Goal: Task Accomplishment & Management: Use online tool/utility

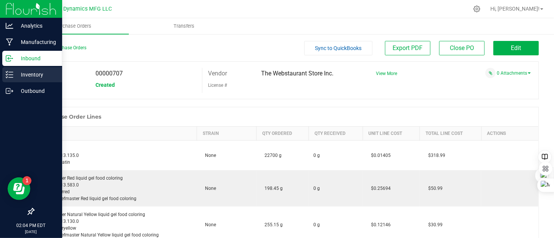
click at [12, 74] on icon at bounding box center [10, 75] width 8 height 8
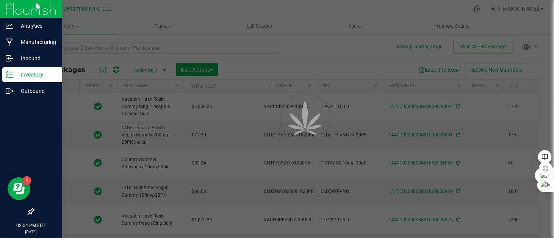
drag, startPoint x: 88, startPoint y: 31, endPoint x: 78, endPoint y: 49, distance: 19.7
click at [78, 49] on div at bounding box center [277, 119] width 554 height 238
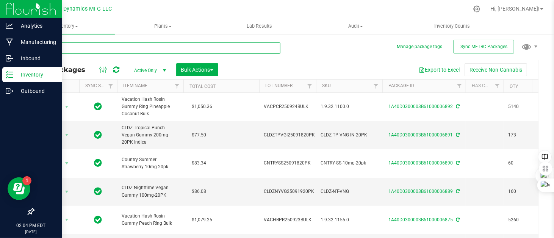
click at [78, 48] on input "text" at bounding box center [156, 47] width 247 height 11
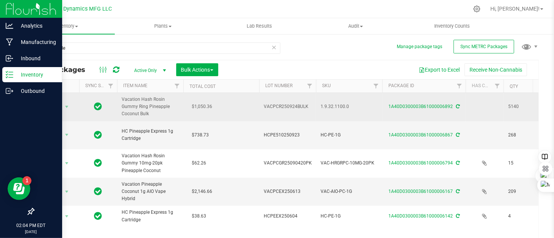
click at [296, 104] on span "VACPCR250924BULK" at bounding box center [288, 106] width 48 height 7
drag, startPoint x: 309, startPoint y: 106, endPoint x: 260, endPoint y: 110, distance: 49.0
click at [260, 110] on input "VACPCR250924BULK" at bounding box center [286, 107] width 54 height 12
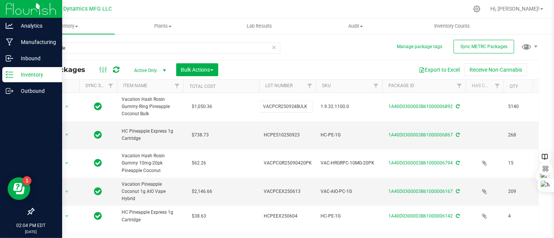
click at [301, 44] on div "pineapple All Packages Active Only Active Only Lab Samples Locked All External …" at bounding box center [286, 148] width 506 height 226
click at [9, 72] on line at bounding box center [11, 72] width 4 height 0
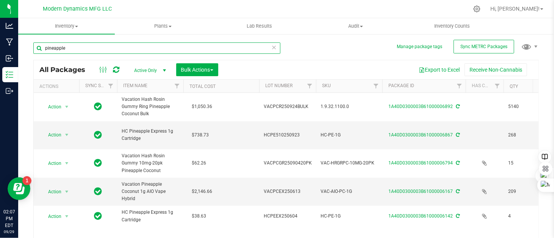
click at [73, 50] on input "pineapple" at bounding box center [156, 47] width 247 height 11
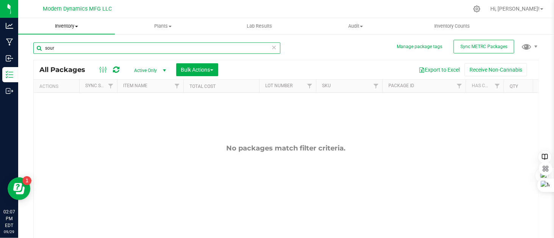
type input "sour"
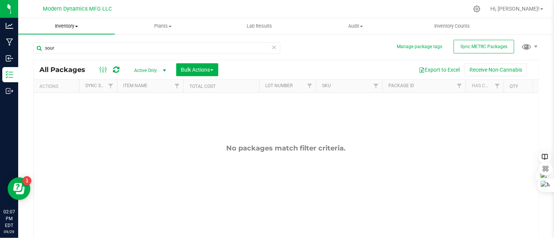
click at [77, 25] on span "Inventory" at bounding box center [66, 26] width 97 height 7
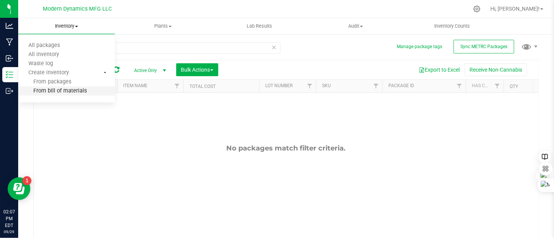
click at [66, 88] on span "From bill of materials" at bounding box center [52, 91] width 69 height 6
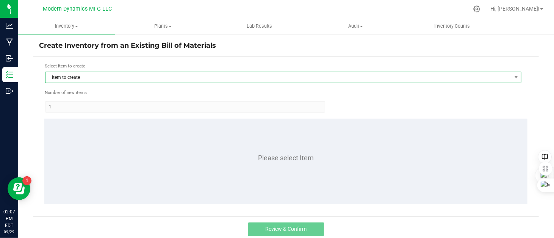
click at [68, 74] on span "Item to create" at bounding box center [278, 77] width 466 height 11
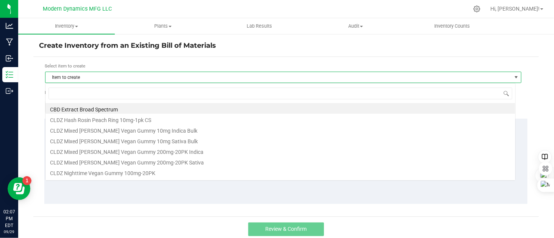
scroll to position [11, 471]
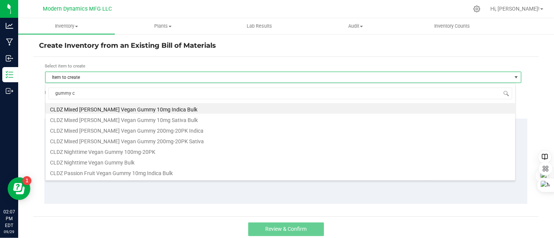
type input "gummy co"
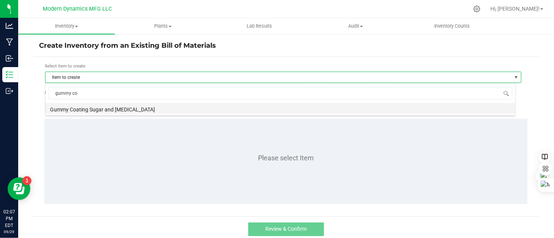
click at [134, 111] on li "Gummy Coating Sugar and Citric Acid" at bounding box center [280, 108] width 470 height 11
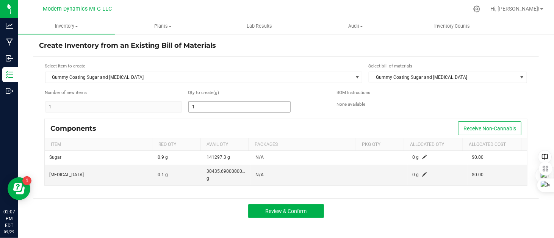
click at [216, 107] on input "1" at bounding box center [240, 107] width 102 height 11
click at [317, 108] on div "200.0000" at bounding box center [257, 107] width 138 height 12
click at [243, 108] on input "200" at bounding box center [240, 107] width 102 height 11
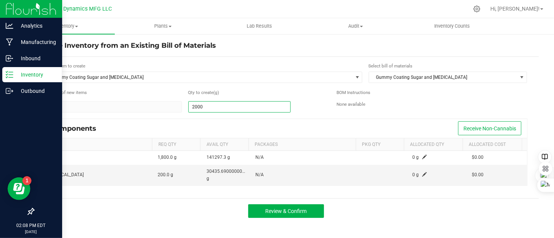
type input "2,000.0000"
click at [13, 72] on div "Inventory" at bounding box center [32, 74] width 60 height 15
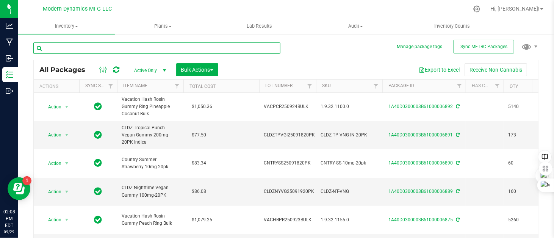
click at [97, 47] on input "text" at bounding box center [156, 47] width 247 height 11
type input "gummy"
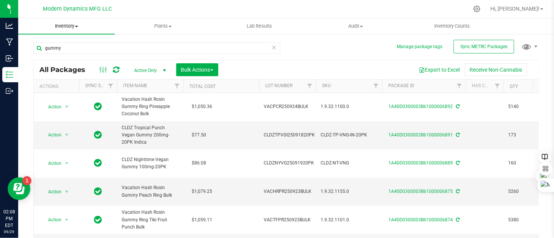
click at [77, 27] on span "Inventory" at bounding box center [66, 26] width 97 height 7
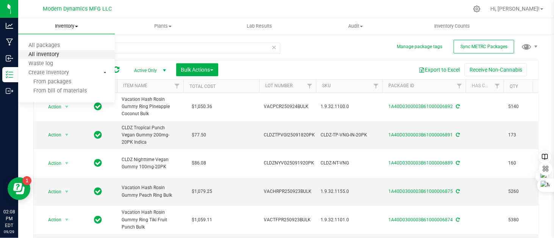
click at [61, 56] on span "All inventory" at bounding box center [43, 55] width 51 height 6
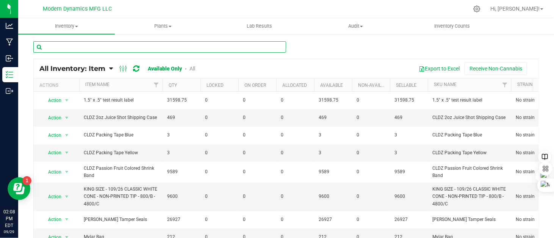
click at [104, 49] on input "text" at bounding box center [159, 46] width 253 height 11
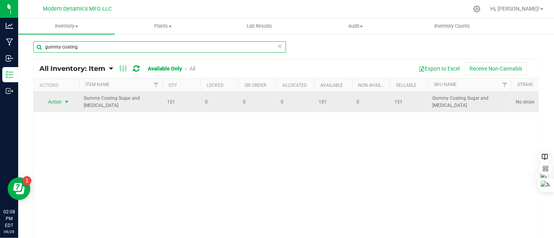
type input "gummy coating"
click at [67, 100] on span "select" at bounding box center [67, 102] width 6 height 6
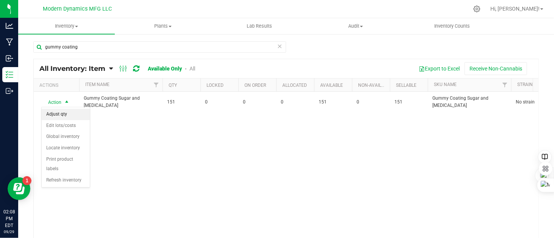
click at [75, 114] on li "Adjust qty" at bounding box center [66, 114] width 48 height 11
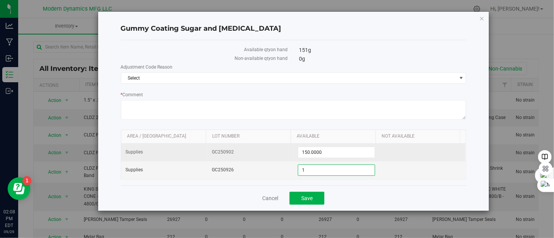
drag, startPoint x: 332, startPoint y: 170, endPoint x: 284, endPoint y: 159, distance: 48.9
click at [284, 159] on tbody "Supplies GC250902 150.0000 150 Supplies GC250926 1.0000 1" at bounding box center [293, 161] width 345 height 35
type input "4000"
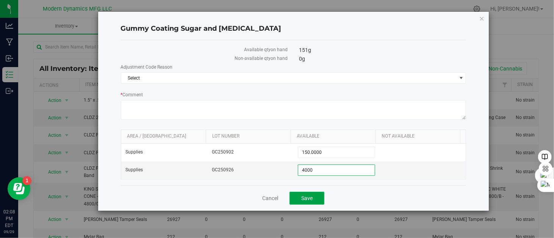
type input "4,000.0000"
click at [317, 197] on button "Save" at bounding box center [307, 198] width 35 height 13
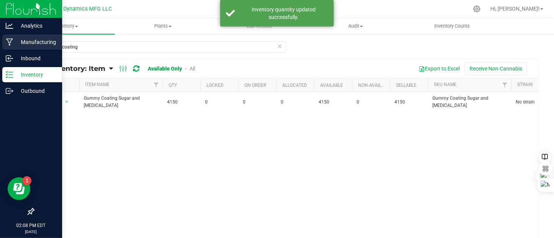
click at [12, 41] on icon at bounding box center [9, 42] width 7 height 8
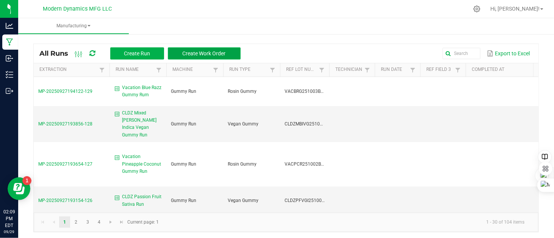
click at [231, 55] on button "Create Work Order" at bounding box center [204, 53] width 73 height 12
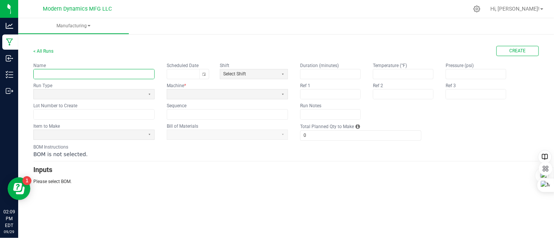
click at [77, 75] on input "text" at bounding box center [94, 73] width 121 height 9
type input "Pineapple Coconut Gummy Packagaing"
click at [109, 91] on span at bounding box center [89, 94] width 105 height 6
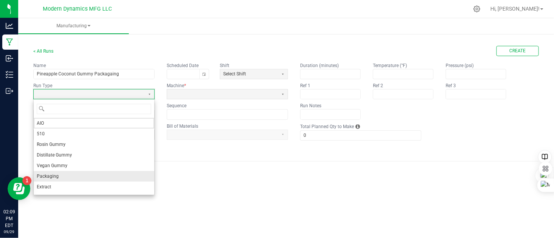
click at [84, 176] on li "Packaging" at bounding box center [94, 176] width 121 height 11
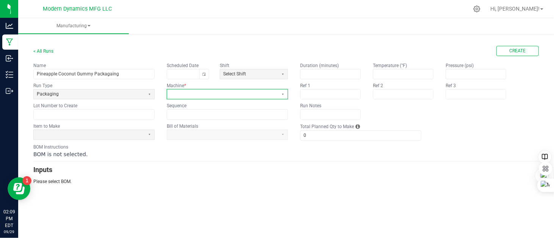
click at [186, 97] on span at bounding box center [222, 94] width 105 height 6
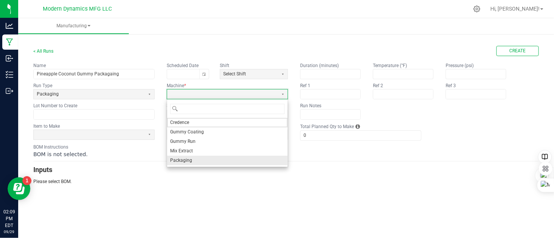
click at [185, 159] on span "Packaging" at bounding box center [181, 160] width 22 height 6
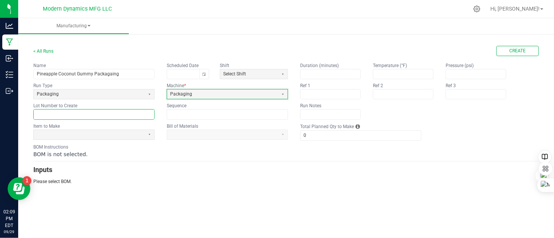
click at [59, 112] on input "text" at bounding box center [94, 114] width 121 height 9
paste input "VACPCR250924BULK"
type input "VACPCR25092420PK"
click at [61, 134] on span at bounding box center [89, 135] width 105 height 6
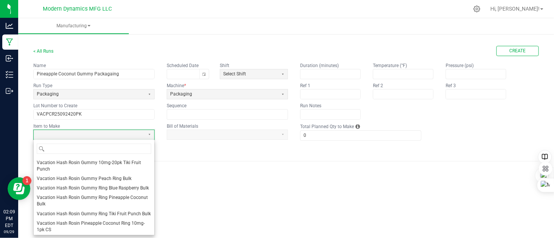
scroll to position [603, 0]
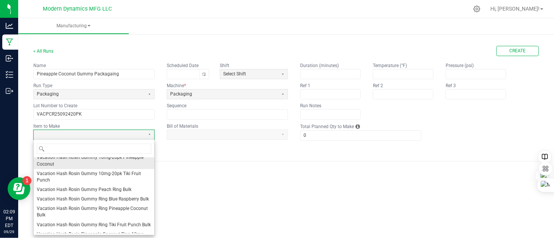
click at [88, 167] on span "Vacation Hash Rosin Gummy 10mg-20pk Pineapple Coconut" at bounding box center [94, 160] width 114 height 13
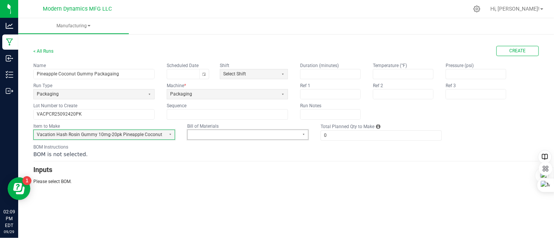
click at [206, 136] on span at bounding box center [243, 135] width 105 height 6
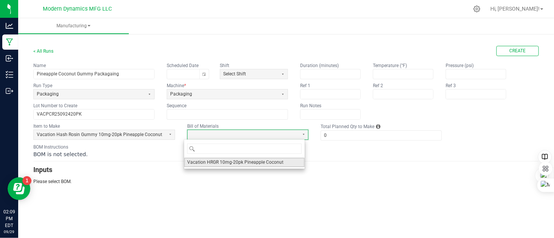
click at [210, 163] on span "Vacation HRGR 10mg-20pk Pineapple Coconut" at bounding box center [235, 162] width 96 height 6
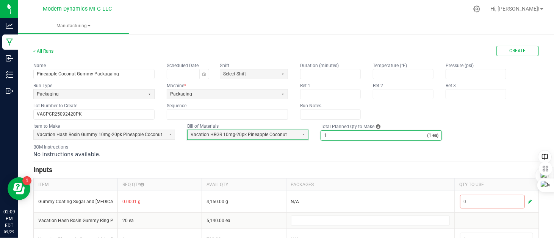
click at [333, 135] on input "1" at bounding box center [374, 135] width 106 height 9
type input "248"
click at [322, 155] on div "No instructions available." at bounding box center [286, 154] width 506 height 8
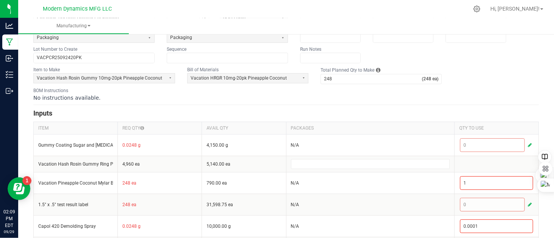
scroll to position [76, 0]
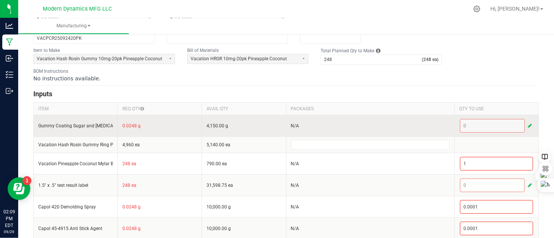
click at [528, 124] on span "button" at bounding box center [530, 126] width 4 height 6
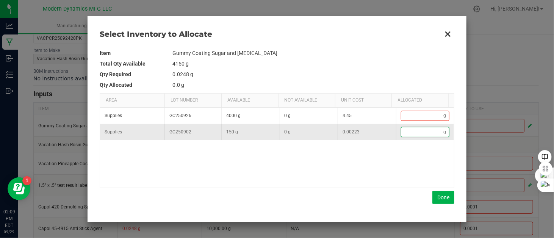
click at [405, 132] on input "Data table" at bounding box center [422, 131] width 42 height 9
type input "1"
type input "15"
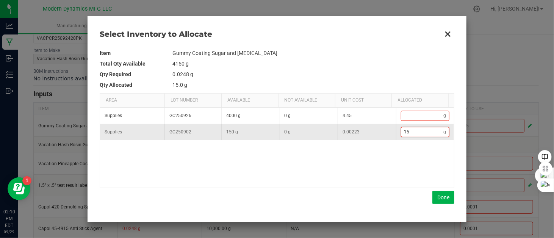
type input "150"
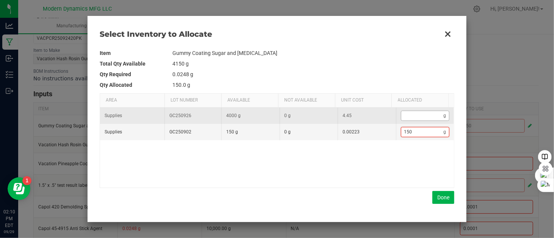
type input "150"
click at [413, 116] on input "Data table" at bounding box center [422, 115] width 42 height 9
type input "151"
type input "1"
type input "161"
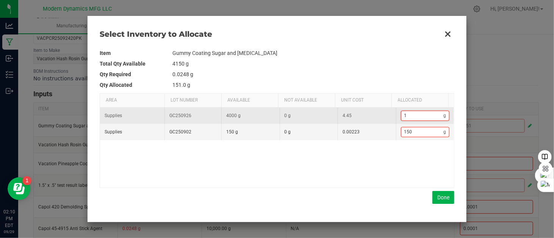
type input "11"
type input "260"
type input "110"
type input "1,250"
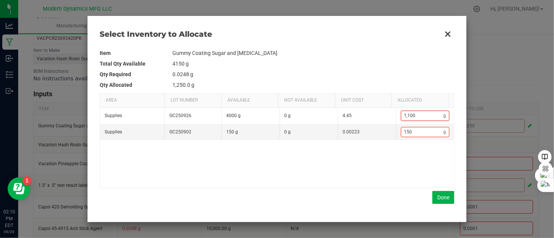
click at [392, 69] on tbody "Item Gummy Coating Sugar and Citric Acid Total Qty Available 4150 g Qty Require…" at bounding box center [277, 69] width 355 height 42
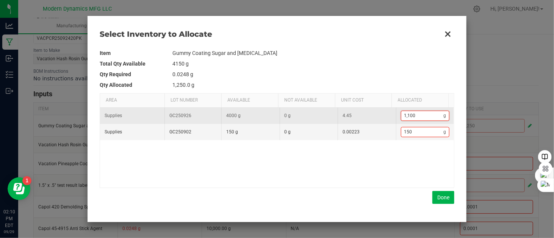
type input "1100"
click at [423, 115] on input "1100" at bounding box center [422, 115] width 42 height 9
click at [421, 117] on input "1100" at bounding box center [422, 115] width 42 height 9
type input "260"
type input "110"
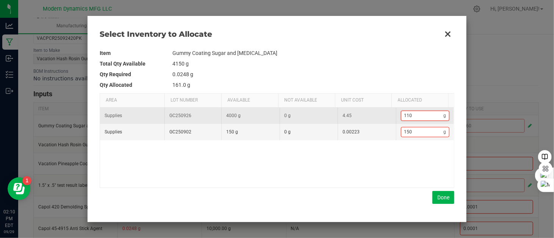
type input "161"
type input "11"
type input "262"
type input "112"
type input "1,275"
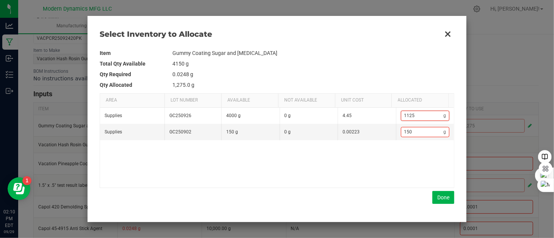
type input "1,125"
click at [379, 75] on td "0.0248 g" at bounding box center [313, 74] width 282 height 11
click at [439, 195] on button "Done" at bounding box center [443, 197] width 22 height 13
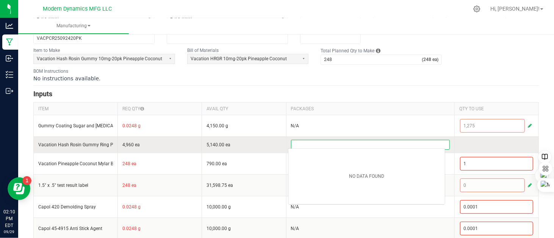
click at [319, 142] on input at bounding box center [370, 144] width 158 height 9
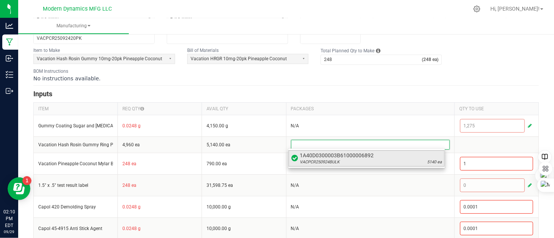
click at [322, 163] on span "VACPCR250924BULK" at bounding box center [320, 162] width 40 height 6
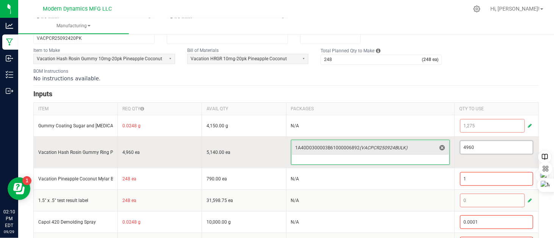
click at [483, 145] on input "4960" at bounding box center [497, 147] width 72 height 13
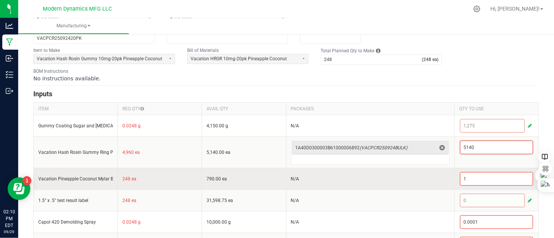
type input "5,140"
click at [422, 172] on td "N/A" at bounding box center [370, 179] width 168 height 22
click at [486, 179] on input "1" at bounding box center [497, 178] width 72 height 13
type input "248"
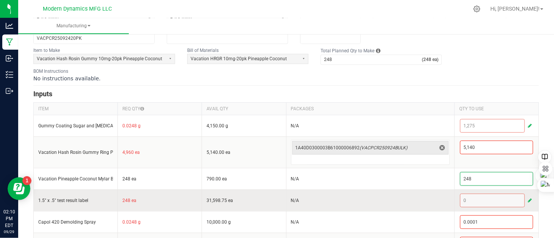
drag, startPoint x: 396, startPoint y: 187, endPoint x: 444, endPoint y: 194, distance: 49.0
click at [396, 186] on td "N/A" at bounding box center [370, 179] width 168 height 22
click at [528, 200] on span "button" at bounding box center [530, 200] width 4 height 6
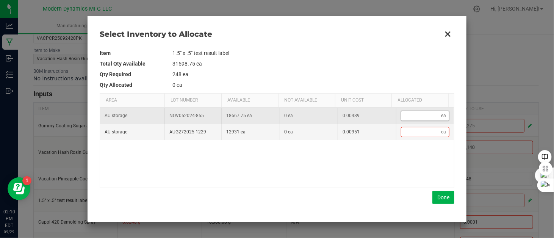
click at [412, 119] on input "Data table" at bounding box center [421, 115] width 40 height 9
type input "2"
type input "24"
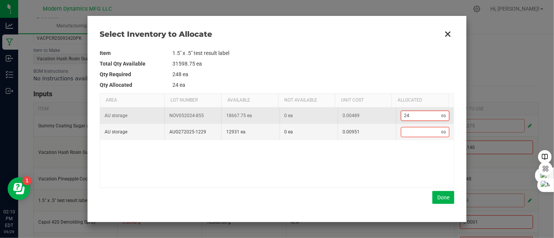
type input "248"
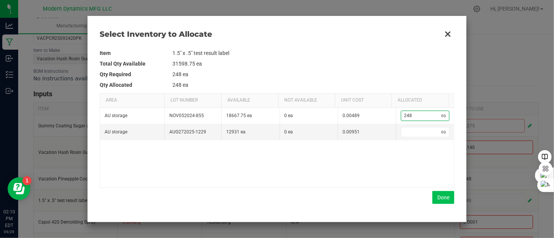
type input "248"
click at [450, 194] on button "Done" at bounding box center [443, 197] width 22 height 13
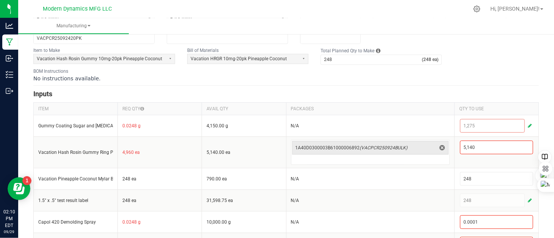
scroll to position [98, 0]
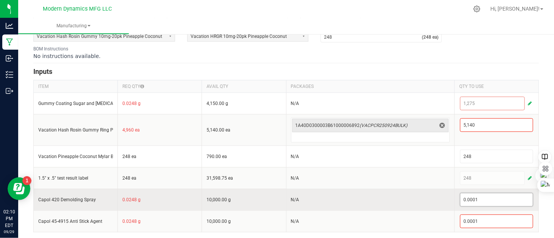
click at [493, 201] on input "0.0001" at bounding box center [497, 199] width 72 height 13
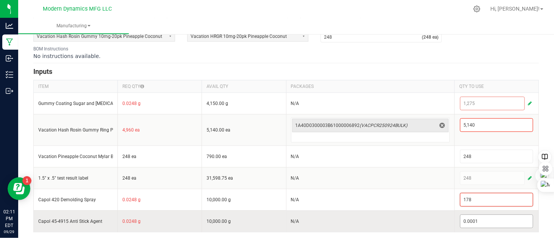
type input "178"
click at [481, 216] on input "0.0001" at bounding box center [497, 221] width 72 height 13
type input "111"
click at [441, 216] on td "N/A" at bounding box center [370, 221] width 168 height 22
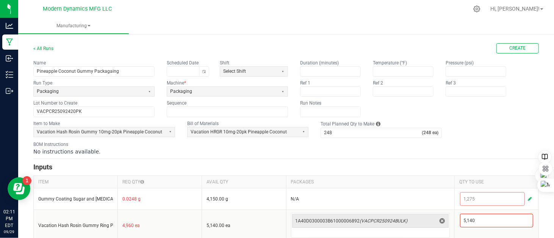
scroll to position [0, 0]
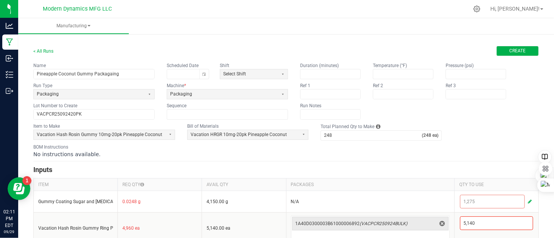
click at [503, 53] on button "Create" at bounding box center [518, 51] width 42 height 10
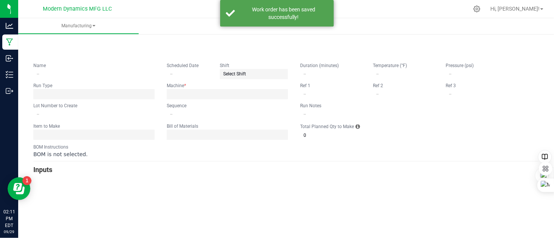
type input "Pineapple Coconut Gummy Packagaing"
type input "VACPCR25092420PK"
type input "0"
type input "248"
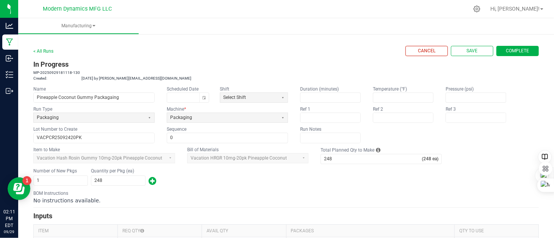
click at [506, 53] on span "Complete" at bounding box center [517, 51] width 23 height 6
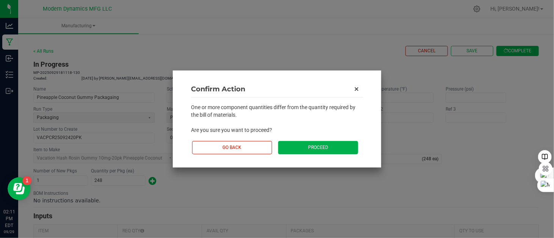
click at [310, 146] on button "Proceed" at bounding box center [318, 147] width 80 height 13
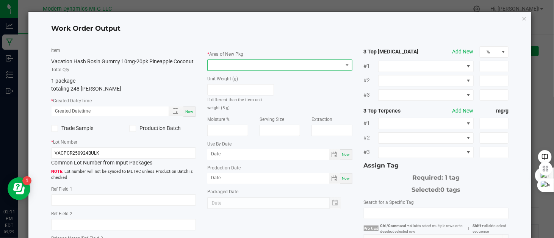
click at [232, 70] on span at bounding box center [275, 65] width 135 height 11
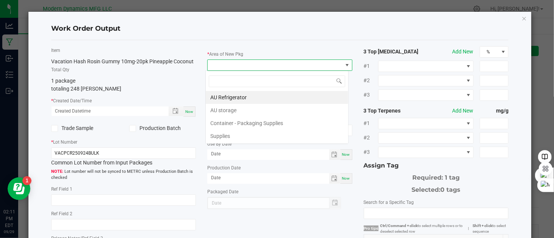
scroll to position [11, 143]
click at [238, 106] on li "AU storage" at bounding box center [277, 110] width 143 height 13
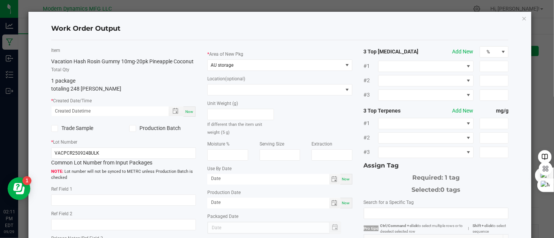
click at [190, 105] on div "* Created Date/Time Now" at bounding box center [123, 107] width 145 height 20
click at [183, 111] on div "Now" at bounding box center [189, 112] width 12 height 10
type input "09/29/2025 2:11 PM"
type input "[DATE]"
click at [112, 156] on input "VACPCR250924BULK" at bounding box center [123, 152] width 145 height 11
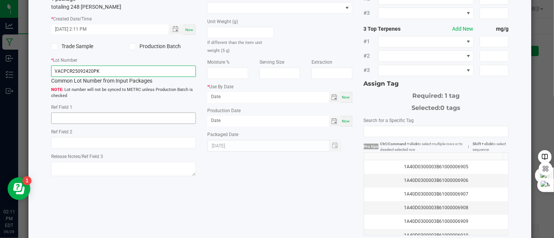
scroll to position [122, 0]
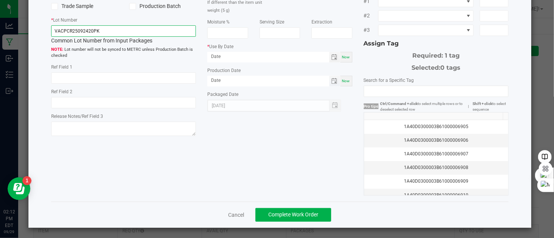
drag, startPoint x: 336, startPoint y: 81, endPoint x: 323, endPoint y: 81, distance: 13.3
click at [337, 81] on span "Toggle calendar" at bounding box center [334, 81] width 11 height 11
type input "VACPCR25092420PK"
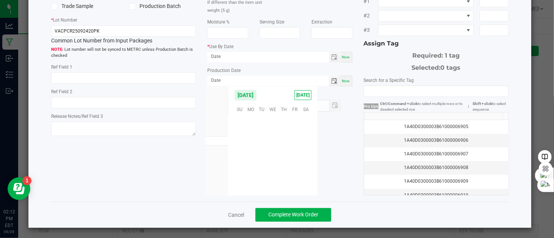
scroll to position [122952, 0]
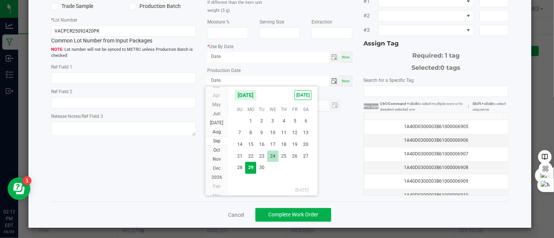
click at [271, 154] on span "24" at bounding box center [272, 156] width 11 height 12
type input "09/24/2025"
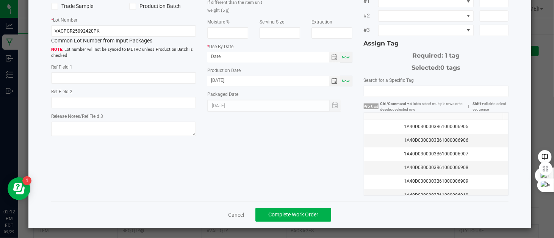
click at [179, 174] on div "Item Vacation Hash Rosin Gummy 10mg-20pk Pineapple Coconut Total Qty 1 package …" at bounding box center [279, 59] width 469 height 271
click at [343, 54] on div "Now" at bounding box center [346, 57] width 12 height 11
click at [219, 58] on input "[DATE]" at bounding box center [268, 56] width 122 height 9
type input "09/24/2026"
click at [251, 127] on div "Item Vacation Hash Rosin Gummy 10mg-20pk Pineapple Coconut Total Qty 1 package …" at bounding box center [279, 59] width 469 height 271
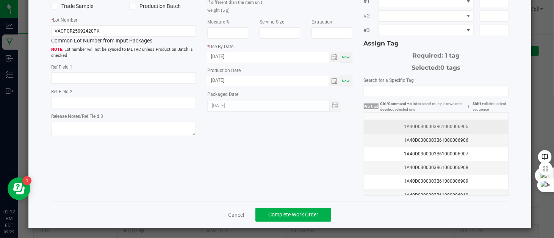
click at [409, 127] on div "1A40D0300003B61000006905" at bounding box center [436, 126] width 135 height 7
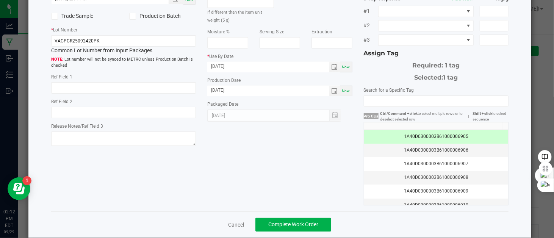
scroll to position [122, 0]
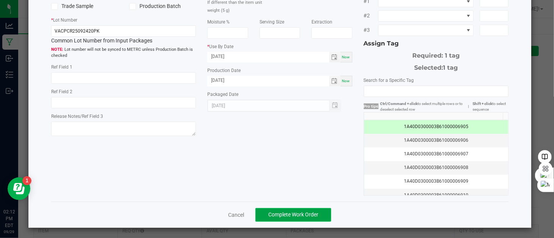
click at [302, 212] on span "Complete Work Order" at bounding box center [293, 215] width 50 height 6
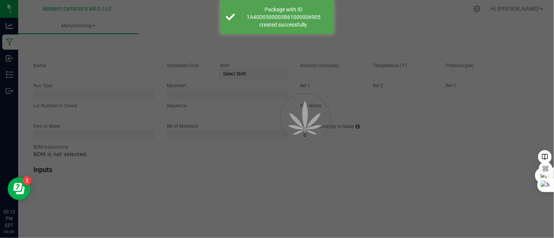
type input "Pineapple Coconut Gummy Packagaing"
type input "VACPCR25092420PK"
type input "0"
type input "248"
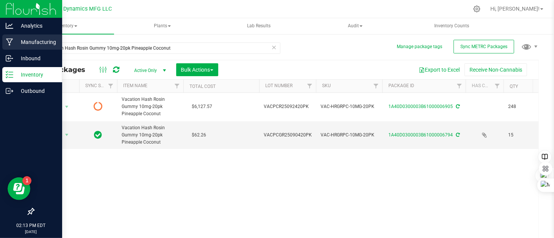
click at [7, 38] on div "Manufacturing" at bounding box center [32, 41] width 60 height 15
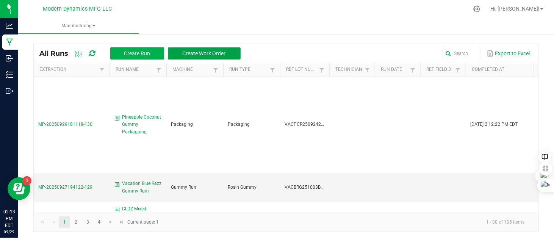
click at [191, 53] on span "Create Work Order" at bounding box center [204, 53] width 43 height 6
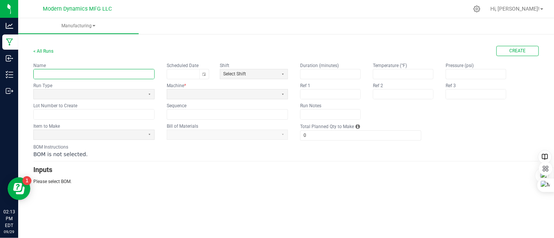
click at [85, 74] on input "text" at bounding box center [94, 73] width 121 height 9
type input "Vacation Peach Ring Packaging"
click at [55, 96] on span at bounding box center [89, 94] width 105 height 6
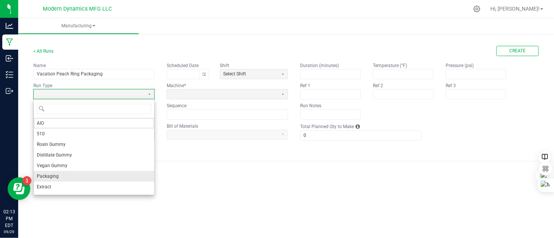
click at [64, 178] on li "Packaging" at bounding box center [94, 176] width 121 height 11
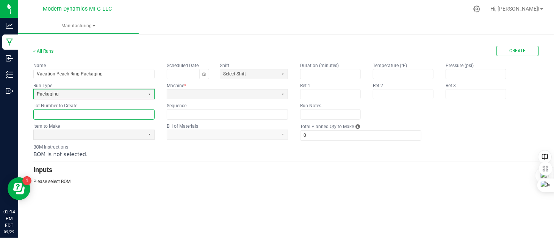
click at [78, 115] on input "text" at bounding box center [94, 114] width 121 height 9
paste input "VACHRPR250923BULK"
click at [202, 72] on button "Toggle calendar" at bounding box center [203, 73] width 9 height 9
type input "VACHRPR25092320PK"
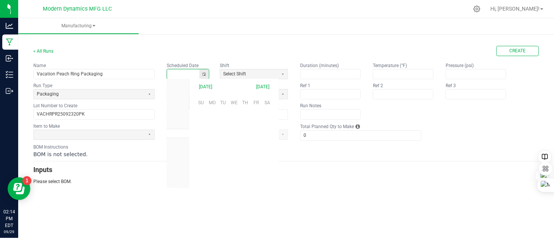
scroll to position [119523, 0]
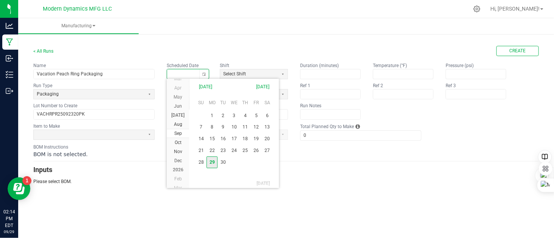
click at [208, 162] on span "29" at bounding box center [212, 163] width 11 height 12
type input "[DATE]"
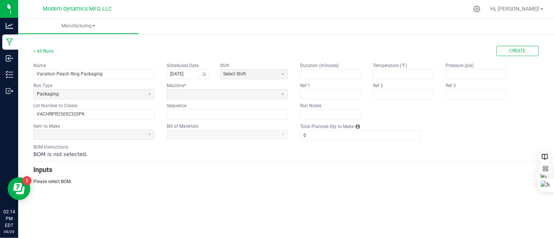
click at [200, 185] on div "< All Runs Create Name Vacation Peach Ring Packaging Scheduled Date 09/29/2025 …" at bounding box center [286, 112] width 536 height 160
click at [107, 135] on span at bounding box center [89, 135] width 105 height 6
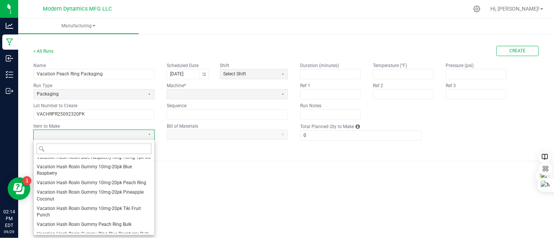
scroll to position [565, 0]
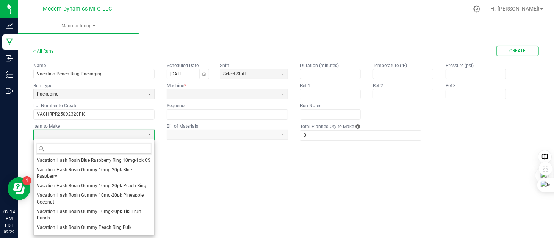
click at [108, 189] on span "Vacation Hash Rosin Gummy 10mg-20pk Peach Ring" at bounding box center [92, 186] width 110 height 6
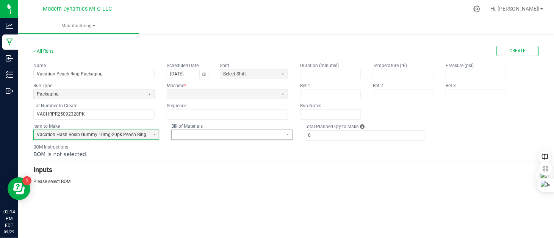
click at [177, 132] on span at bounding box center [227, 135] width 105 height 6
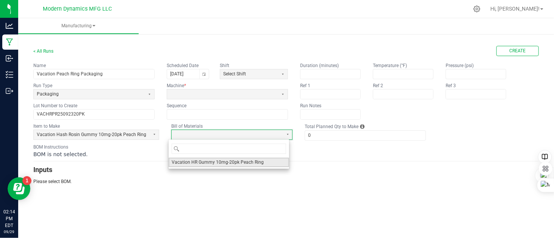
click at [192, 163] on span "Vacation HR Gummy 10mg-20pk Peach Ring" at bounding box center [218, 162] width 92 height 6
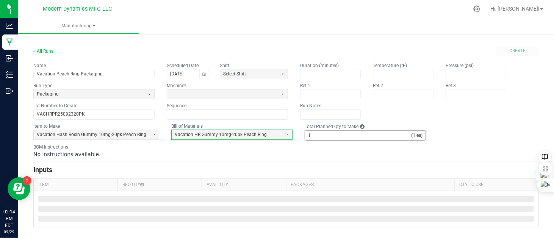
click at [324, 135] on input "1" at bounding box center [358, 135] width 106 height 9
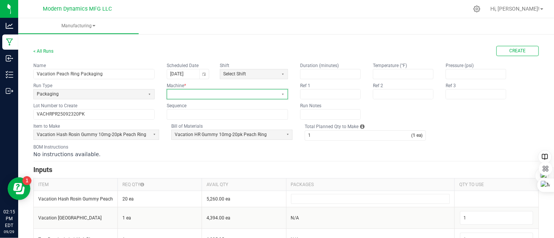
click at [207, 94] on span at bounding box center [222, 94] width 105 height 6
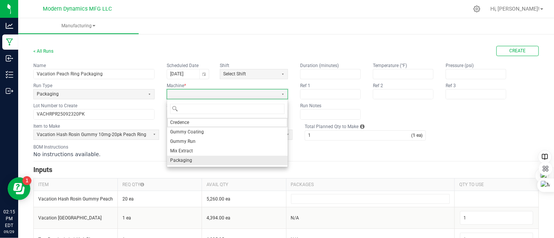
click at [194, 158] on li "Packaging" at bounding box center [227, 160] width 121 height 9
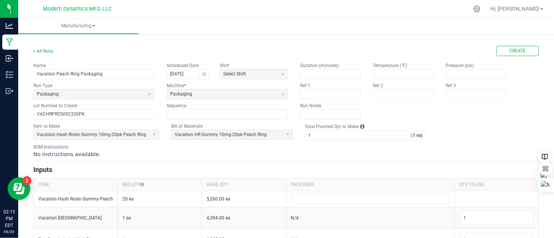
click at [165, 156] on div "No instructions available." at bounding box center [286, 154] width 506 height 8
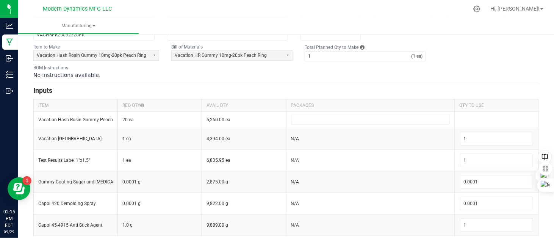
scroll to position [83, 0]
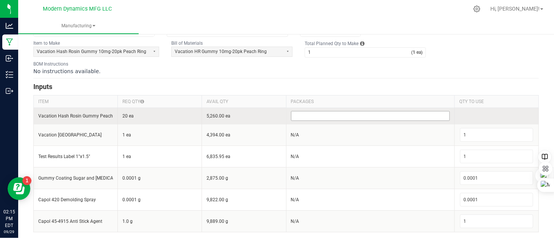
click at [313, 117] on input at bounding box center [370, 115] width 158 height 9
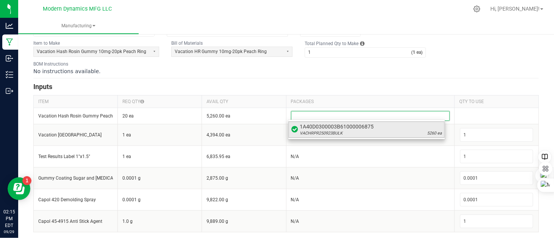
click at [326, 135] on span "VACHRPR250923BULK" at bounding box center [321, 133] width 43 height 6
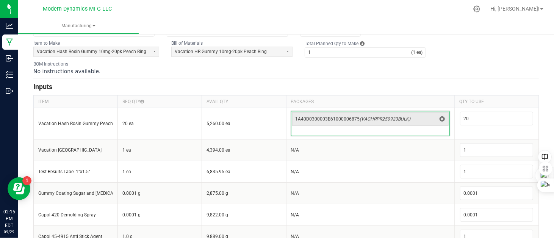
click at [354, 100] on th "PACKAGES" at bounding box center [370, 101] width 168 height 13
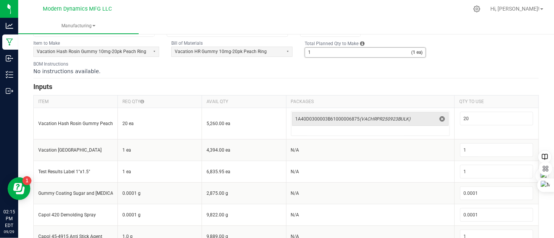
click at [320, 54] on input "1" at bounding box center [358, 52] width 106 height 9
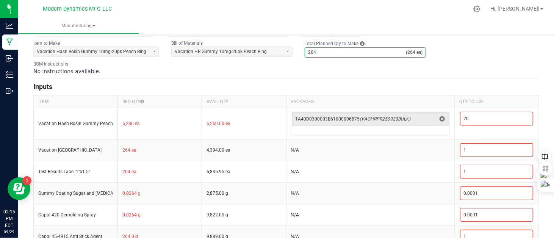
type input "264"
click at [320, 66] on div "BOM Instructions No instructions available." at bounding box center [286, 68] width 506 height 14
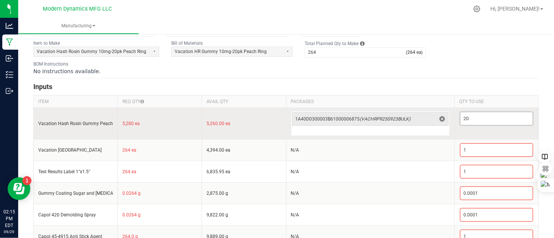
click at [467, 116] on input "20" at bounding box center [497, 118] width 72 height 13
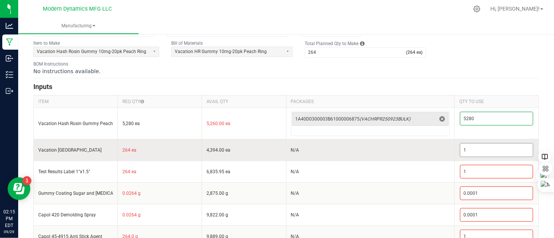
type input "5,280"
click at [470, 151] on input "1" at bounding box center [497, 150] width 72 height 13
type input "264"
click at [454, 159] on td "264" at bounding box center [496, 150] width 84 height 22
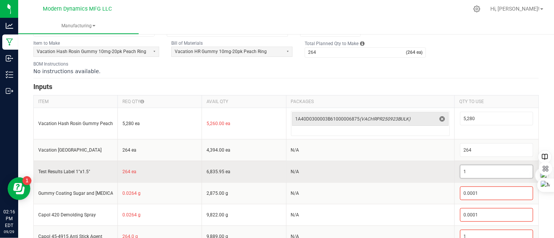
click at [461, 169] on input "1" at bounding box center [497, 171] width 72 height 13
type input "264"
click at [431, 174] on td "N/A" at bounding box center [370, 172] width 168 height 22
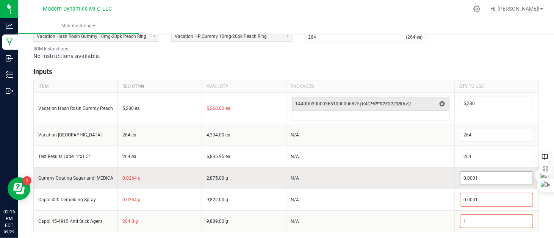
click at [480, 177] on input "0.0001" at bounding box center [497, 178] width 72 height 13
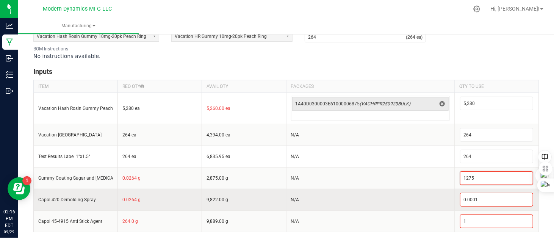
type input "1,275"
click at [417, 190] on td "N/A" at bounding box center [370, 200] width 168 height 22
click at [472, 200] on input "0.0001" at bounding box center [497, 199] width 72 height 13
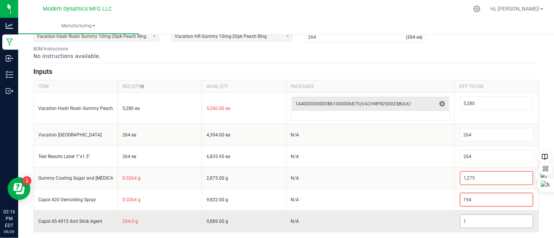
type input "194"
click at [467, 221] on input "1" at bounding box center [497, 221] width 72 height 13
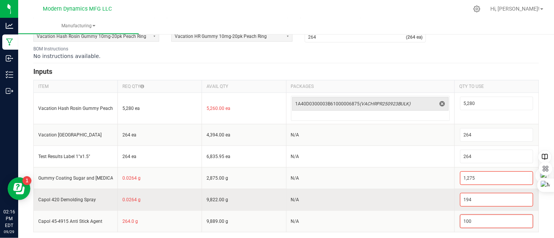
type input "100"
click at [400, 197] on td "N/A" at bounding box center [370, 200] width 168 height 22
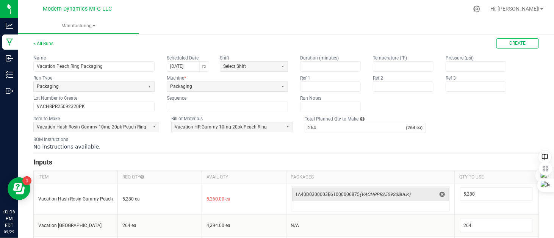
scroll to position [0, 0]
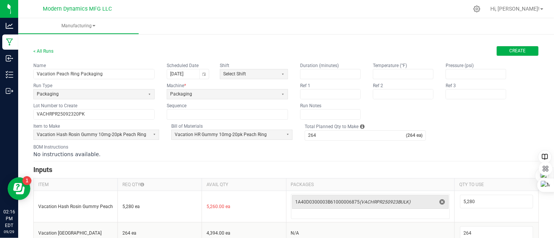
click at [510, 48] on span "Create" at bounding box center [518, 51] width 16 height 6
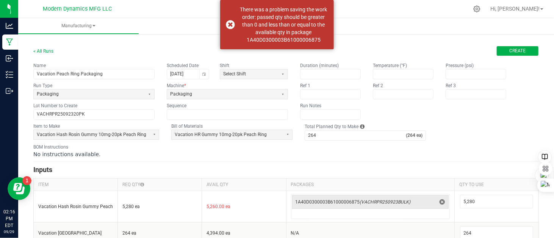
click at [510, 53] on span "Create" at bounding box center [518, 51] width 16 height 6
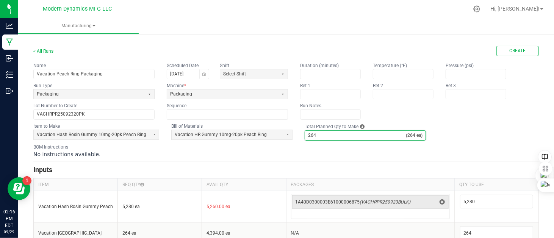
click at [326, 134] on input "264" at bounding box center [355, 135] width 101 height 9
type input "263"
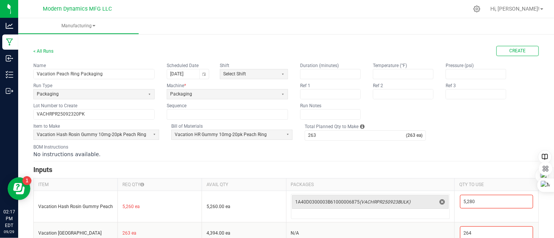
click at [320, 150] on div "No instructions available." at bounding box center [286, 154] width 506 height 8
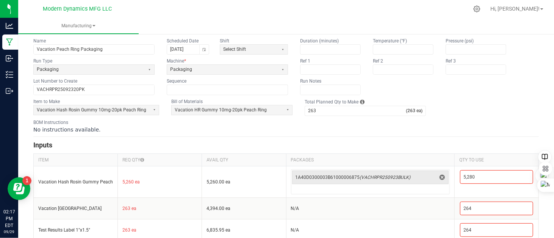
scroll to position [38, 0]
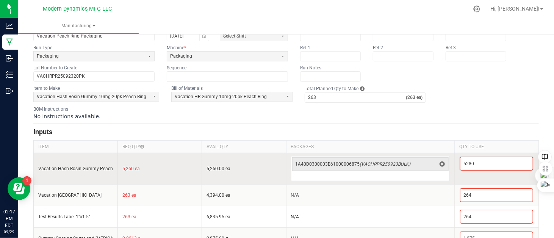
click at [473, 165] on input "5280" at bounding box center [497, 163] width 72 height 13
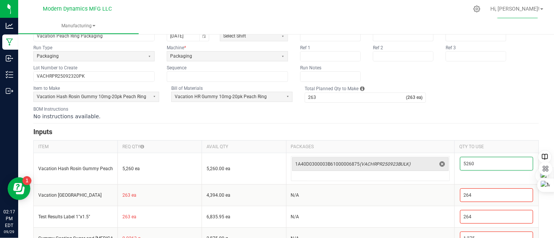
type input "5,260"
click at [477, 121] on form "< All Runs Create Name Vacation Peach Ring Packaging Scheduled Date 09/29/2025 …" at bounding box center [286, 150] width 506 height 285
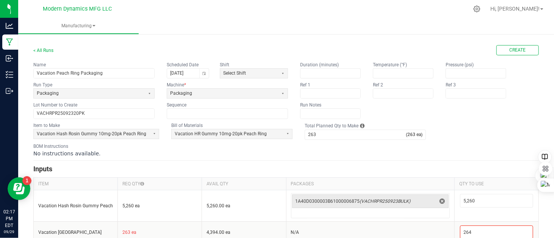
scroll to position [0, 0]
click at [510, 50] on span "Create" at bounding box center [518, 51] width 16 height 6
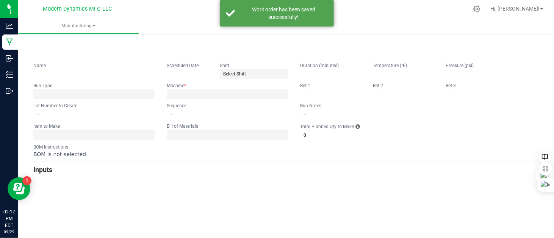
type input "Vacation Peach Ring Packaging"
type input "[DATE]"
type input "VACHRPR25092320PK"
type input "0"
type input "263"
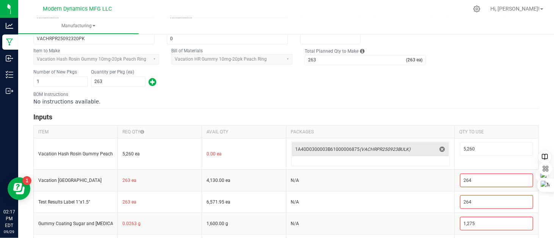
scroll to position [144, 0]
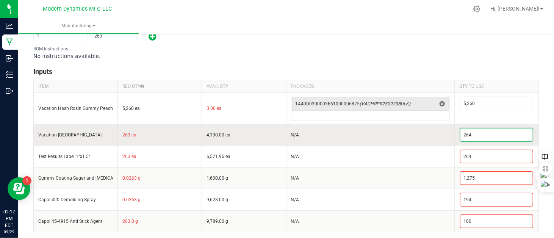
click at [472, 131] on input "264" at bounding box center [497, 134] width 72 height 13
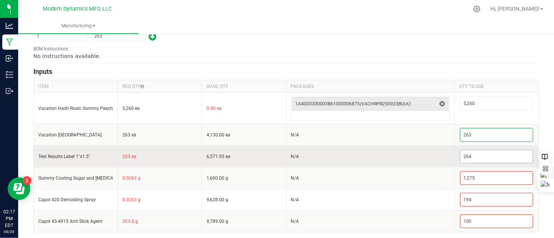
type input "263"
click at [468, 154] on input "264" at bounding box center [497, 156] width 72 height 13
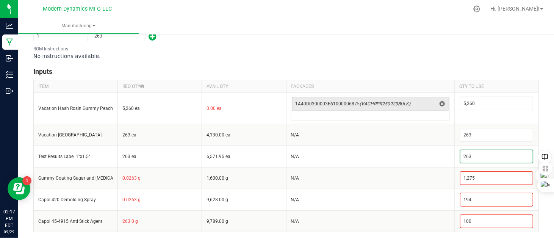
type input "263"
click at [429, 40] on div "Number of New Pkgs 1 Quantity per Pkg (ea) 263" at bounding box center [286, 33] width 506 height 20
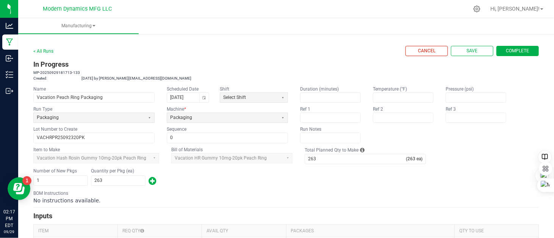
click at [517, 51] on span "Complete" at bounding box center [517, 51] width 23 height 6
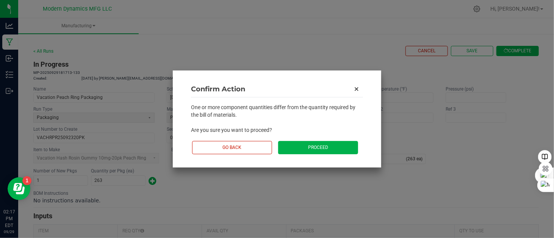
click at [313, 145] on button "Proceed" at bounding box center [318, 147] width 80 height 13
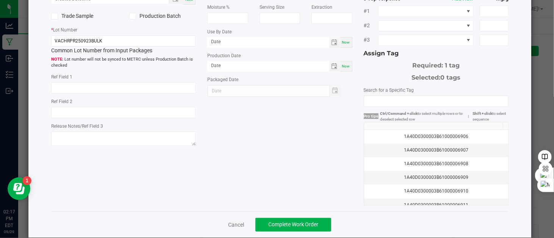
scroll to position [114, 0]
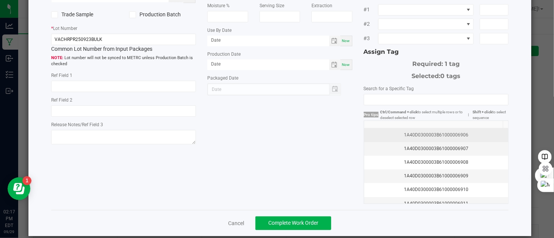
click at [450, 132] on div "1A40D0300003B61000006906" at bounding box center [436, 135] width 135 height 7
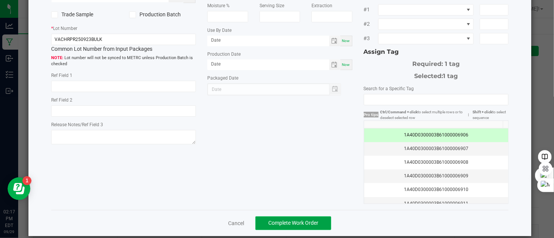
click at [302, 220] on span "Complete Work Order" at bounding box center [293, 223] width 50 height 6
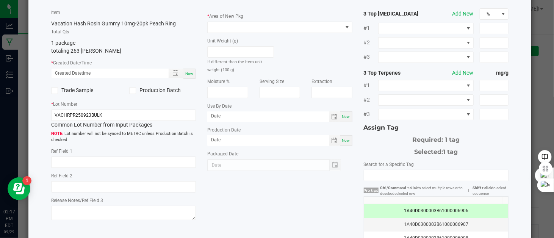
scroll to position [0, 0]
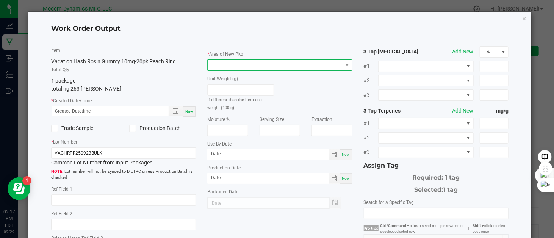
click at [260, 65] on span at bounding box center [275, 65] width 135 height 11
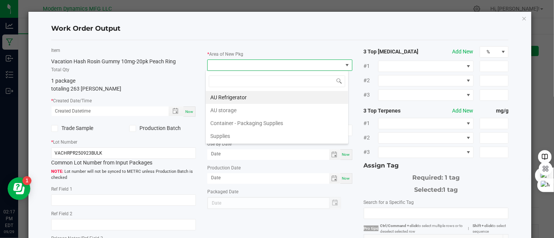
scroll to position [11, 143]
click at [248, 107] on li "AU storage" at bounding box center [277, 110] width 143 height 13
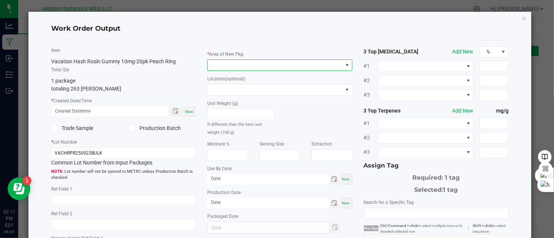
scroll to position [38, 0]
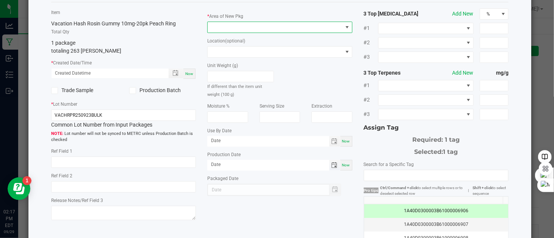
click at [334, 166] on span "Toggle calendar" at bounding box center [335, 165] width 6 height 6
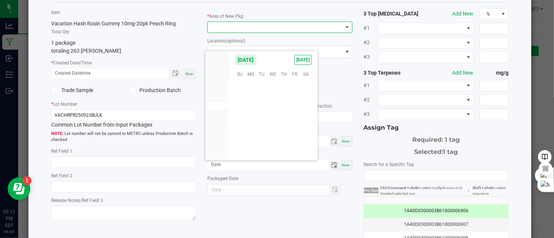
scroll to position [122952, 0]
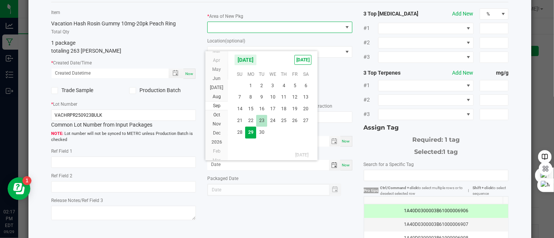
click at [260, 120] on span "23" at bounding box center [261, 121] width 11 height 12
type input "month/day/year"
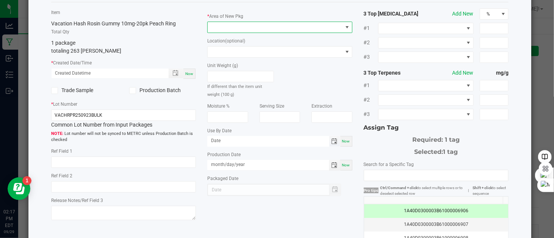
click at [332, 141] on span "Toggle calendar" at bounding box center [335, 141] width 6 height 6
type input "09/23/2025"
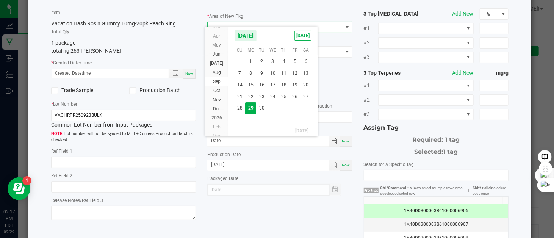
click at [262, 95] on span "23" at bounding box center [261, 97] width 11 height 12
type input "month/day/year"
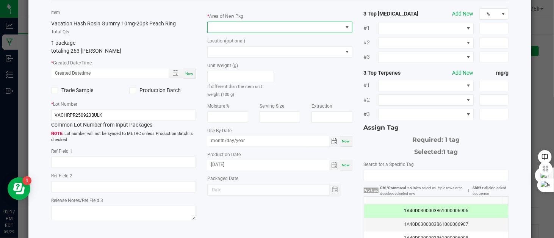
click at [332, 141] on span "Toggle calendar" at bounding box center [335, 141] width 6 height 6
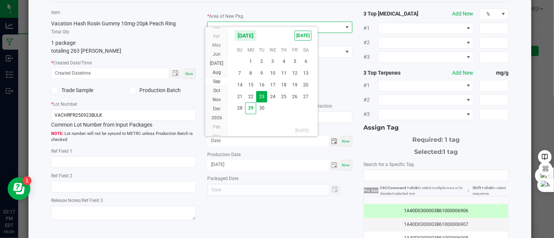
click at [263, 96] on span "23" at bounding box center [261, 97] width 11 height 12
type input "month/day/year"
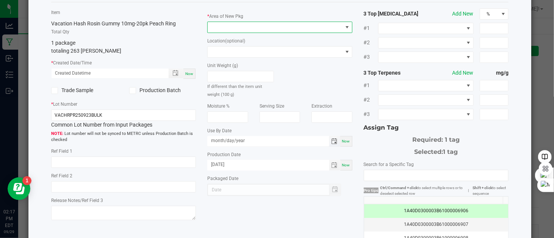
click at [332, 141] on span "Toggle calendar" at bounding box center [335, 141] width 6 height 6
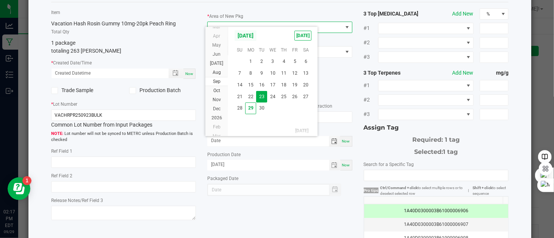
click at [257, 35] on span "September 2025" at bounding box center [245, 35] width 23 height 11
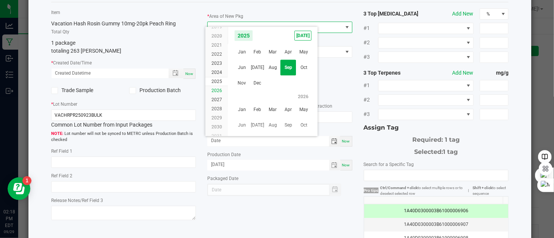
click at [221, 90] on span "2026" at bounding box center [217, 90] width 11 height 5
click at [285, 66] on span "Sep" at bounding box center [288, 68] width 16 height 16
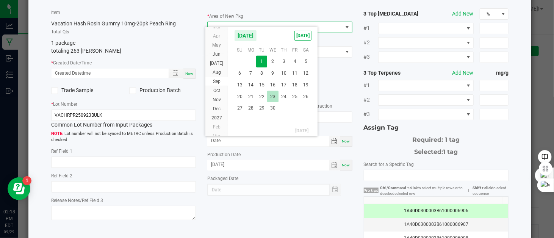
click at [271, 94] on span "23" at bounding box center [272, 97] width 11 height 12
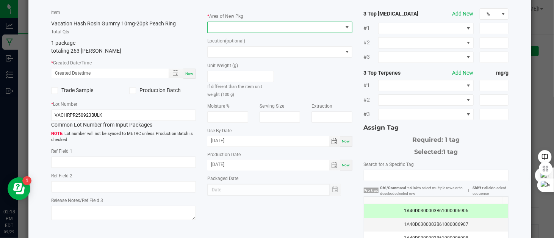
type input "09/23/2026"
click at [318, 83] on div "Unit Weight (g) If different than the item unit weight (100 g)" at bounding box center [280, 78] width 156 height 41
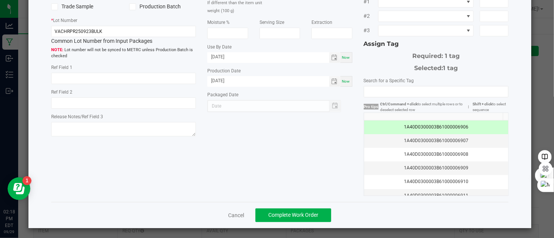
scroll to position [122, 0]
click at [285, 212] on span "Complete Work Order" at bounding box center [293, 215] width 50 height 6
click at [294, 212] on span "Complete Work Order" at bounding box center [293, 215] width 50 height 6
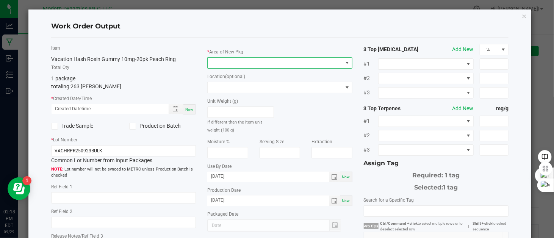
scroll to position [0, 0]
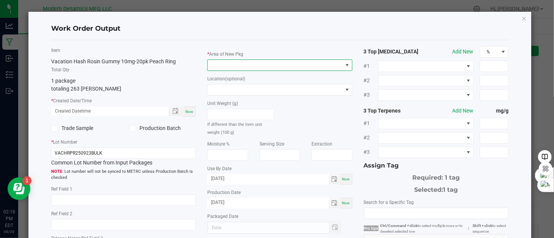
click at [256, 66] on span at bounding box center [275, 65] width 135 height 11
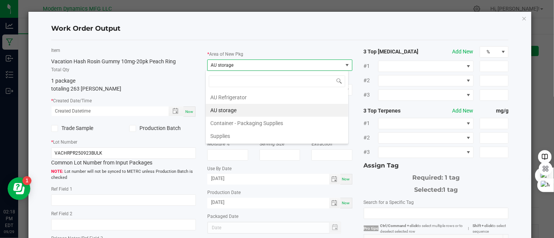
click at [247, 109] on li "AU storage" at bounding box center [277, 110] width 143 height 13
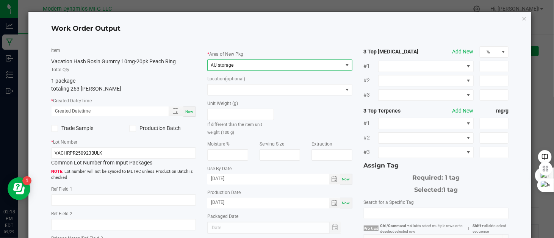
scroll to position [122, 0]
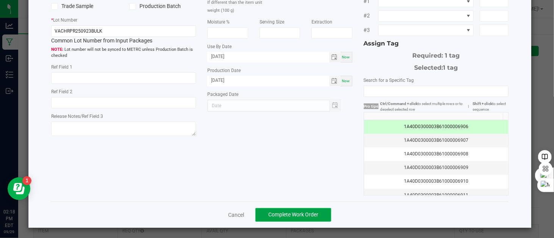
click at [290, 216] on button "Complete Work Order" at bounding box center [293, 215] width 76 height 14
click at [293, 213] on span "Complete Work Order" at bounding box center [293, 215] width 50 height 6
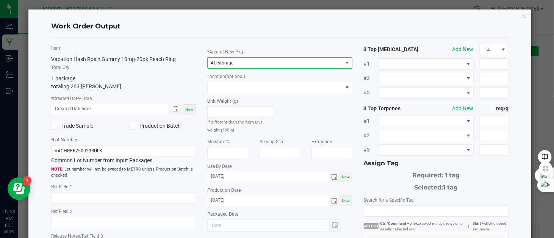
scroll to position [0, 0]
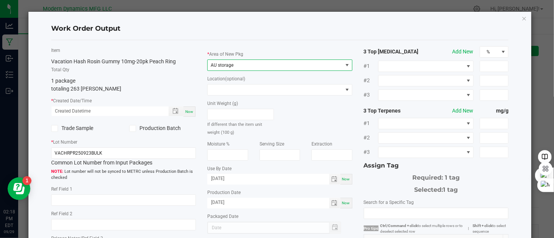
click at [186, 114] on span "Now" at bounding box center [189, 112] width 8 height 4
click at [190, 112] on span "Now" at bounding box center [189, 112] width 8 height 4
click at [173, 111] on span "Toggle popup" at bounding box center [175, 111] width 6 height 6
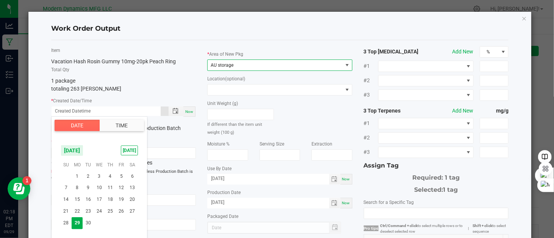
click at [187, 110] on span "Now" at bounding box center [189, 112] width 8 height 4
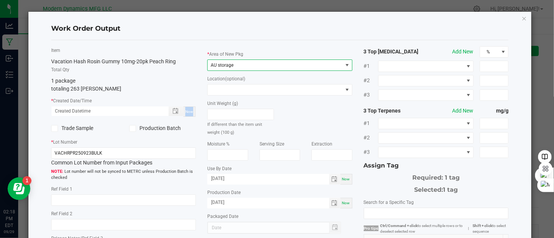
click at [187, 110] on span "Now" at bounding box center [189, 112] width 8 height 4
click at [172, 92] on p "totaling 263 eaches" at bounding box center [123, 89] width 145 height 8
click at [108, 154] on input "VACHRPR250923BULK" at bounding box center [123, 152] width 145 height 11
type input "VACHRPR25092320PK"
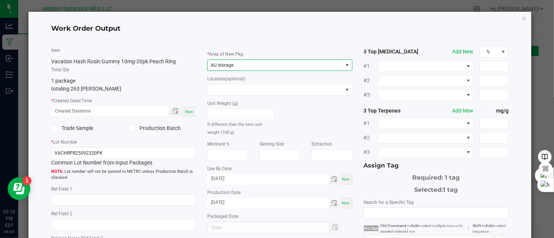
click at [103, 89] on p "totaling 263 eaches" at bounding box center [123, 89] width 145 height 8
type input "month/day/year hour:minute AM"
click at [82, 111] on input "month/day/year hour:minute AM" at bounding box center [106, 111] width 109 height 9
click at [174, 112] on span "Toggle popup" at bounding box center [175, 111] width 6 height 6
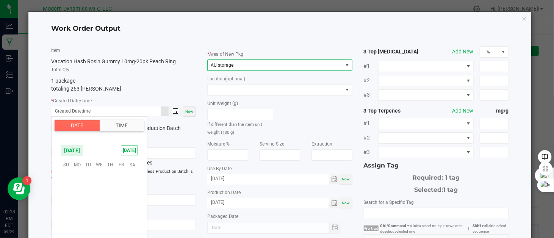
scroll to position [122952, 0]
click at [80, 221] on span "29" at bounding box center [77, 223] width 11 height 12
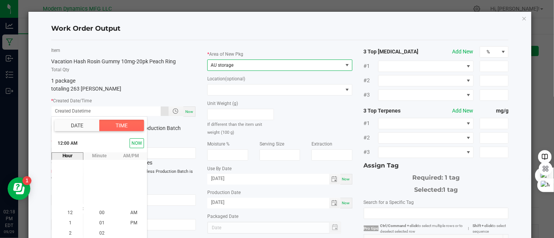
scroll to position [12, 0]
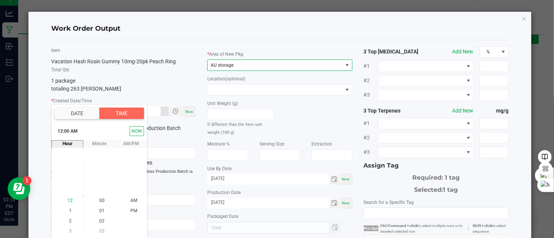
click at [67, 202] on span "12" at bounding box center [69, 200] width 5 height 5
click at [69, 209] on span "1" at bounding box center [70, 210] width 3 height 5
click at [130, 206] on li "PM" at bounding box center [134, 211] width 18 height 10
click at [136, 132] on button "NOW" at bounding box center [137, 131] width 14 height 10
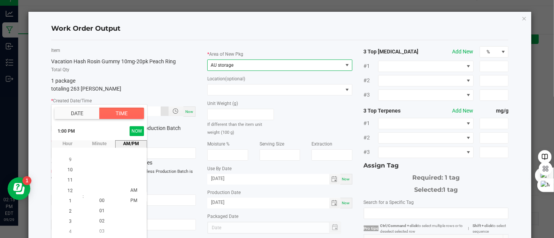
scroll to position [144, 0]
click at [159, 87] on p "totaling 263 eaches" at bounding box center [123, 89] width 145 height 8
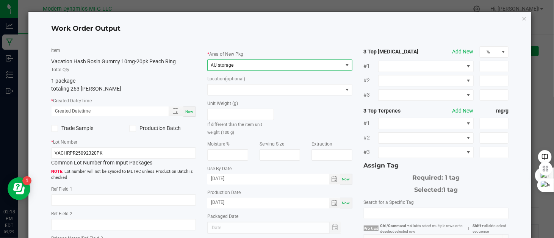
click at [186, 111] on span "Now" at bounding box center [189, 112] width 8 height 4
click at [174, 113] on span "Toggle popup" at bounding box center [175, 111] width 6 height 6
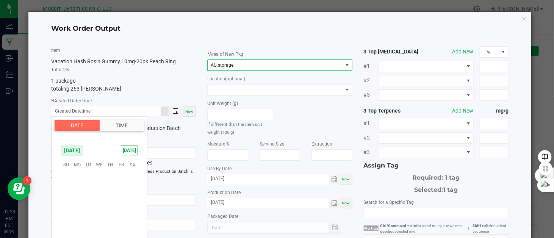
scroll to position [122952, 0]
click at [185, 111] on span "Now" at bounding box center [189, 112] width 8 height 4
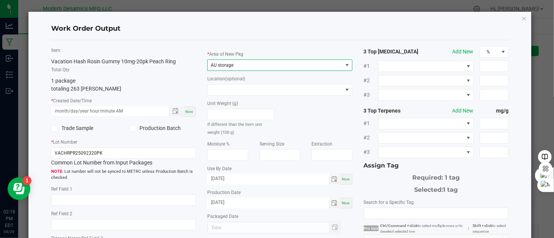
click at [123, 107] on input "month/day/year hour:minute AM" at bounding box center [106, 111] width 109 height 9
type input "09/29/2025 2:00 PM"
click at [128, 79] on div "1 package totaling 263 eaches" at bounding box center [123, 85] width 145 height 16
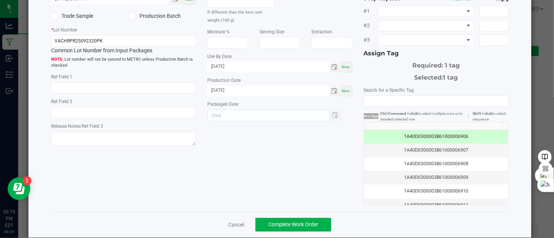
scroll to position [122, 0]
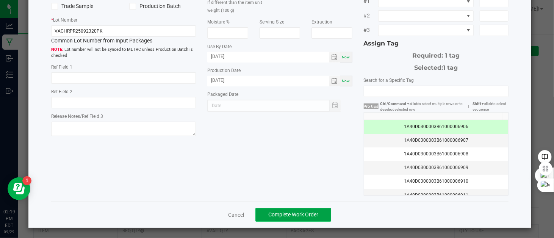
click at [294, 213] on span "Complete Work Order" at bounding box center [293, 215] width 50 height 6
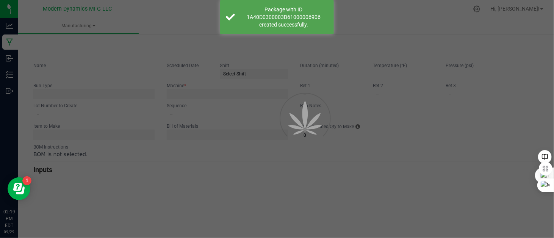
type input "Vacation Peach Ring Packaging"
type input "[DATE]"
type input "VACHRPR25092320PK"
type input "0"
type input "263"
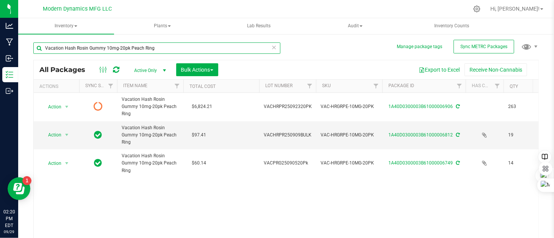
click at [161, 49] on input "Vacation Hash Rosin Gummy 10mg-20pk Peach Ring" at bounding box center [156, 47] width 247 height 11
type input "tiki"
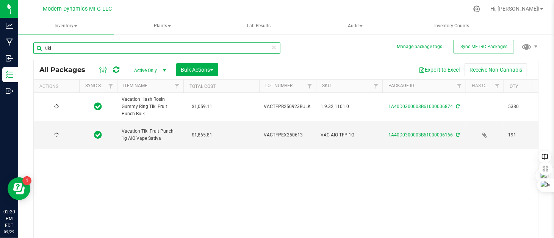
type input "2025-09-23"
type input "2025-06-22"
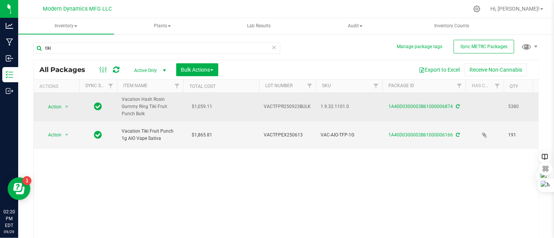
click at [304, 107] on span "VACTFPR250923BULK" at bounding box center [288, 106] width 48 height 7
drag, startPoint x: 310, startPoint y: 105, endPoint x: 257, endPoint y: 107, distance: 53.1
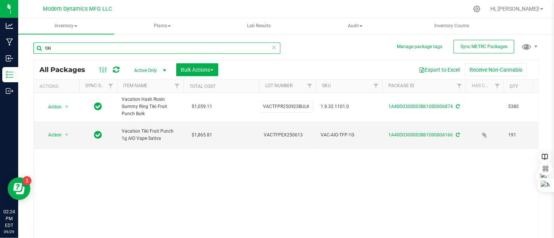
click at [100, 49] on input "tiki" at bounding box center [156, 47] width 247 height 11
type input "extract"
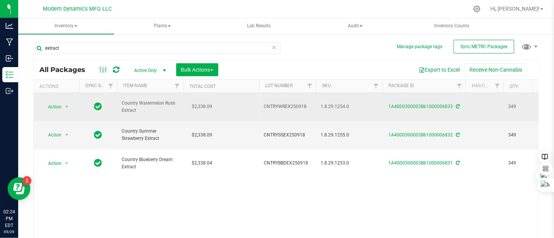
click at [282, 103] on span "CNTRYWREX250918" at bounding box center [288, 106] width 48 height 7
drag, startPoint x: 299, startPoint y: 100, endPoint x: 257, endPoint y: 108, distance: 43.3
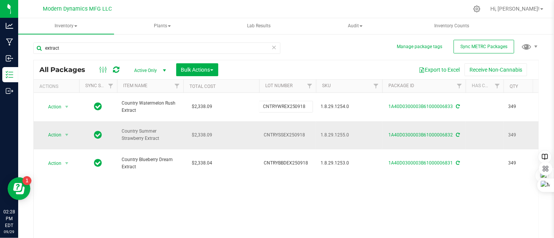
click at [300, 132] on span "CNTRYSSEX250918" at bounding box center [288, 135] width 48 height 7
drag, startPoint x: 304, startPoint y: 122, endPoint x: 257, endPoint y: 125, distance: 47.1
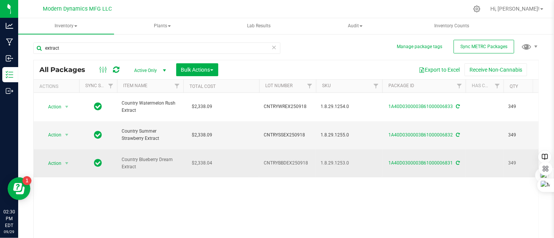
click at [284, 160] on span "CNTRYBBDEX250918" at bounding box center [288, 163] width 48 height 7
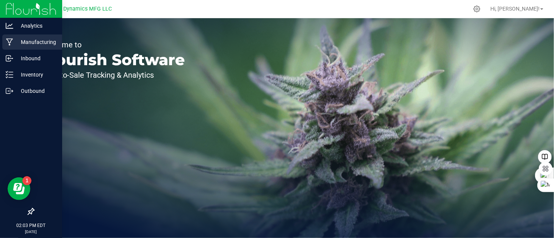
click at [11, 45] on icon at bounding box center [9, 42] width 7 height 8
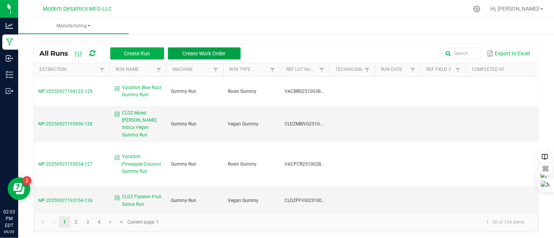
click at [203, 53] on span "Create Work Order" at bounding box center [204, 53] width 43 height 6
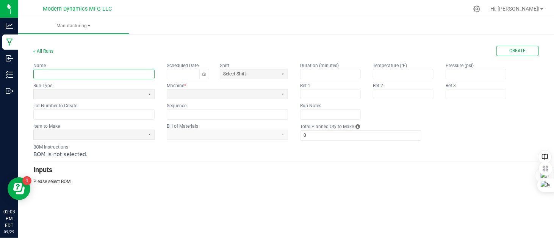
click at [116, 75] on input "text" at bounding box center [94, 73] width 121 height 9
type input "Vacation Pineapple coconut Packaging"
click at [61, 97] on span at bounding box center [89, 93] width 111 height 9
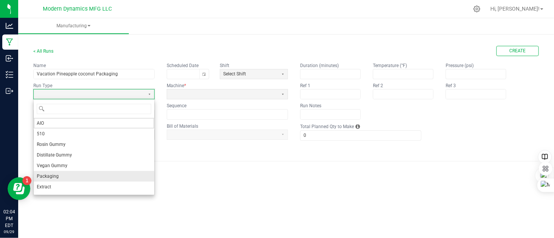
click at [60, 175] on li "Packaging" at bounding box center [94, 176] width 121 height 11
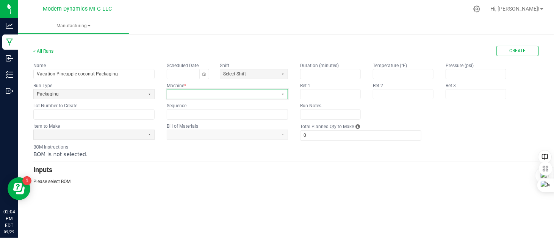
click at [182, 99] on kendo-dropdownlist at bounding box center [227, 94] width 121 height 10
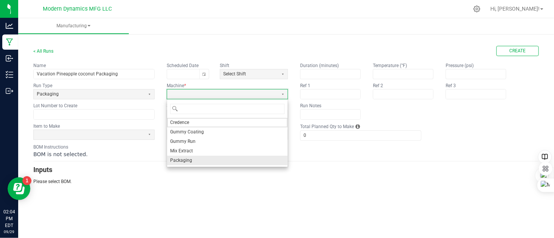
click at [190, 159] on span "Packaging" at bounding box center [181, 160] width 22 height 6
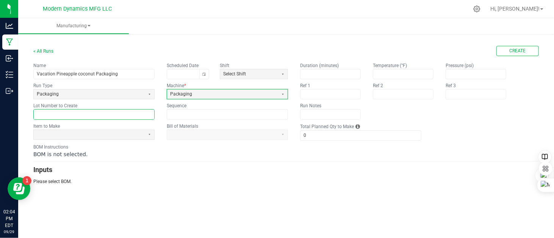
click at [69, 114] on input "text" at bounding box center [94, 114] width 121 height 9
click at [89, 113] on input "text" at bounding box center [94, 114] width 121 height 9
paste input "VACPCR250924BULK"
type input "VACPCR25092420PK"
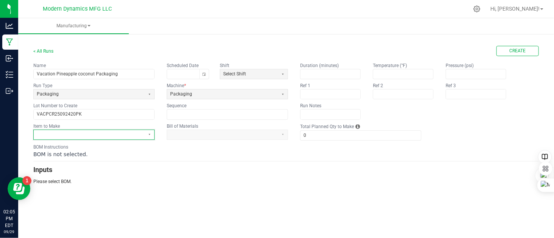
click at [49, 134] on span at bounding box center [89, 135] width 105 height 6
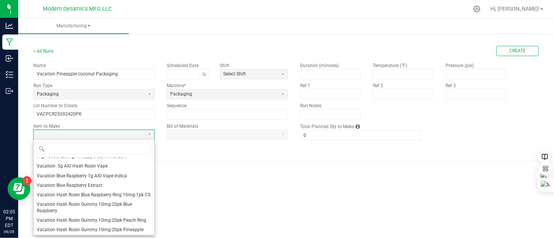
scroll to position [569, 0]
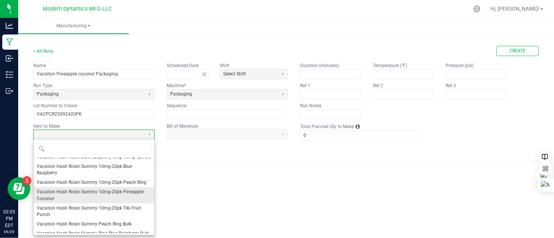
click at [71, 201] on li "Vacation Hash Rosin Gummy 10mg-20pk Pineapple Coconut" at bounding box center [94, 195] width 121 height 16
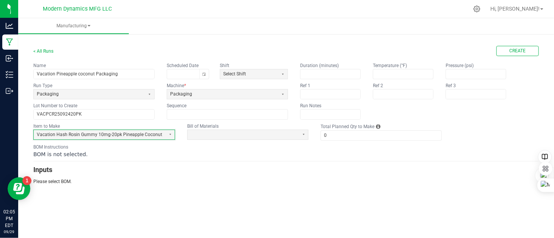
click at [227, 140] on form "< All Runs Create Name Vacation Pineapple coconut Packaging Scheduled Date Shif…" at bounding box center [286, 115] width 506 height 139
click at [226, 138] on span at bounding box center [243, 134] width 111 height 9
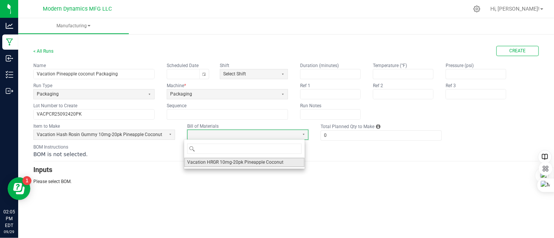
click at [222, 161] on span "Vacation HRGR 10mg-20pk Pineapple Coconut" at bounding box center [235, 162] width 96 height 6
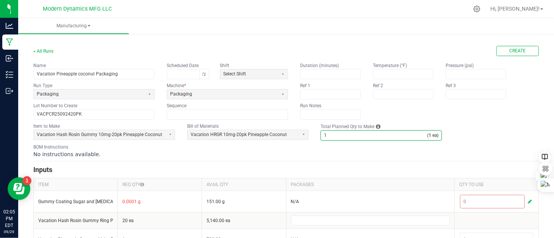
click at [324, 135] on input "1" at bounding box center [374, 135] width 106 height 9
type input "248"
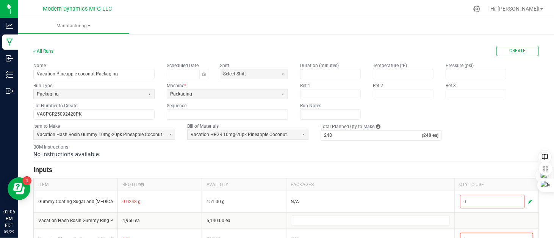
click at [77, 165] on h3 "Inputs" at bounding box center [286, 170] width 506 height 11
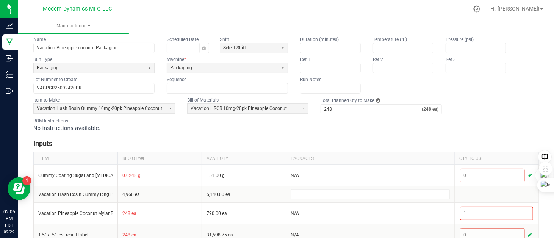
scroll to position [38, 0]
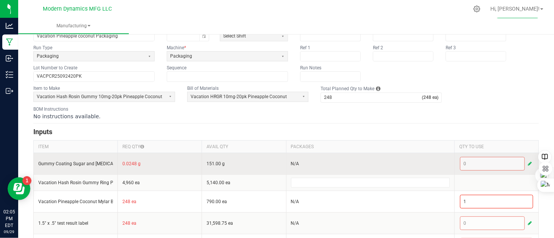
click at [528, 162] on span "button" at bounding box center [530, 164] width 4 height 6
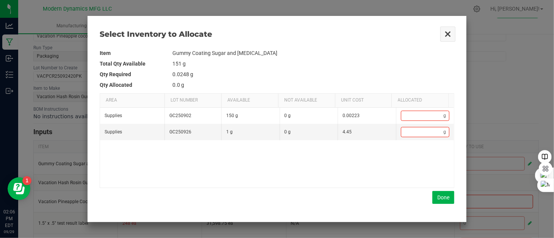
click at [446, 34] on button "Close" at bounding box center [448, 34] width 16 height 16
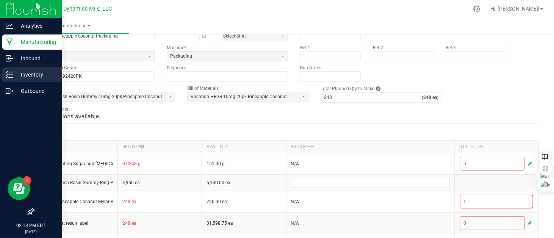
click at [8, 73] on icon at bounding box center [10, 75] width 8 height 8
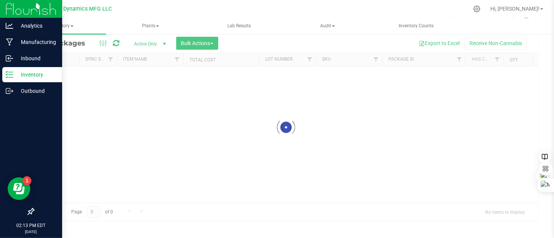
scroll to position [27, 0]
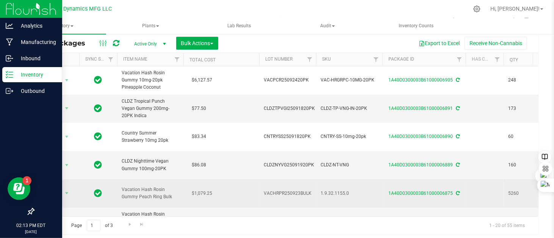
click at [148, 156] on td "CLDZ Nighttime Vegan Gummy 100mg-20PK" at bounding box center [150, 165] width 66 height 28
click at [304, 190] on span "VACHRPR250923BULK" at bounding box center [288, 193] width 48 height 7
click at [304, 188] on input "VACHRPR250923BULK" at bounding box center [286, 194] width 54 height 12
click at [310, 188] on input "VACHRPR250923BULK" at bounding box center [286, 194] width 54 height 12
drag, startPoint x: 310, startPoint y: 165, endPoint x: 253, endPoint y: 168, distance: 56.9
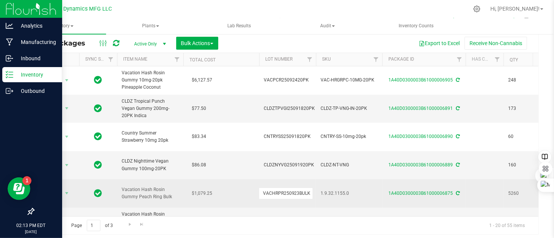
click at [244, 179] on td "$1,079.25" at bounding box center [221, 193] width 76 height 28
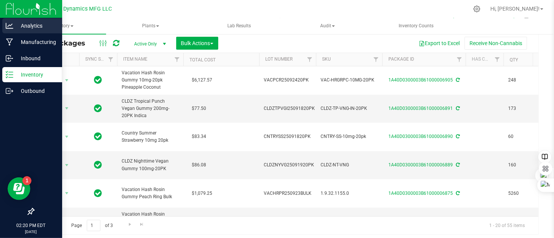
click at [9, 25] on icon at bounding box center [10, 26] width 8 height 6
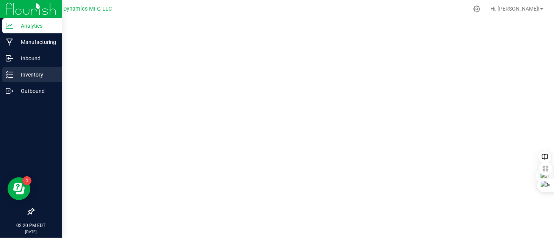
click at [11, 74] on icon at bounding box center [10, 75] width 8 height 8
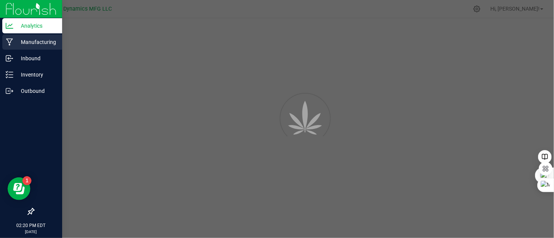
click at [26, 40] on p "Manufacturing" at bounding box center [35, 42] width 45 height 9
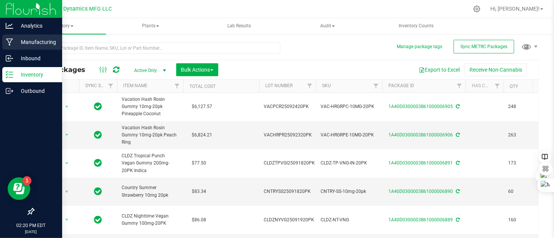
click at [9, 39] on icon at bounding box center [9, 42] width 7 height 8
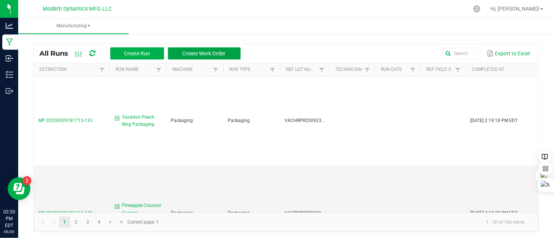
click at [191, 52] on span "Create Work Order" at bounding box center [204, 53] width 43 height 6
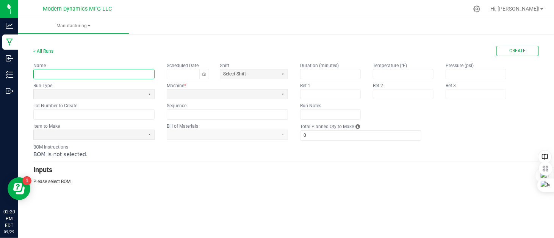
click at [72, 75] on input "text" at bounding box center [94, 73] width 121 height 9
type input "Vacation Tiki Fruit Punch Packaging"
click at [79, 91] on span at bounding box center [89, 94] width 105 height 6
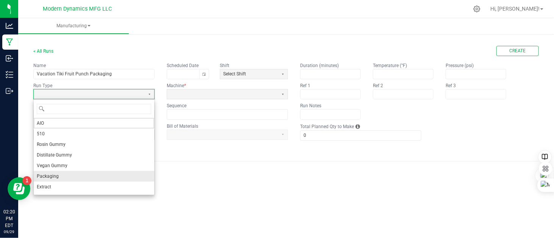
click at [73, 172] on li "Packaging" at bounding box center [94, 176] width 121 height 11
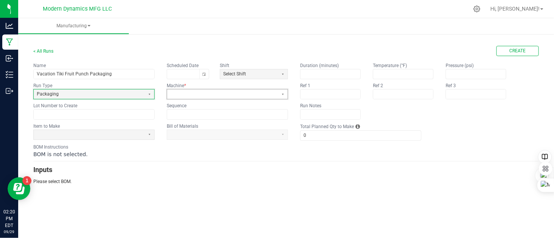
click at [193, 95] on span at bounding box center [222, 94] width 105 height 6
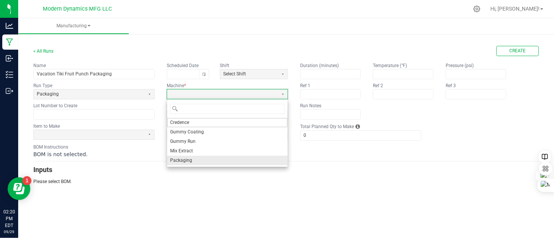
click at [191, 159] on span "Packaging" at bounding box center [181, 160] width 22 height 6
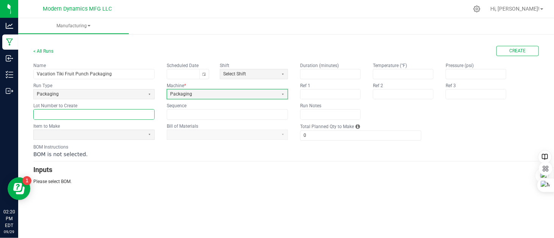
click at [83, 114] on input "text" at bounding box center [94, 114] width 121 height 9
click at [88, 113] on input "text" at bounding box center [94, 114] width 121 height 9
paste input "VACTFPR250923BULK"
type input "VACTFPR25092320PK"
click at [74, 134] on span at bounding box center [89, 135] width 105 height 6
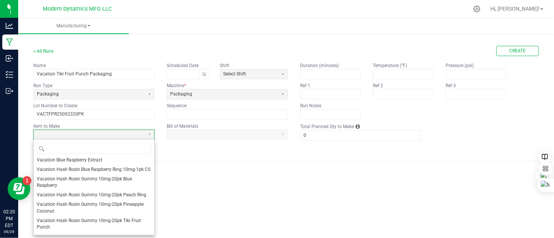
scroll to position [569, 0]
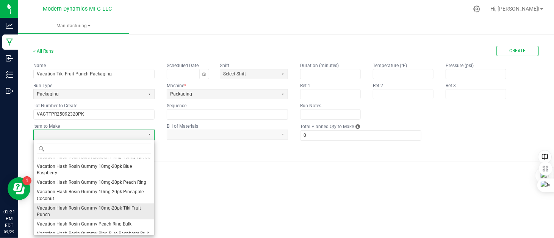
click at [92, 218] on span "Vacation Hash Rosin Gummy 10mg-20pk Tiki Fruit Punch" at bounding box center [94, 211] width 114 height 13
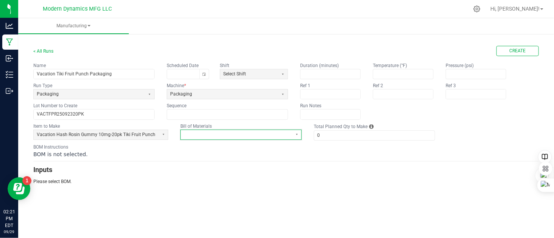
click at [198, 137] on span at bounding box center [236, 134] width 111 height 9
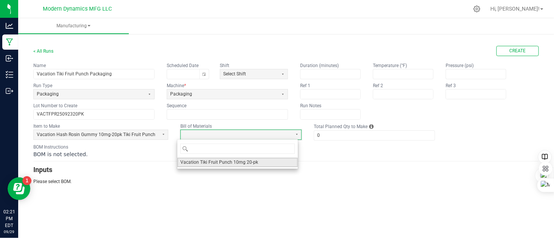
click at [218, 164] on span "Vacation Tiki Fruit Punch 10mg 20-pk" at bounding box center [219, 162] width 78 height 6
type input "1"
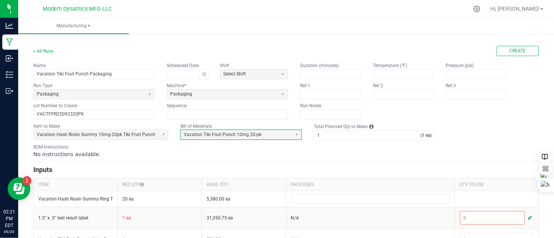
click at [224, 160] on form "< All Runs Create Name Vacation Tiki Fruit Punch Packaging Scheduled Date Shift…" at bounding box center [286, 181] width 506 height 270
click at [206, 76] on button "Toggle calendar" at bounding box center [203, 73] width 9 height 9
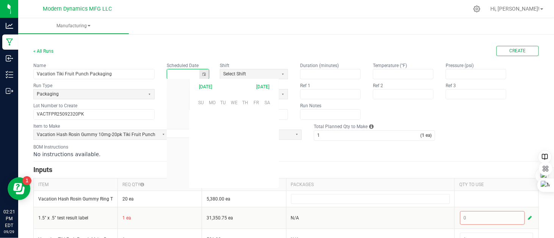
scroll to position [119523, 0]
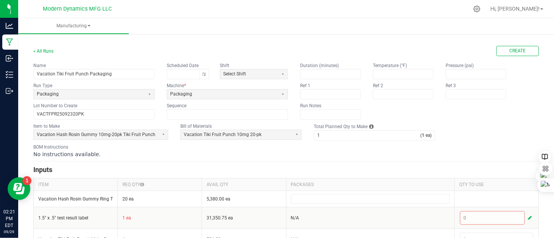
click at [211, 56] on form "< All Runs Create Name Vacation Tiki Fruit Punch Packaging Scheduled Date Shift…" at bounding box center [286, 181] width 506 height 270
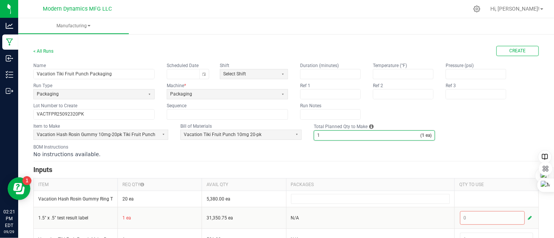
click at [333, 136] on input "1" at bounding box center [367, 135] width 106 height 9
type input "269"
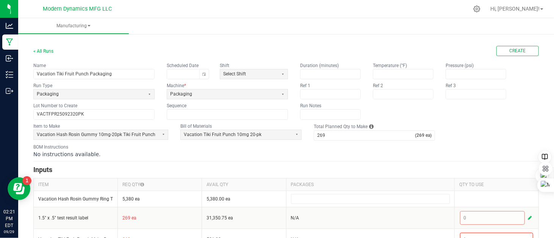
click at [282, 141] on form "< All Runs Create Name Vacation Tiki Fruit Punch Packaging Scheduled Date Shift…" at bounding box center [286, 181] width 506 height 270
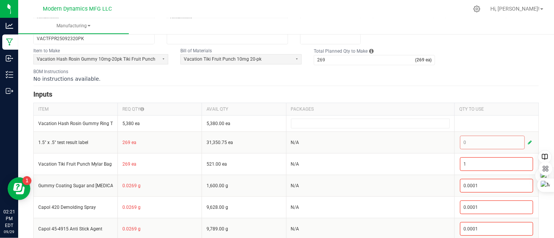
scroll to position [76, 0]
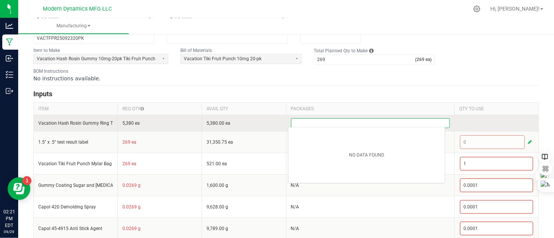
click at [362, 119] on input at bounding box center [370, 123] width 158 height 9
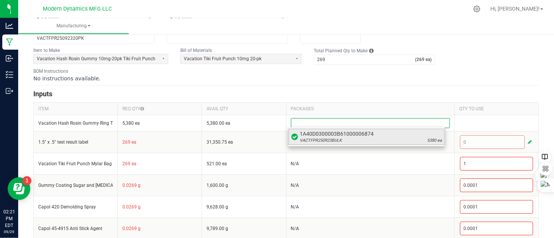
click at [351, 140] on div "VACTFPR250923BULK 5380 ea" at bounding box center [371, 141] width 142 height 6
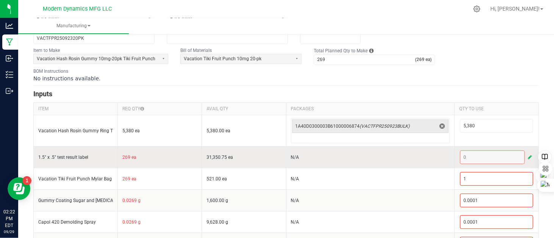
click at [528, 154] on span "button" at bounding box center [530, 157] width 4 height 6
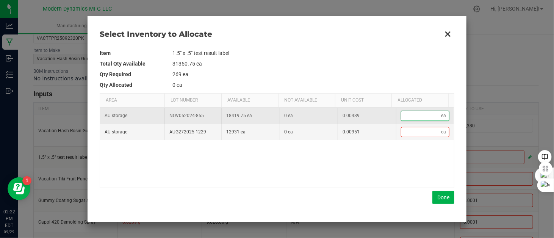
click at [428, 119] on input "Data table" at bounding box center [421, 115] width 40 height 9
type input "2"
type input "26"
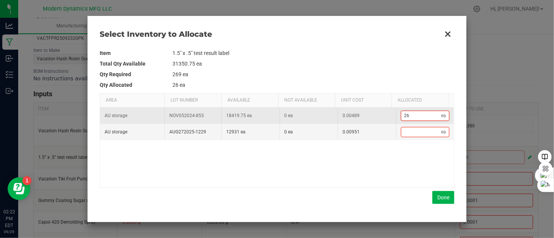
type input "269"
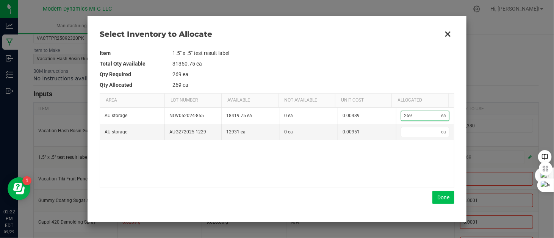
type input "269"
click at [440, 196] on button "Done" at bounding box center [443, 197] width 22 height 13
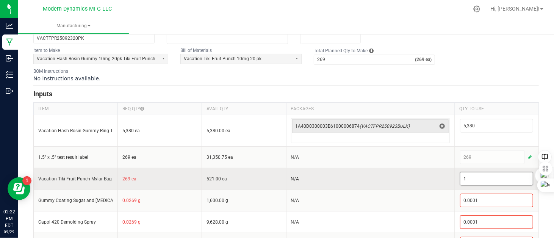
click at [492, 177] on input "1" at bounding box center [497, 178] width 72 height 13
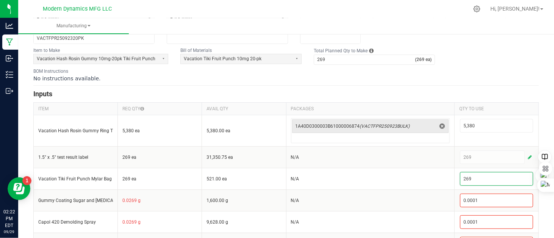
type input "269"
click at [516, 69] on div "BOM Instructions No instructions available." at bounding box center [286, 75] width 506 height 14
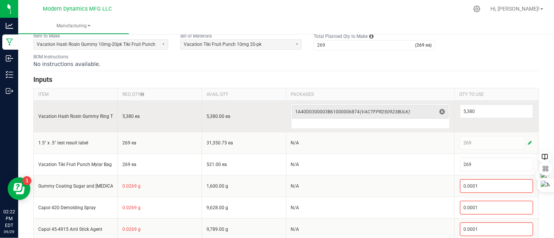
scroll to position [98, 0]
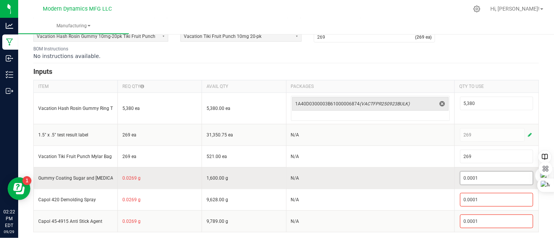
click at [475, 177] on input "0.0001" at bounding box center [497, 178] width 72 height 13
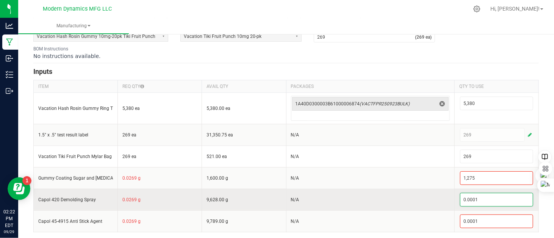
click at [479, 201] on input "0.0001" at bounding box center [497, 199] width 72 height 13
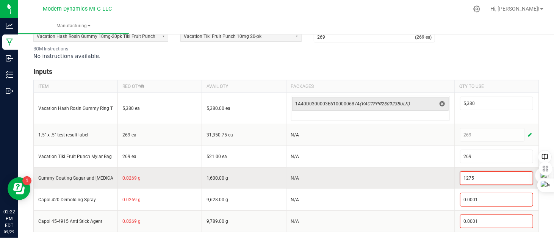
click at [475, 177] on input "1275" at bounding box center [497, 178] width 72 height 13
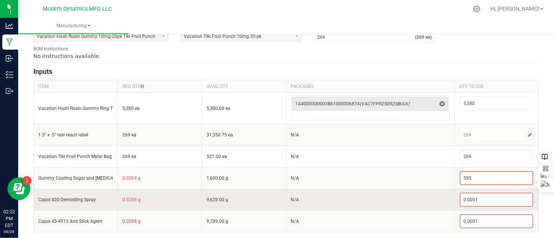
type input "595"
click at [496, 200] on input "0.0001" at bounding box center [497, 199] width 72 height 13
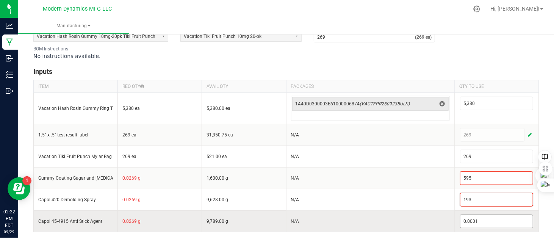
type input "193"
click at [495, 220] on input "0.0001" at bounding box center [497, 221] width 72 height 13
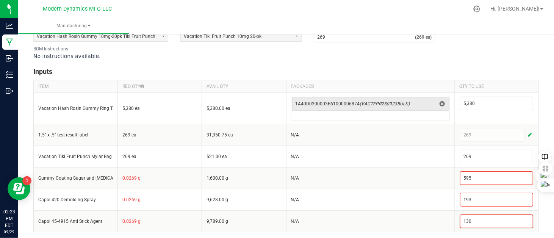
type input "130"
click at [395, 50] on div "BOM Instructions No instructions available." at bounding box center [286, 52] width 506 height 14
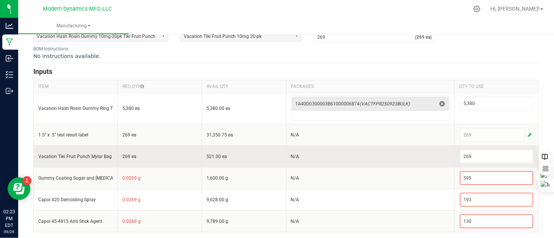
scroll to position [0, 0]
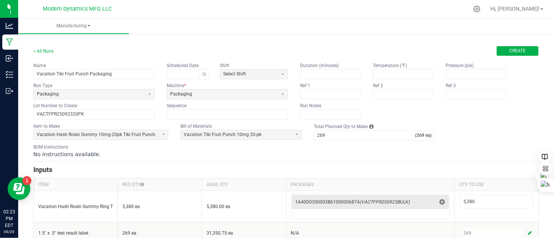
click at [500, 49] on button "Create" at bounding box center [518, 51] width 42 height 10
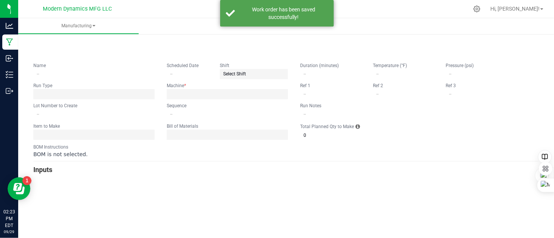
type input "Vacation Tiki Fruit Punch Packaging"
type input "VACTFPR25092320PK"
type input "0"
type input "269"
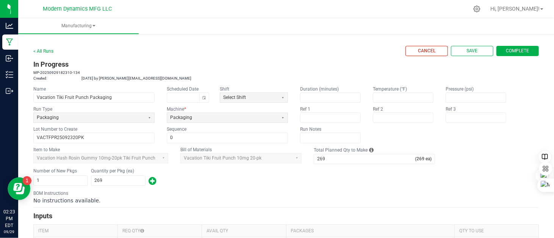
click at [513, 53] on span "Complete" at bounding box center [517, 51] width 23 height 6
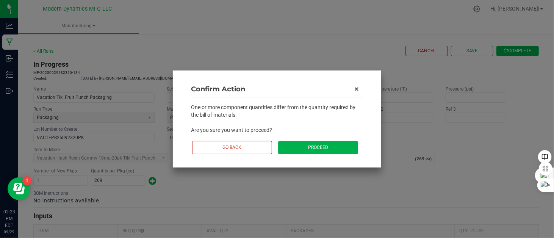
click at [337, 146] on button "Proceed" at bounding box center [318, 147] width 80 height 13
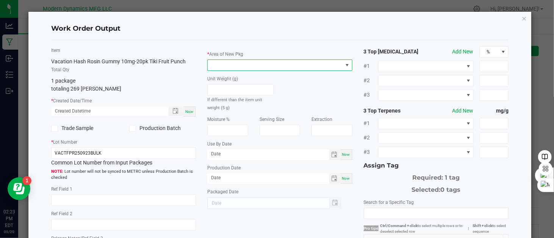
click at [229, 66] on span at bounding box center [275, 65] width 135 height 11
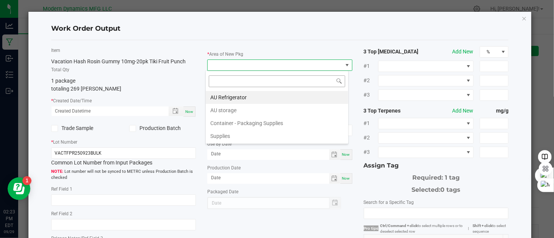
scroll to position [11, 143]
drag, startPoint x: 231, startPoint y: 108, endPoint x: 189, endPoint y: 133, distance: 49.0
click at [231, 108] on li "AU storage" at bounding box center [277, 110] width 143 height 13
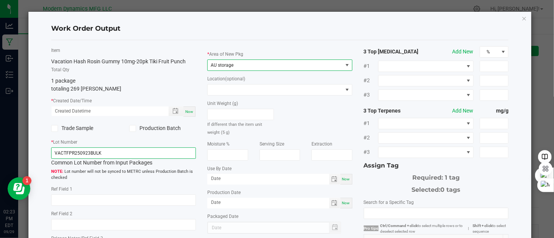
click at [117, 152] on input "VACTFPR250923BULK" at bounding box center [123, 152] width 145 height 11
type input "VACTFPR25092320PK"
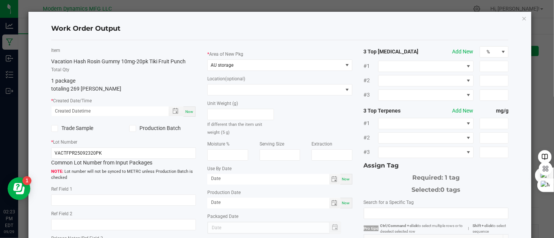
click at [190, 111] on span "Now" at bounding box center [189, 112] width 8 height 4
type input "09/29/2025 2:23 PM"
type input "[DATE]"
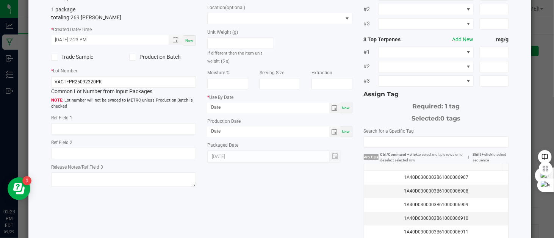
scroll to position [76, 0]
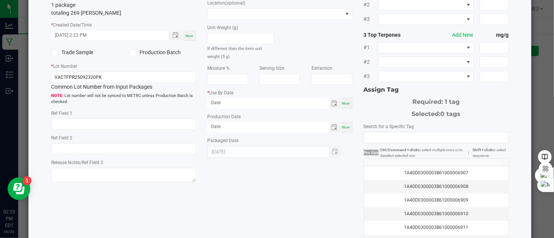
click at [342, 127] on span "Now" at bounding box center [346, 127] width 8 height 4
click at [217, 127] on input "[DATE]" at bounding box center [268, 126] width 122 height 9
type input "09/23/2025"
click at [342, 103] on span "Now" at bounding box center [346, 103] width 8 height 4
click at [218, 104] on input "[DATE]" at bounding box center [268, 102] width 122 height 9
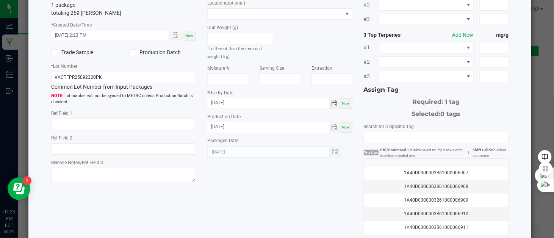
type input "09/23/2026"
click at [264, 195] on div "Item Vacation Hash Rosin Gummy 10mg-20pk Tiki Fruit Punch Total Qty 1 package t…" at bounding box center [279, 105] width 469 height 271
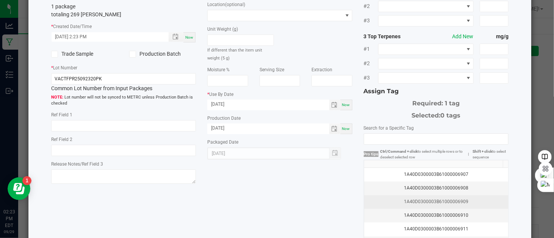
scroll to position [114, 0]
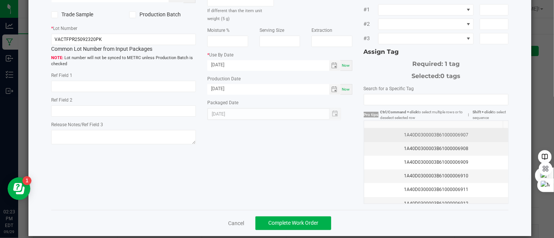
click at [466, 132] on div "1A40D0300003B61000006907" at bounding box center [436, 135] width 135 height 7
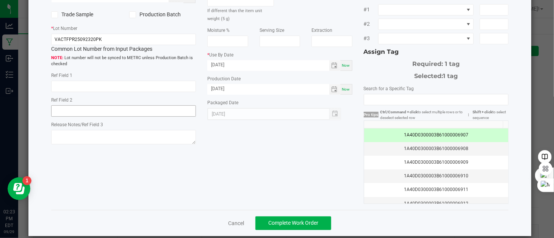
scroll to position [122, 0]
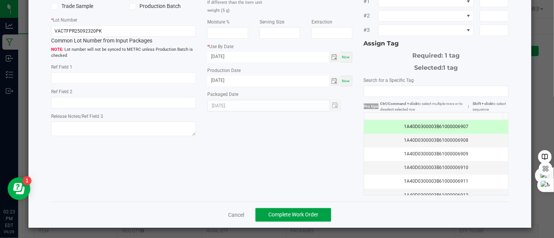
click at [284, 212] on span "Complete Work Order" at bounding box center [293, 215] width 50 height 6
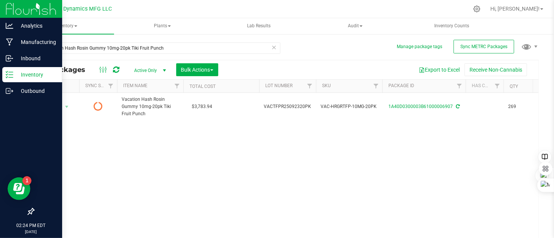
click at [13, 75] on icon at bounding box center [10, 75] width 8 height 8
click at [34, 41] on p "Manufacturing" at bounding box center [35, 42] width 45 height 9
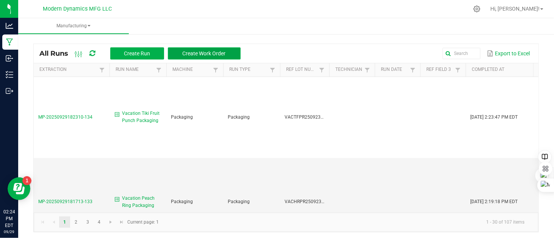
click at [205, 54] on span "Create Work Order" at bounding box center [204, 53] width 43 height 6
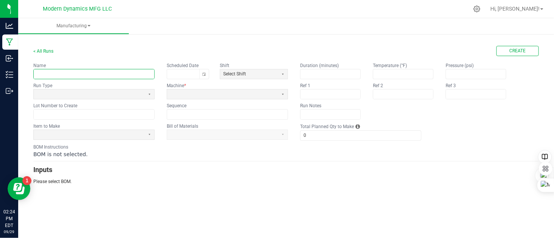
click at [86, 75] on input "text" at bounding box center [94, 73] width 121 height 9
click at [204, 72] on button "Toggle calendar" at bounding box center [203, 73] width 9 height 9
type input "Country Water Melon Rush 510 Packaging"
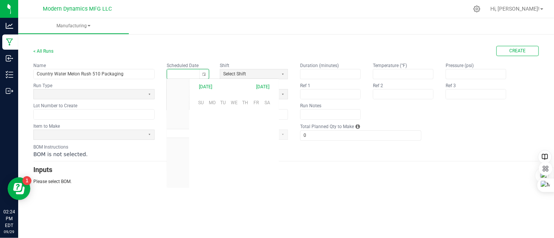
scroll to position [119523, 0]
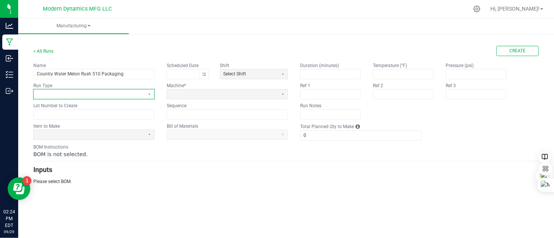
click at [91, 91] on span at bounding box center [89, 94] width 105 height 6
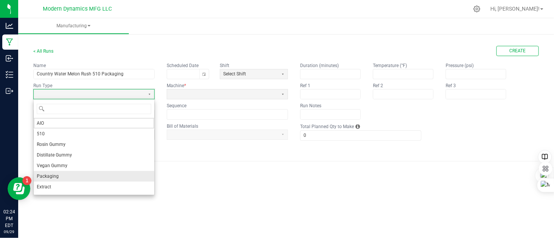
click at [67, 171] on li "Packaging" at bounding box center [94, 176] width 121 height 11
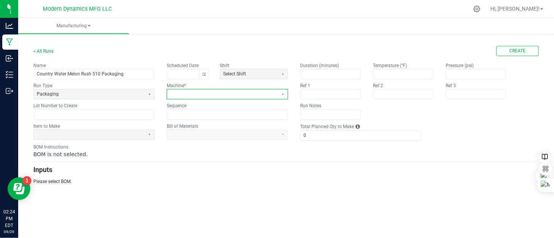
click at [209, 93] on span at bounding box center [222, 94] width 105 height 6
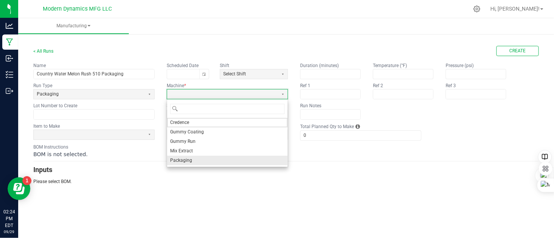
click at [190, 157] on span "Packaging" at bounding box center [181, 160] width 22 height 6
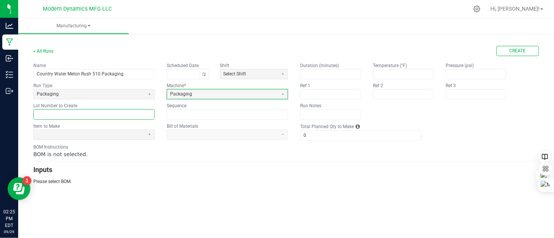
click at [77, 110] on input "text" at bounding box center [94, 114] width 121 height 9
paste input "CNTRYWREX250918"
click at [79, 113] on input "CNTRYWREX250918" at bounding box center [94, 114] width 121 height 9
type input "CNTRYWR510-1G"
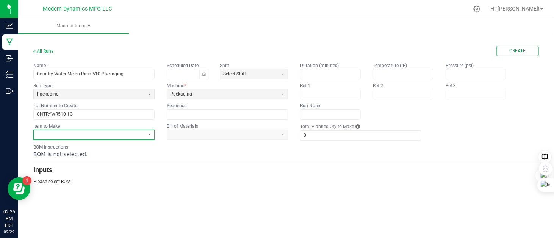
click at [89, 135] on span at bounding box center [89, 135] width 105 height 6
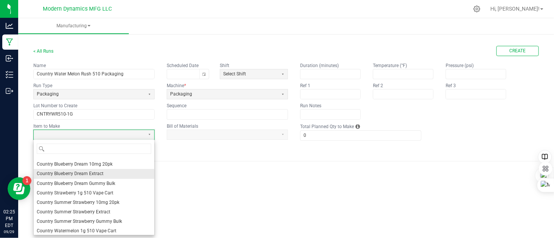
scroll to position [227, 0]
click at [88, 192] on span "Country Watermelon 1g 510 Vape Cart" at bounding box center [77, 193] width 80 height 6
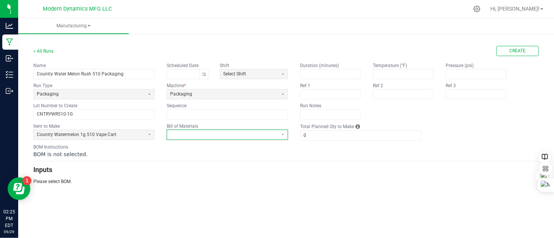
click at [197, 135] on span at bounding box center [222, 135] width 105 height 6
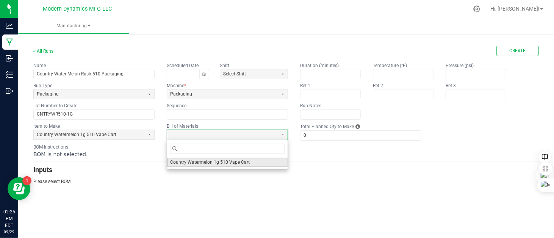
click at [203, 164] on span "Country Watermelon 1g 510 Vape Cart" at bounding box center [210, 162] width 80 height 6
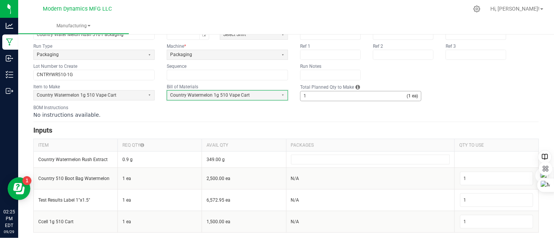
scroll to position [40, 0]
click at [334, 98] on input "1" at bounding box center [354, 95] width 106 height 9
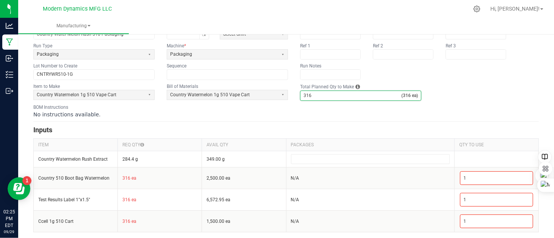
type input "316"
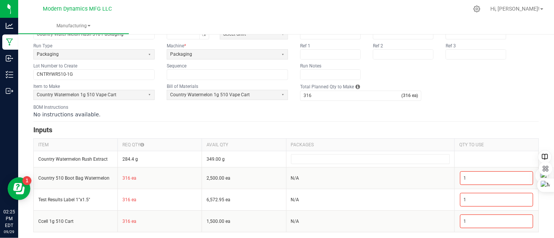
click at [315, 121] on form "< All Runs Create Name Country Water Melon Rush 510 Packaging Scheduled Date Sh…" at bounding box center [286, 119] width 506 height 226
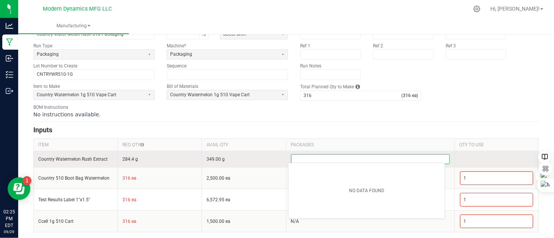
click at [331, 156] on input at bounding box center [370, 159] width 158 height 9
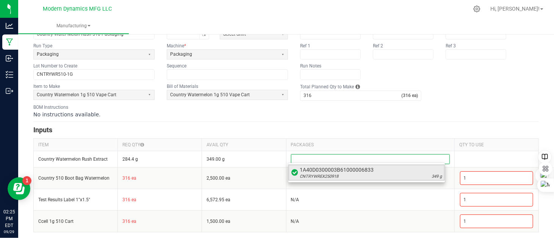
click at [324, 177] on span "CNTRYWREX250918" at bounding box center [319, 177] width 39 height 6
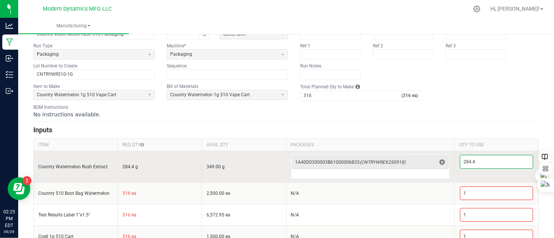
click at [483, 162] on input "284.4" at bounding box center [497, 161] width 72 height 13
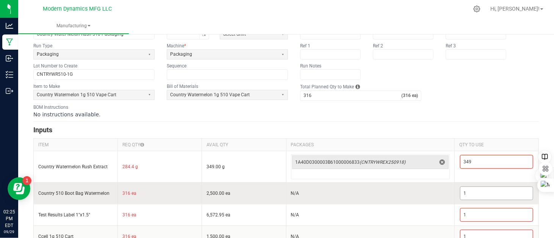
type input "349"
click at [462, 191] on input "1" at bounding box center [497, 193] width 72 height 13
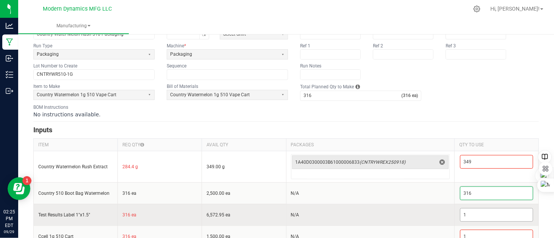
type input "316"
click at [469, 209] on input "1" at bounding box center [497, 214] width 72 height 13
drag, startPoint x: 467, startPoint y: 212, endPoint x: 437, endPoint y: 221, distance: 30.4
click at [437, 221] on tr "Test Results Label 1"x1.5" 316 ea 6,572.95 ea N/A -1" at bounding box center [286, 215] width 505 height 22
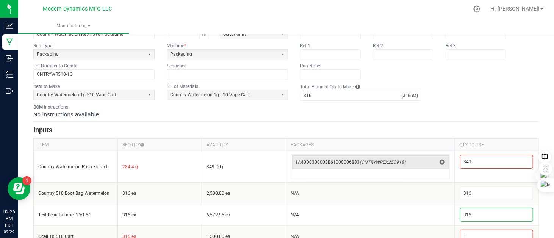
type input "316"
click at [452, 94] on fieldset "Item to Make Country Watermelon 1g 510 Vape Cart Bill of Materials Country Wate…" at bounding box center [286, 92] width 506 height 18
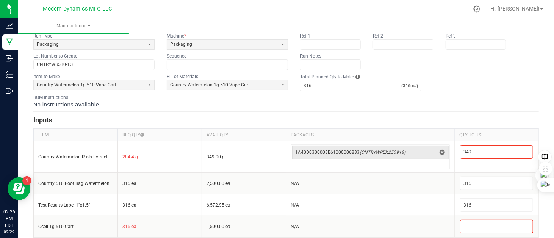
scroll to position [55, 0]
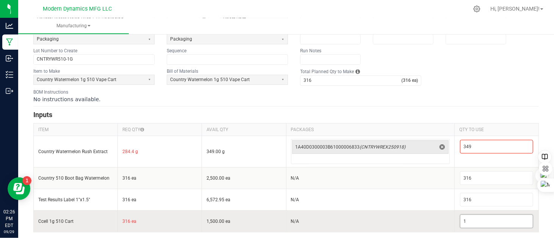
click at [467, 221] on input "1" at bounding box center [497, 221] width 72 height 13
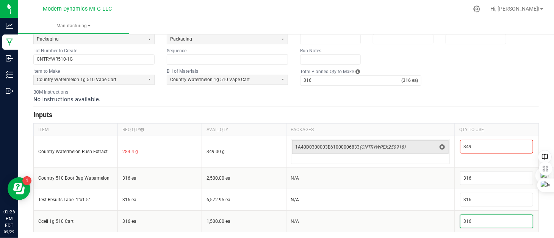
type input "316"
click at [456, 94] on div "BOM Instructions No instructions available." at bounding box center [286, 96] width 506 height 14
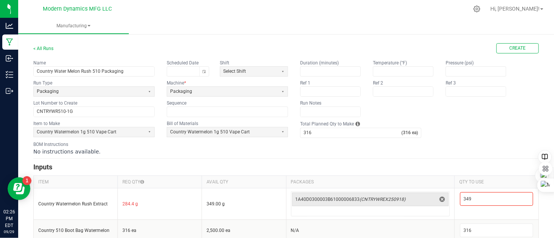
scroll to position [0, 0]
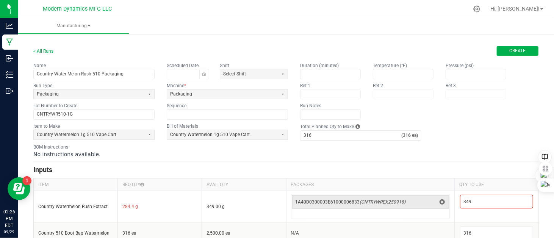
click at [501, 53] on button "Create" at bounding box center [518, 51] width 42 height 10
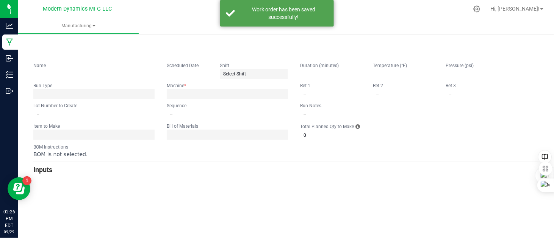
type input "Country Water Melon Rush 510 Packaging"
type input "CNTRYWR510-1G"
type input "0"
type input "316"
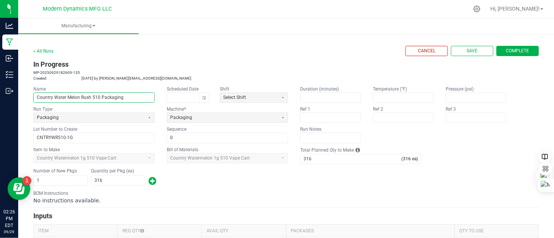
click at [70, 97] on input "Country Water Melon Rush 510 Packaging" at bounding box center [94, 97] width 121 height 9
type input "Country Watermelon Rush 510 Packaging"
click at [223, 59] on h3 "In Progress" at bounding box center [286, 64] width 506 height 11
click at [509, 50] on span "Complete" at bounding box center [517, 51] width 23 height 6
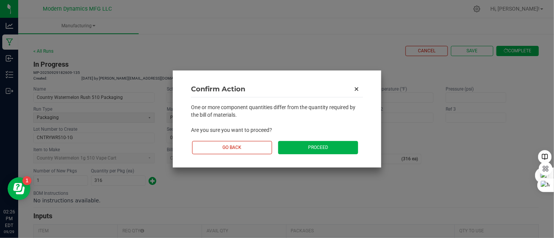
click at [306, 148] on button "Proceed" at bounding box center [318, 147] width 80 height 13
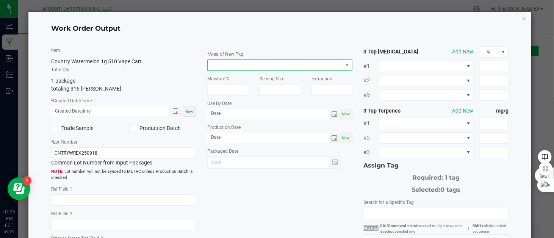
click at [232, 65] on span at bounding box center [275, 65] width 135 height 11
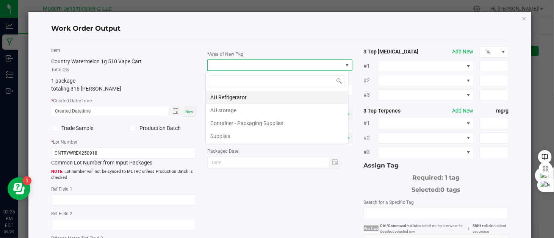
scroll to position [11, 143]
drag, startPoint x: 237, startPoint y: 107, endPoint x: 228, endPoint y: 109, distance: 8.5
click at [237, 108] on li "AU storage" at bounding box center [277, 110] width 143 height 13
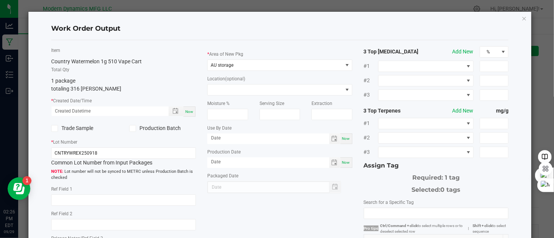
click at [183, 109] on div "Now" at bounding box center [189, 112] width 12 height 10
type input "09/29/2025 2:26 PM"
type input "[DATE]"
click at [111, 154] on input "CNTRYWREX250918" at bounding box center [123, 152] width 145 height 11
type input "CNTRYER510-1G"
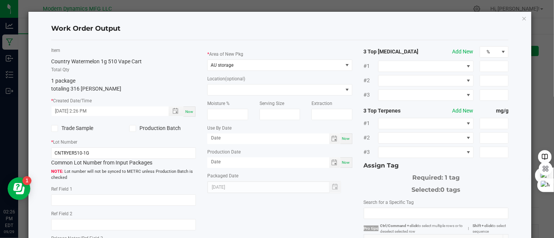
click at [342, 160] on span "Now" at bounding box center [346, 162] width 8 height 4
type input "[DATE]"
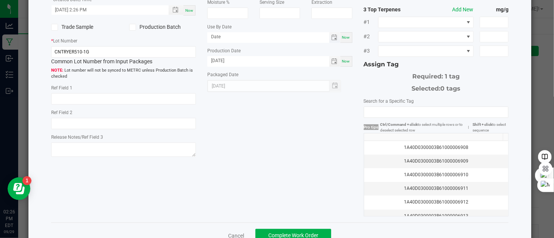
scroll to position [114, 0]
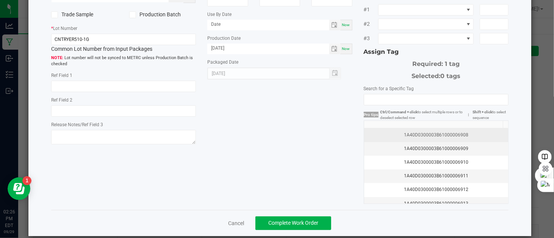
click at [414, 138] on td "1A40D0300003B61000006908" at bounding box center [436, 135] width 144 height 14
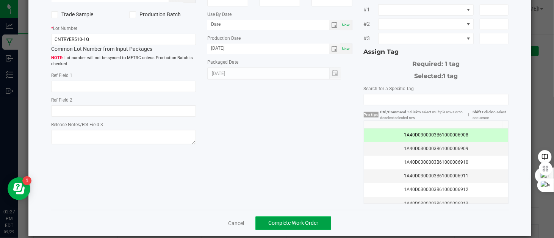
click at [310, 221] on span "Complete Work Order" at bounding box center [293, 223] width 50 height 6
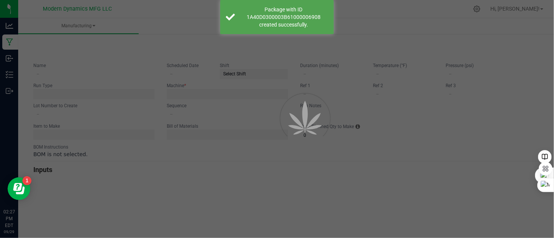
type input "Country Watermelon Rush 510 Packaging"
type input "CNTRYWR510-1G"
type input "0"
type input "316"
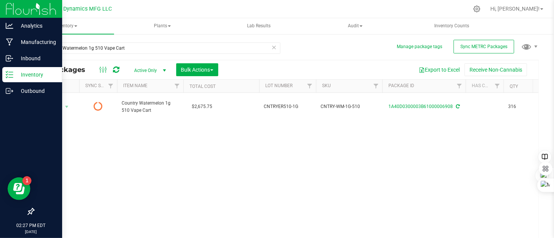
click at [13, 75] on icon at bounding box center [10, 75] width 8 height 8
click at [11, 75] on icon at bounding box center [10, 75] width 8 height 8
click at [9, 39] on icon at bounding box center [9, 42] width 7 height 8
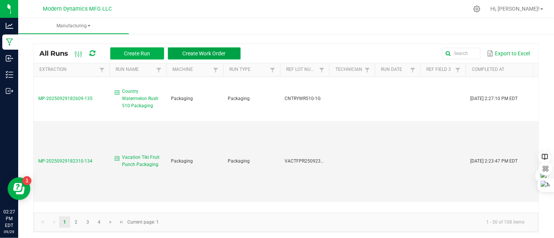
click at [207, 52] on span "Create Work Order" at bounding box center [204, 53] width 43 height 6
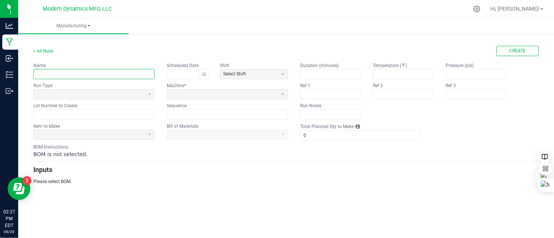
click at [61, 74] on input "text" at bounding box center [94, 73] width 121 height 9
type input "Country Summer Strawberry 510 1G cart packaging"
click at [103, 95] on span at bounding box center [89, 94] width 105 height 6
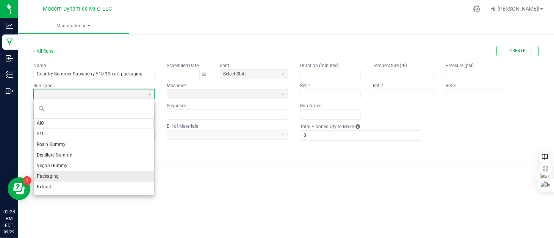
click at [77, 175] on li "Packaging" at bounding box center [94, 176] width 121 height 11
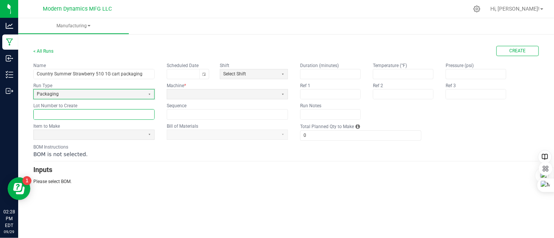
click at [66, 115] on input "text" at bounding box center [94, 114] width 121 height 9
click at [76, 113] on input "text" at bounding box center [94, 114] width 121 height 9
paste input "CNTRYSSEX250918"
click at [79, 113] on input "CNTRYSSEX250918" at bounding box center [94, 114] width 121 height 9
type input "CNTRYSS510-1G"
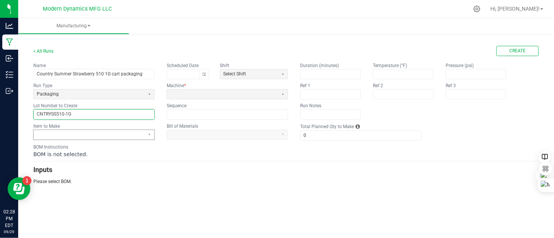
click at [64, 135] on span at bounding box center [89, 135] width 105 height 6
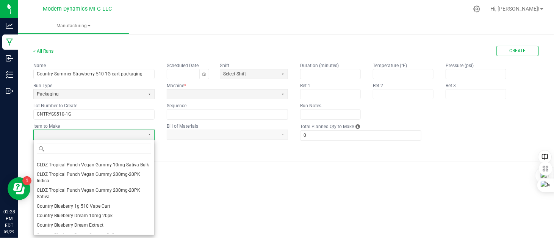
scroll to position [152, 0]
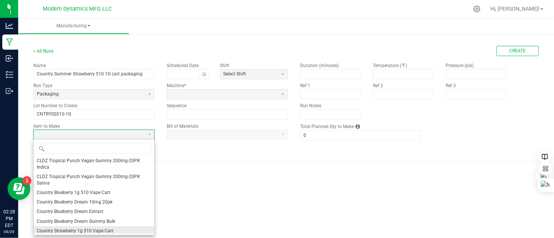
click at [89, 228] on span "Country Strawberry 1g 510 Vape Cart" at bounding box center [75, 231] width 77 height 6
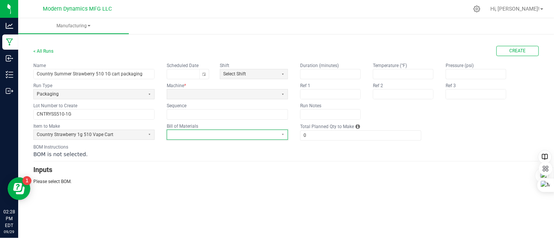
click at [193, 132] on span at bounding box center [222, 135] width 105 height 6
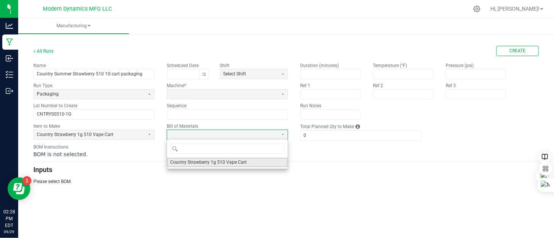
click at [205, 164] on span "Country Strawberry 1g 510 Vape Cart" at bounding box center [208, 162] width 77 height 6
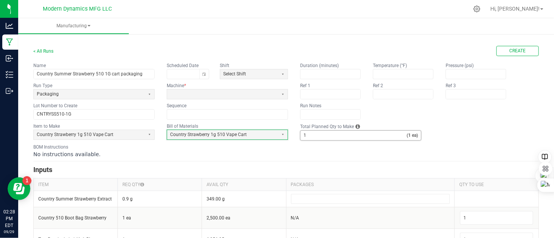
click at [314, 135] on input "1" at bounding box center [354, 135] width 106 height 9
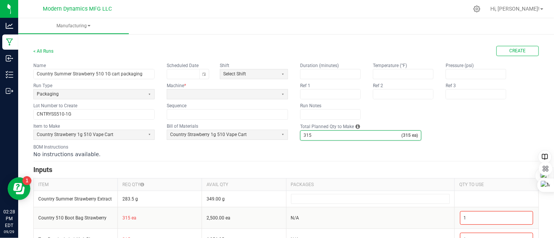
type input "315"
click at [315, 155] on div "No instructions available." at bounding box center [286, 154] width 506 height 8
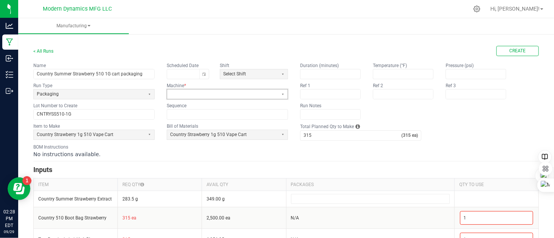
click at [203, 93] on span at bounding box center [222, 94] width 105 height 6
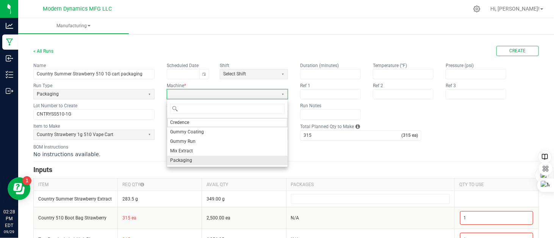
click at [191, 157] on li "Packaging" at bounding box center [227, 160] width 121 height 9
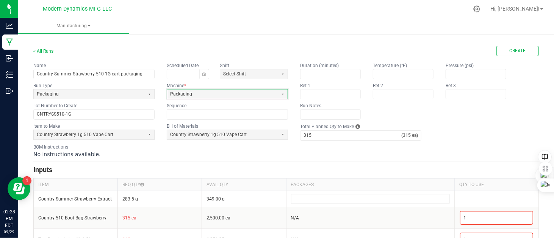
scroll to position [40, 0]
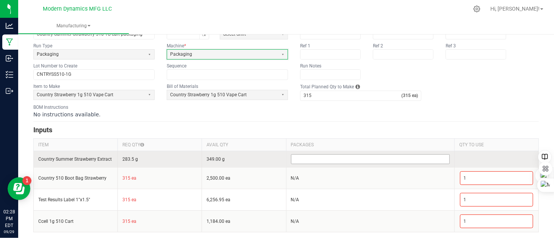
click at [300, 156] on input at bounding box center [370, 159] width 158 height 9
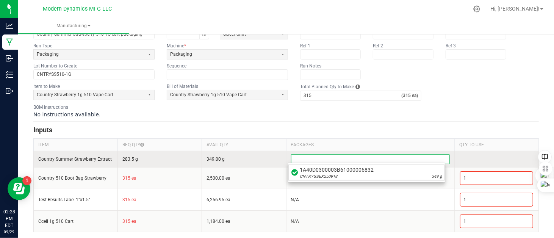
click at [312, 176] on span "CNTRYSSEX250918" at bounding box center [319, 177] width 38 height 6
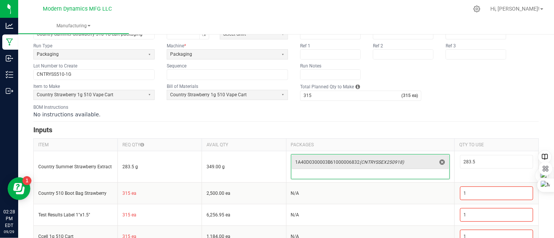
scroll to position [55, 0]
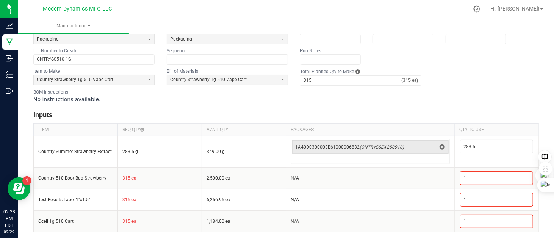
click at [399, 96] on div "No instructions available." at bounding box center [286, 100] width 506 height 8
type input "349"
click at [472, 123] on table "ITEM REQ QTY AVAIL QTY PACKAGES QTY TO USE Country Summer Strawberry Extract 28…" at bounding box center [286, 177] width 506 height 109
click at [467, 103] on form "< All Runs Create Name Country Summer Strawberry 510 1G cart packaging Schedule…" at bounding box center [286, 111] width 506 height 241
click at [394, 100] on div "No instructions available." at bounding box center [286, 100] width 506 height 8
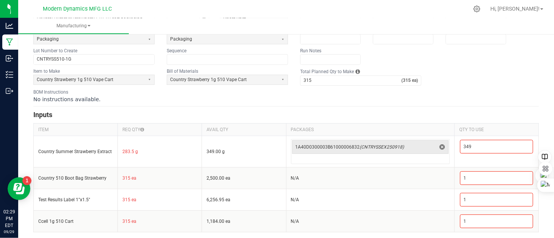
click at [394, 100] on div "No instructions available." at bounding box center [286, 100] width 506 height 8
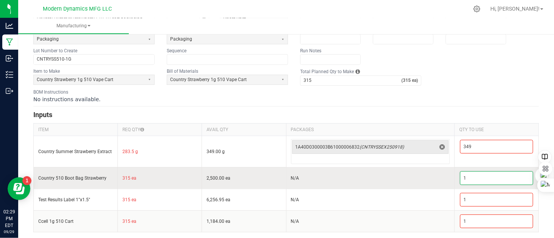
click at [468, 180] on input "1" at bounding box center [497, 178] width 72 height 13
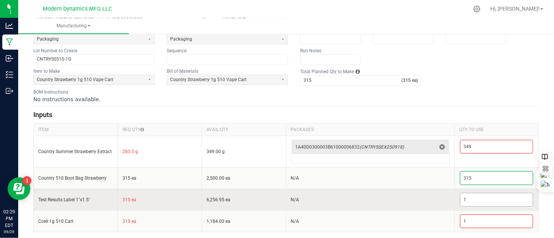
type input "315"
click at [463, 199] on input "1" at bounding box center [497, 199] width 72 height 13
type input "315"
click at [431, 194] on td "N/A" at bounding box center [370, 200] width 168 height 22
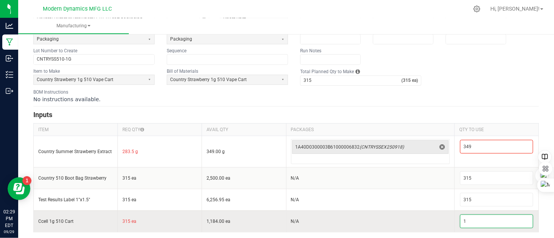
click at [469, 221] on input "1" at bounding box center [497, 221] width 72 height 13
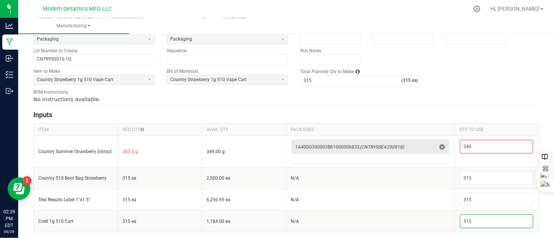
type input "315"
click at [428, 97] on div "No instructions available." at bounding box center [286, 100] width 506 height 8
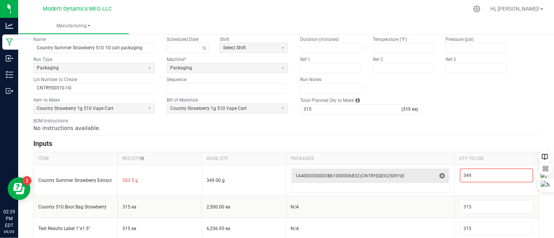
scroll to position [0, 0]
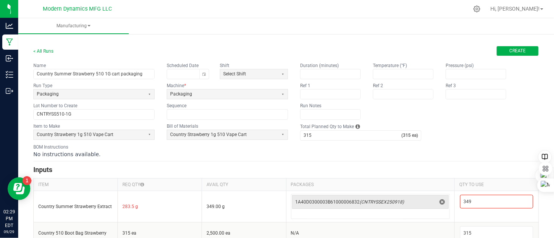
click at [510, 51] on span "Create" at bounding box center [518, 51] width 16 height 6
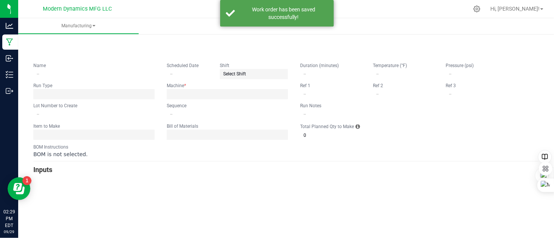
type input "Country Summer Strawberry 510 1G cart packaging"
type input "CNTRYSS510-1G"
type input "0"
type input "315"
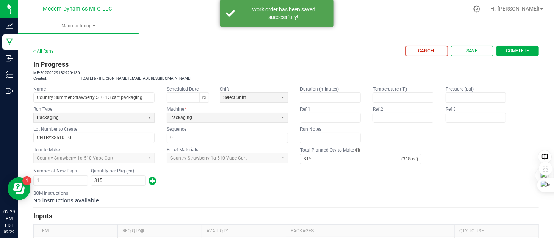
click at [508, 48] on span "Complete" at bounding box center [517, 51] width 23 height 6
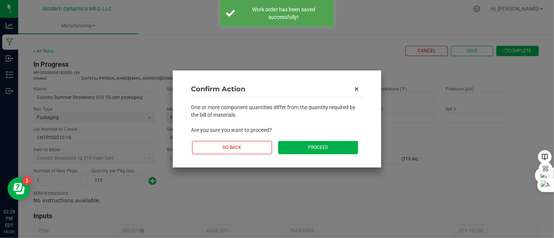
click at [314, 143] on button "Proceed" at bounding box center [318, 147] width 80 height 13
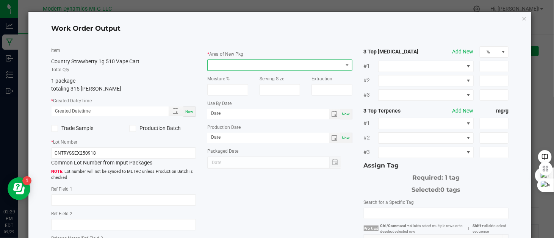
click at [239, 67] on span at bounding box center [275, 65] width 135 height 11
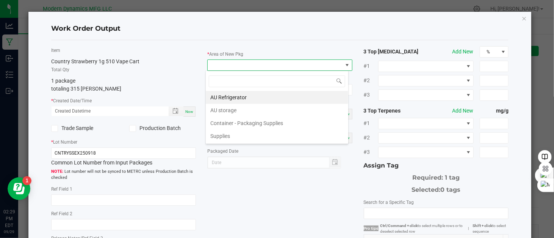
scroll to position [11, 143]
click at [233, 106] on li "AU storage" at bounding box center [277, 110] width 143 height 13
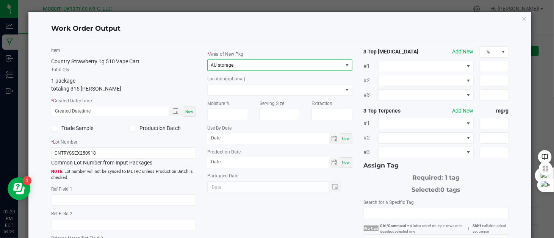
click at [185, 111] on span "Now" at bounding box center [189, 112] width 8 height 4
type input "09/29/2025 2:29 PM"
type input "[DATE]"
click at [345, 161] on span "Now" at bounding box center [346, 162] width 8 height 4
type input "[DATE]"
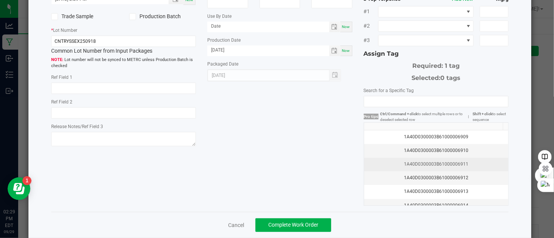
scroll to position [114, 0]
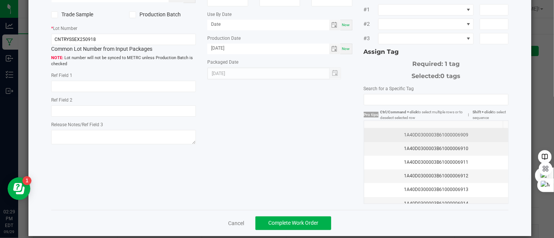
click at [472, 136] on div "1A40D0300003B61000006909" at bounding box center [436, 135] width 135 height 7
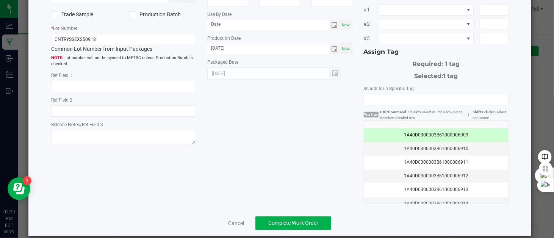
scroll to position [122, 0]
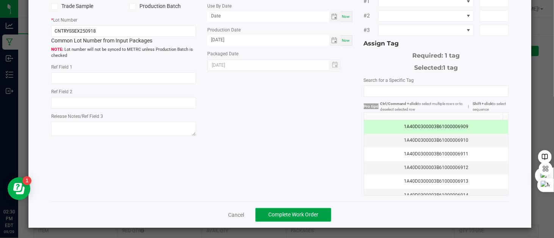
click at [313, 212] on span "Complete Work Order" at bounding box center [293, 215] width 50 height 6
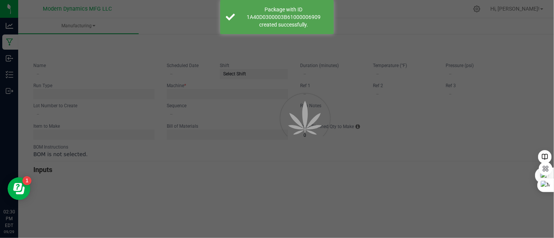
type input "Country Summer Strawberry 510 1G cart packaging"
type input "CNTRYSS510-1G"
type input "0"
type input "315"
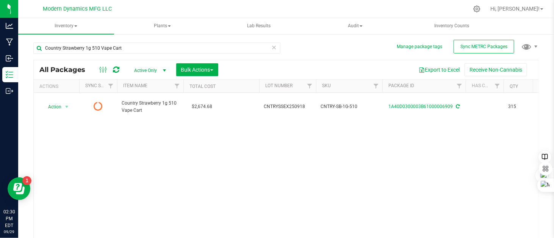
click at [385, 12] on div at bounding box center [302, 9] width 333 height 15
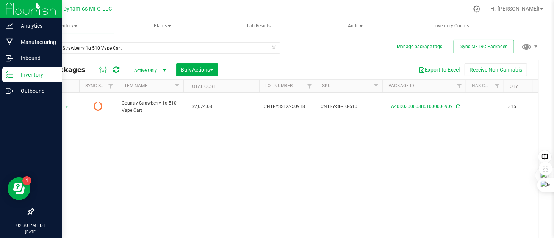
click at [8, 76] on icon at bounding box center [10, 75] width 8 height 8
click at [5, 26] on div "Analytics" at bounding box center [32, 25] width 60 height 15
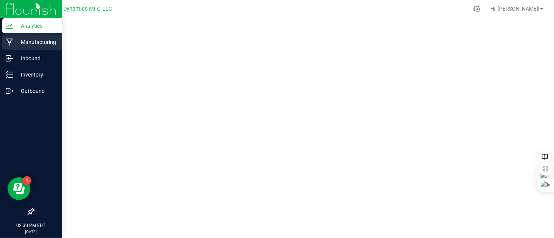
click at [10, 41] on icon at bounding box center [9, 42] width 7 height 8
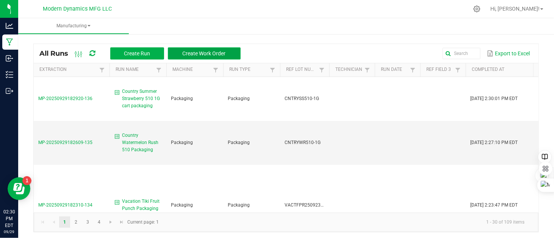
click at [223, 56] on span "Create Work Order" at bounding box center [204, 53] width 43 height 6
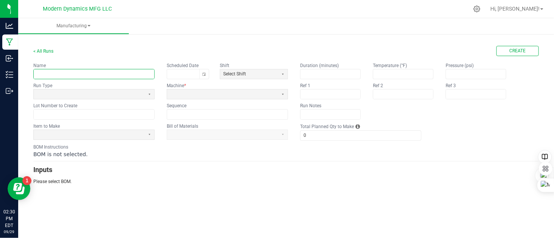
click at [74, 74] on input "text" at bounding box center [94, 73] width 121 height 9
type input "Country Blueberry Dream 510 1g Cart Packaging"
click at [79, 90] on span at bounding box center [89, 93] width 111 height 9
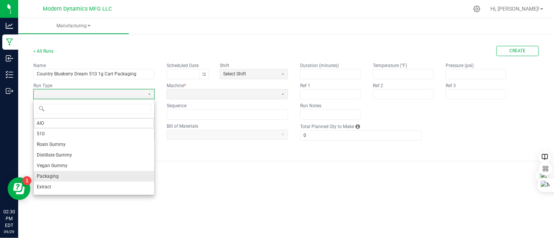
click at [71, 172] on li "Packaging" at bounding box center [94, 176] width 121 height 11
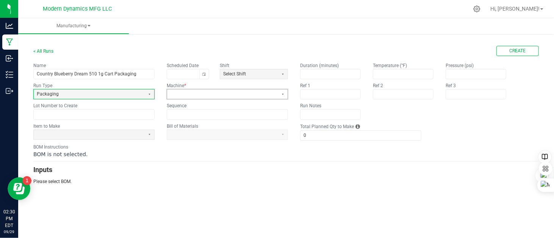
click at [220, 90] on span at bounding box center [222, 93] width 111 height 9
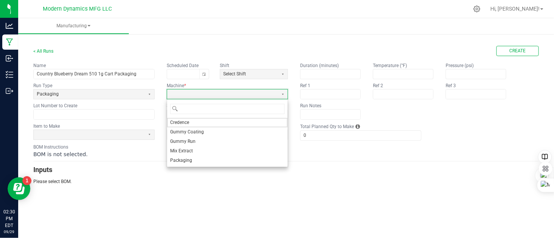
click at [194, 158] on li "Packaging" at bounding box center [227, 160] width 121 height 9
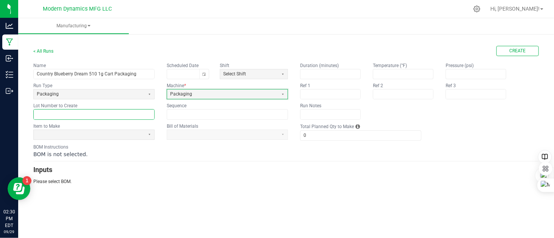
click at [77, 116] on input "text" at bounding box center [94, 114] width 121 height 9
paste input "CNTRYBBDEX250918"
type input "CNTRYBB510-1G"
click at [80, 135] on span at bounding box center [89, 135] width 105 height 6
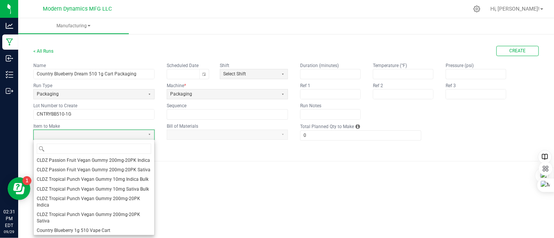
scroll to position [152, 0]
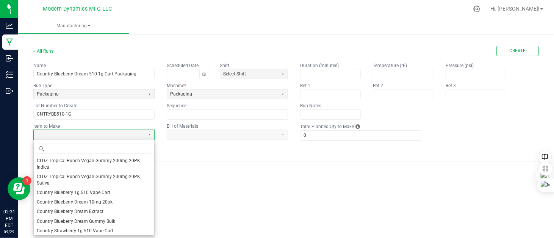
click at [85, 191] on span "Country Blueberry 1g 510 Vape Cart" at bounding box center [74, 193] width 74 height 6
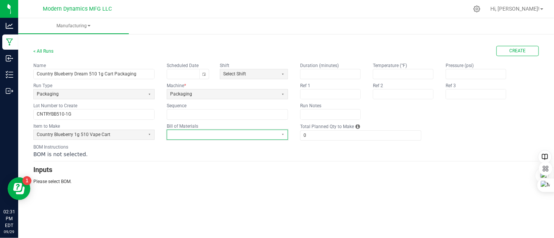
click at [207, 134] on span at bounding box center [222, 135] width 105 height 6
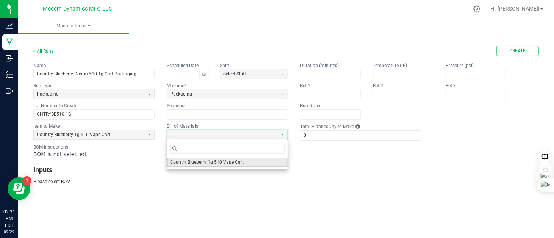
click at [216, 164] on span "Country Blueberry 1g 510 Vape Cart" at bounding box center [207, 162] width 74 height 6
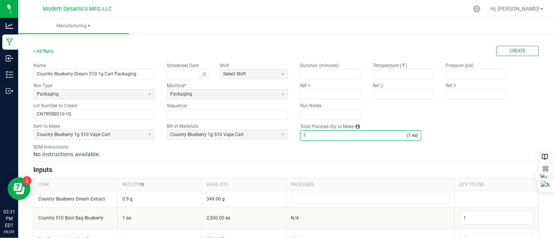
click at [321, 132] on input "1" at bounding box center [354, 135] width 106 height 9
type input "319"
click at [307, 151] on div "No instructions available." at bounding box center [286, 154] width 506 height 8
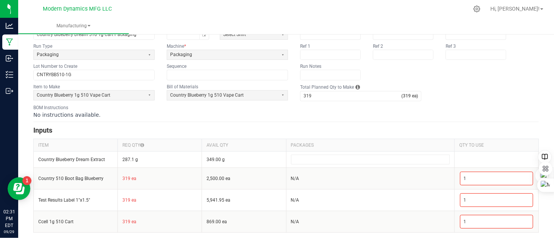
scroll to position [40, 0]
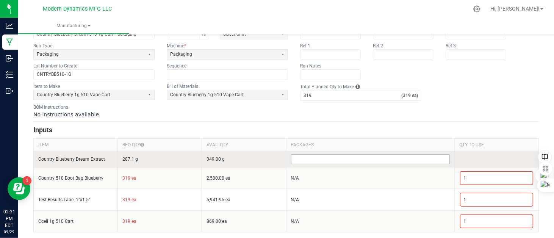
click at [338, 160] on input at bounding box center [370, 159] width 158 height 9
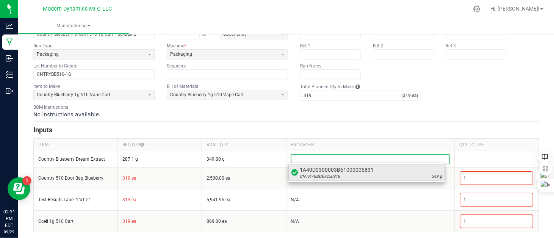
click at [332, 172] on span "1A40D0300003B61000006831" at bounding box center [371, 170] width 142 height 8
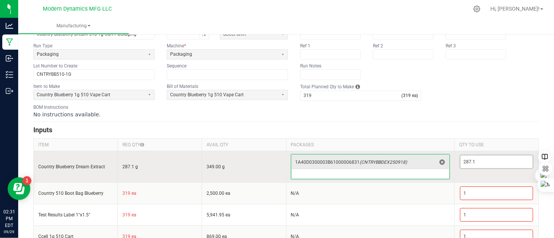
click at [479, 157] on input "287.1" at bounding box center [497, 161] width 72 height 13
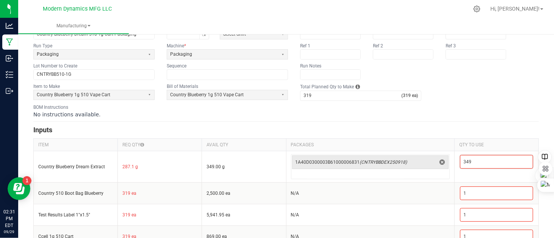
type input "349"
click at [476, 106] on div "BOM Instructions No instructions available." at bounding box center [286, 111] width 506 height 14
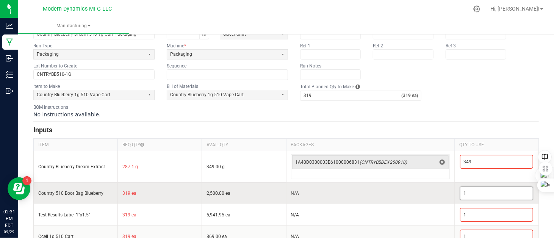
click at [469, 189] on input "1" at bounding box center [497, 193] width 72 height 13
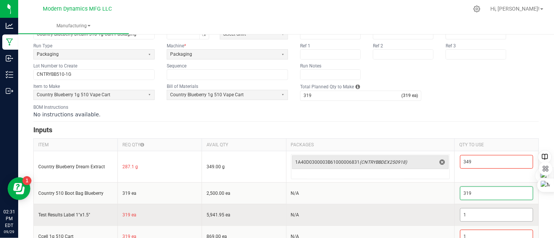
type input "319"
click at [466, 213] on input "1" at bounding box center [497, 214] width 72 height 13
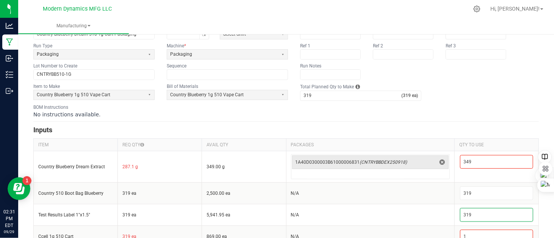
type input "319"
click at [460, 119] on form "< All Runs Create Name Country Blueberry Dream 510 1g Cart Packaging Scheduled …" at bounding box center [286, 126] width 506 height 241
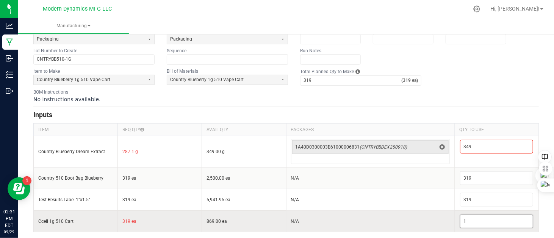
click at [477, 223] on input "1" at bounding box center [497, 221] width 72 height 13
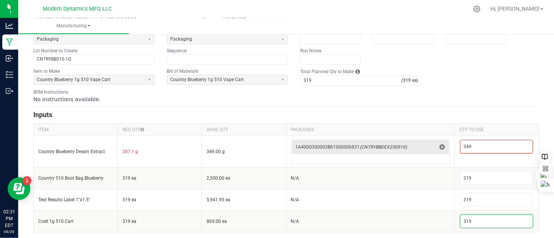
type input "319"
click at [446, 80] on fieldset "Item to Make Country Blueberry 1g 510 Vape Cart Bill of Materials Country Blueb…" at bounding box center [286, 77] width 506 height 18
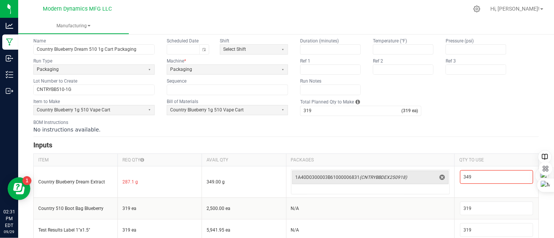
scroll to position [0, 0]
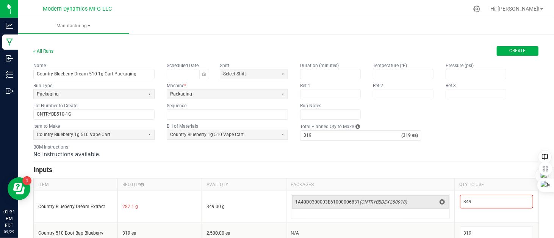
click at [498, 51] on button "Create" at bounding box center [518, 51] width 42 height 10
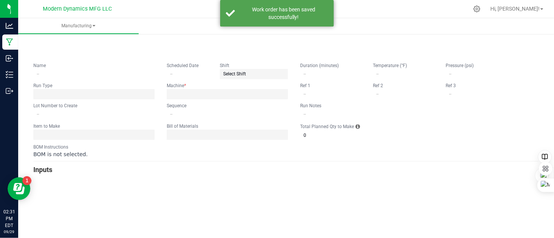
type input "Country Blueberry Dream 510 1g Cart Packaging"
type input "CNTRYBB510-1G"
type input "0"
type input "319"
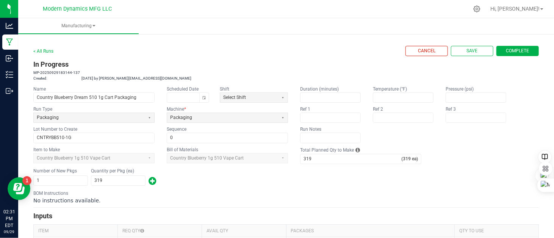
click at [506, 49] on span "Complete" at bounding box center [517, 51] width 23 height 6
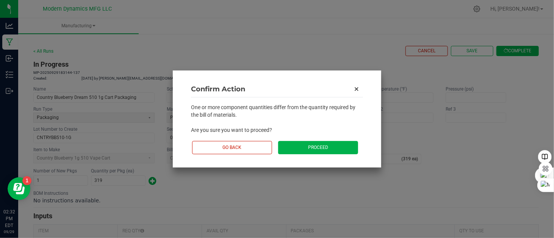
click at [322, 147] on button "Proceed" at bounding box center [318, 147] width 80 height 13
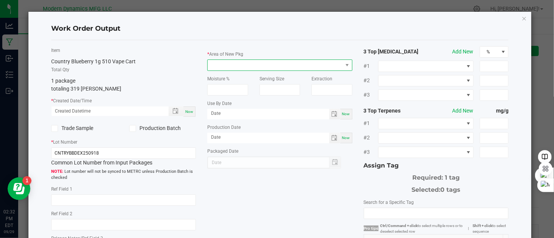
click at [239, 63] on span at bounding box center [275, 65] width 135 height 11
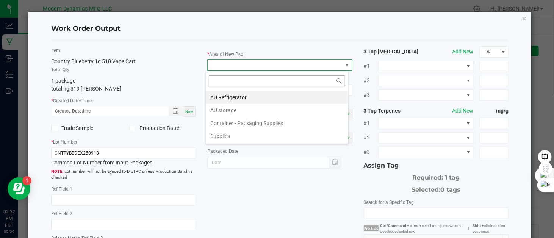
scroll to position [11, 143]
click at [238, 106] on li "AU storage" at bounding box center [277, 110] width 143 height 13
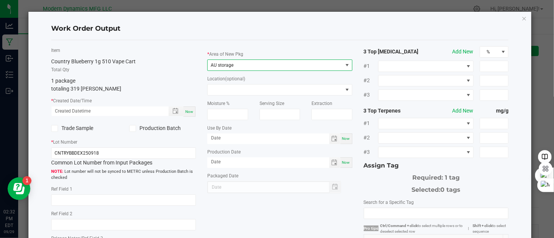
click at [186, 111] on span "Now" at bounding box center [189, 112] width 8 height 4
type input "09/29/2025 2:32 PM"
type input "[DATE]"
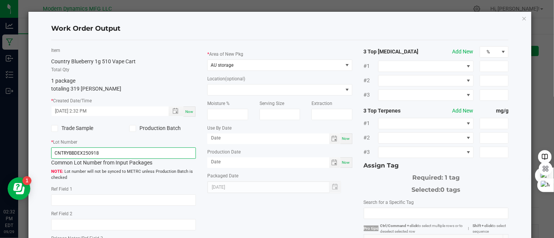
click at [109, 151] on input "CNTRYBBDEX250918" at bounding box center [123, 152] width 145 height 11
type input "CNTRYBBD510-1G"
click at [342, 164] on span "Now" at bounding box center [346, 162] width 8 height 4
type input "[DATE]"
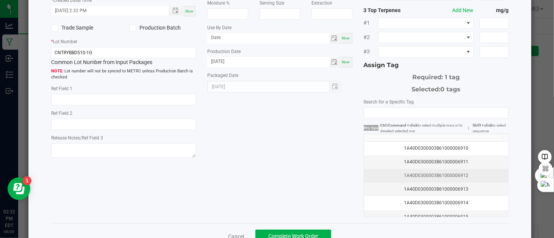
scroll to position [114, 0]
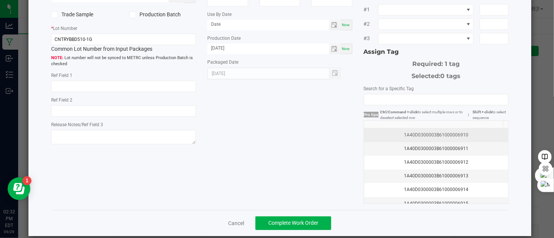
click at [470, 134] on div "1A40D0300003B61000006910" at bounding box center [436, 135] width 135 height 7
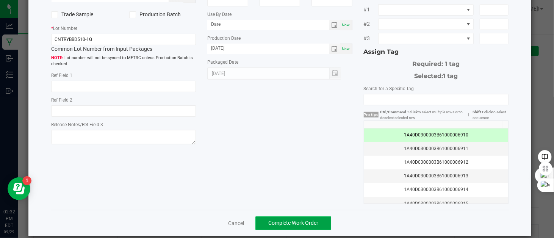
click at [302, 224] on span "Complete Work Order" at bounding box center [293, 223] width 50 height 6
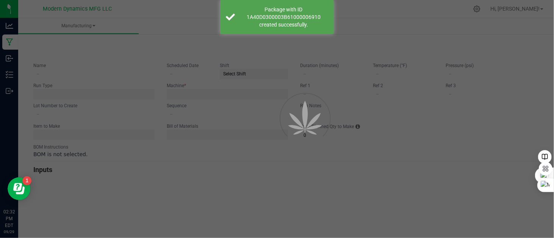
type input "Country Blueberry Dream 510 1g Cart Packaging"
type input "CNTRYBB510-1G"
type input "0"
type input "319"
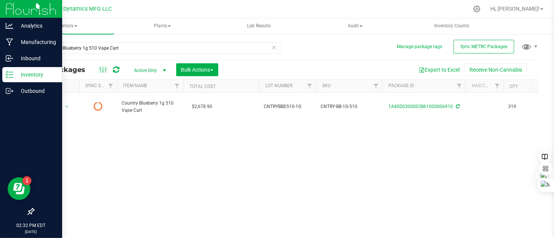
click at [3, 70] on div "Inventory" at bounding box center [32, 74] width 60 height 15
click at [12, 78] on icon at bounding box center [10, 75] width 8 height 8
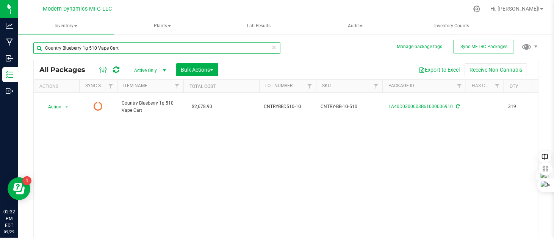
click at [118, 46] on input "Country Blueberry 1g 510 Vape Cart" at bounding box center [156, 47] width 247 height 11
click at [118, 47] on input "Country Blueberry 1g 510 Vape Cart" at bounding box center [156, 47] width 247 height 11
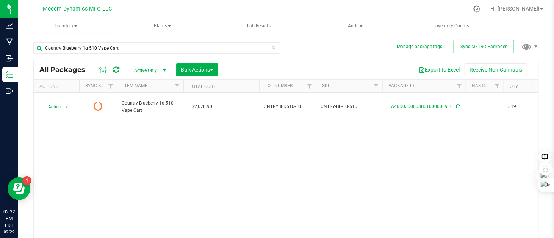
click at [271, 47] on icon at bounding box center [273, 46] width 5 height 9
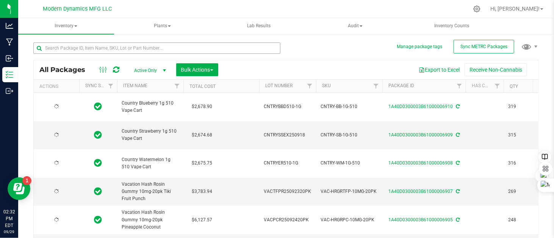
type input "2025-09-29"
type input "2025-09-23"
type input "2025-09-24"
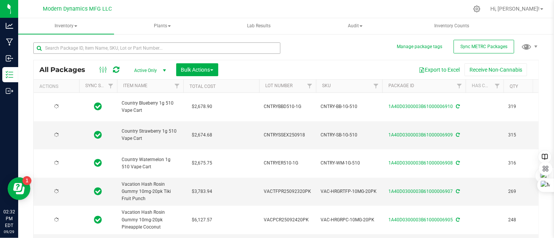
type input "2025-09-23"
type input "2025-09-18"
type input "2025-09-19"
type input "2025-09-23"
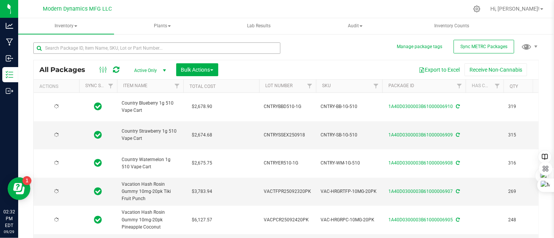
type input "2025-09-23"
type input "2025-09-22"
type input "2025-09-19"
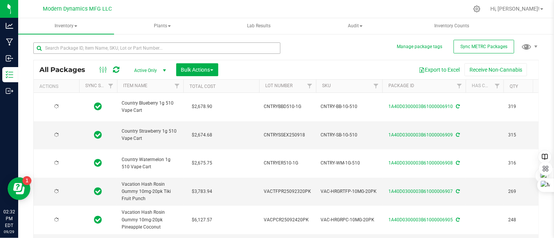
type input "2025-09-10"
type input "2025-09-11"
click at [441, 189] on link "1A40D0300003B61000006907" at bounding box center [421, 191] width 64 height 5
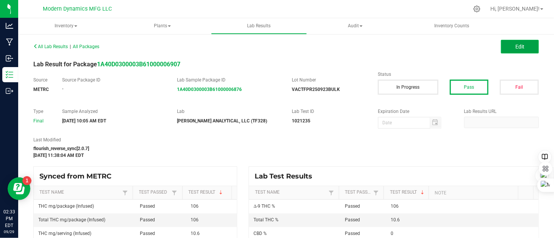
click at [516, 50] on button "Edit" at bounding box center [520, 47] width 38 height 14
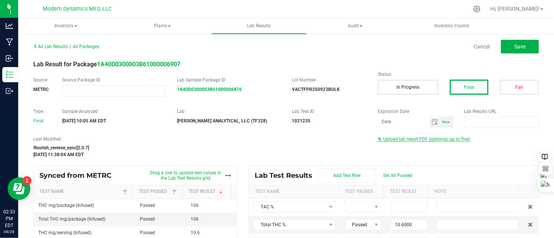
click at [395, 138] on span "Upload lab result PDF (optional, up to five)" at bounding box center [426, 138] width 87 height 5
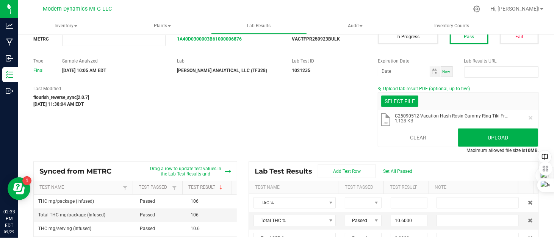
scroll to position [56, 0]
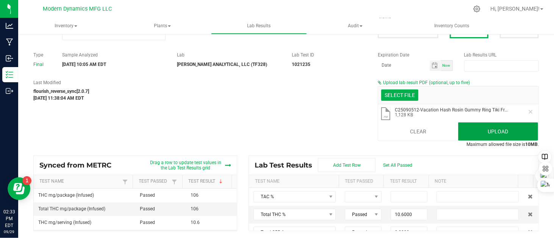
click at [493, 133] on button "Upload" at bounding box center [498, 131] width 80 height 18
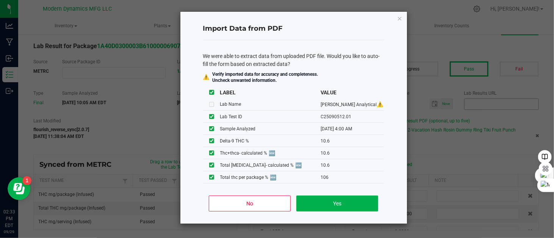
scroll to position [18, 0]
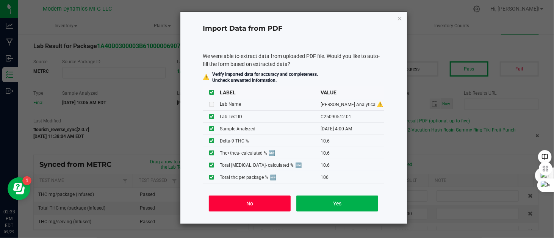
click at [276, 200] on button "No" at bounding box center [249, 204] width 81 height 16
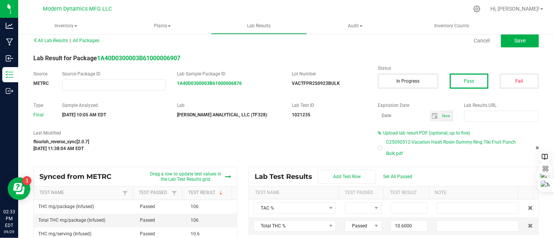
scroll to position [0, 0]
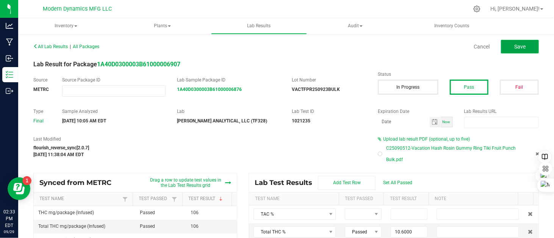
click at [517, 45] on span "Save" at bounding box center [519, 47] width 11 height 6
type input "10.6000"
type input "0.0000"
type input "106.0000"
type input "0.0000"
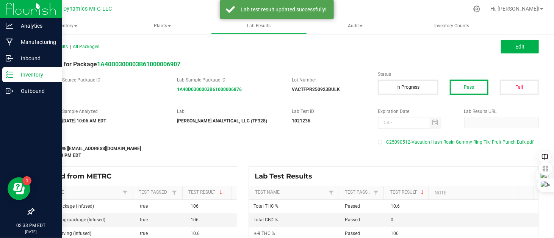
click at [11, 77] on line at bounding box center [11, 77] width 4 height 0
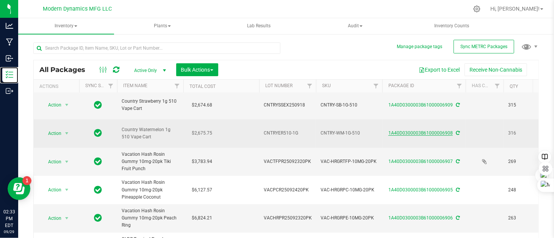
scroll to position [76, 0]
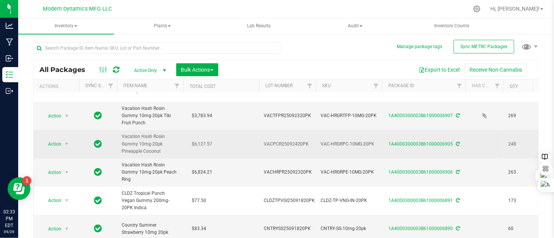
click at [425, 141] on div "1A40D0300003B61000006905" at bounding box center [424, 144] width 86 height 7
click at [420, 141] on link "1A40D0300003B61000006905" at bounding box center [421, 143] width 64 height 5
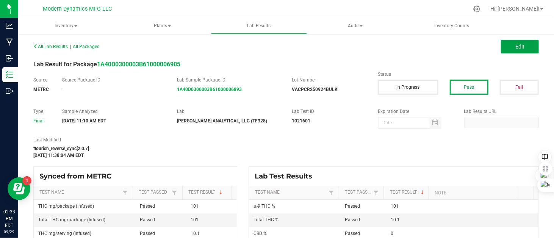
click at [513, 50] on button "Edit" at bounding box center [520, 47] width 38 height 14
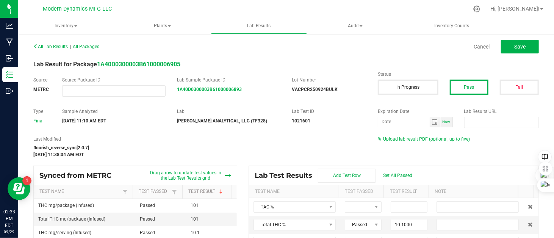
scroll to position [11, 0]
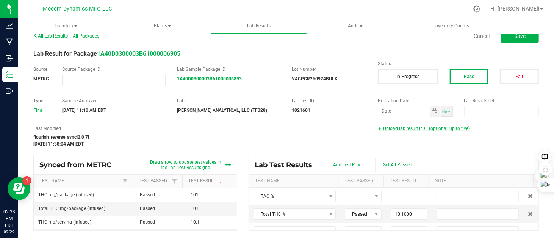
click at [395, 126] on span "Upload lab result PDF (optional, up to five)" at bounding box center [426, 128] width 87 height 5
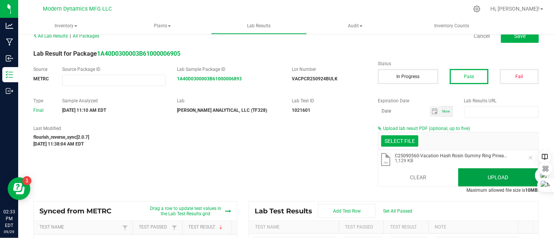
click at [475, 180] on button "Upload" at bounding box center [498, 177] width 80 height 18
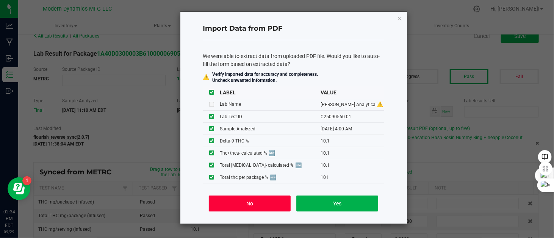
click at [274, 207] on button "No" at bounding box center [249, 204] width 81 height 16
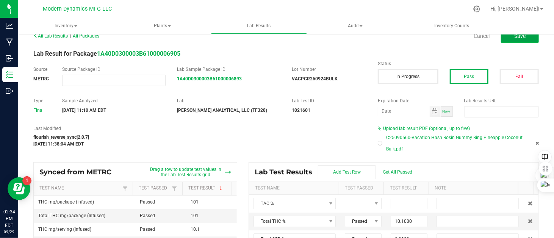
click at [509, 40] on button "Save" at bounding box center [520, 36] width 38 height 14
type input "10.1000"
type input "0.0000"
type input "101.0000"
type input "0.0000"
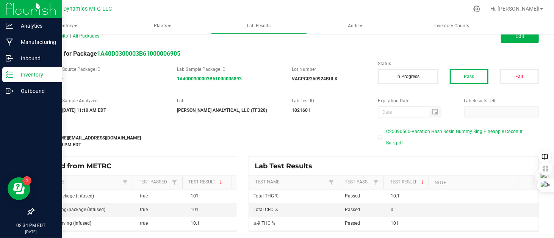
click at [8, 73] on icon at bounding box center [10, 75] width 8 height 8
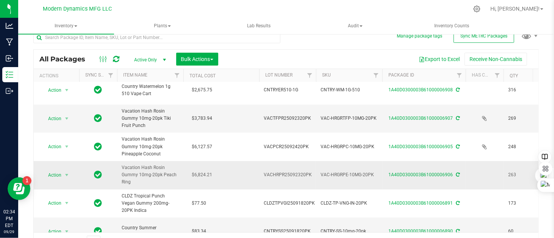
scroll to position [76, 0]
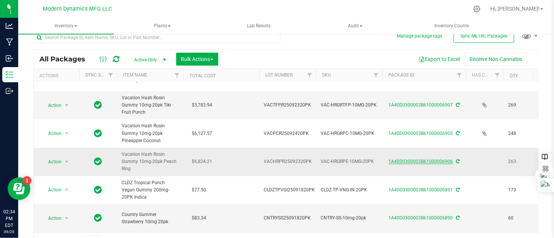
click at [434, 159] on link "1A40D0300003B61000006906" at bounding box center [421, 161] width 64 height 5
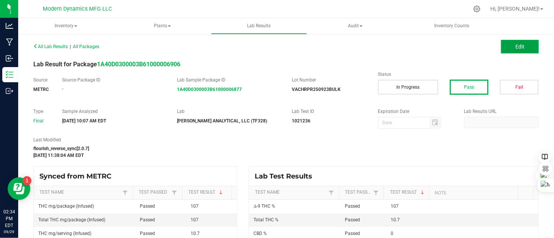
click at [507, 48] on button "Edit" at bounding box center [520, 47] width 38 height 14
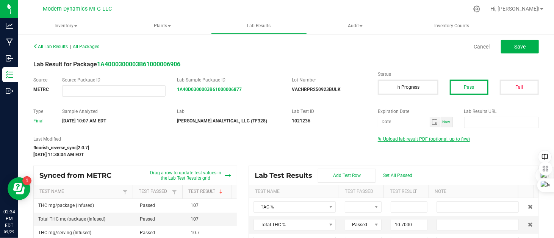
click at [415, 137] on span "Upload lab result PDF (optional, up to five)" at bounding box center [426, 138] width 87 height 5
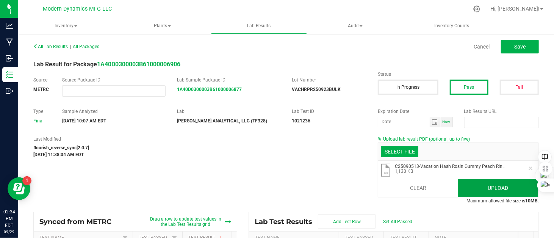
click at [491, 185] on button "Upload" at bounding box center [498, 188] width 80 height 18
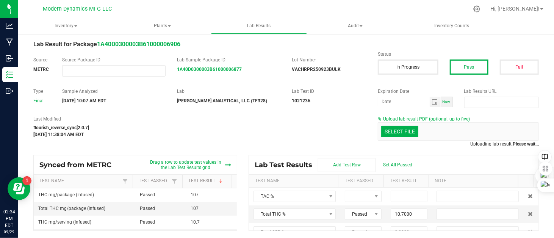
scroll to position [11, 0]
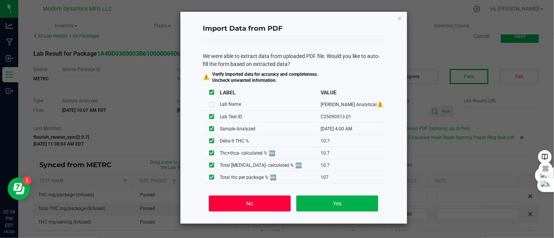
drag, startPoint x: 262, startPoint y: 209, endPoint x: 466, endPoint y: 129, distance: 218.6
click at [264, 208] on button "No" at bounding box center [249, 204] width 81 height 16
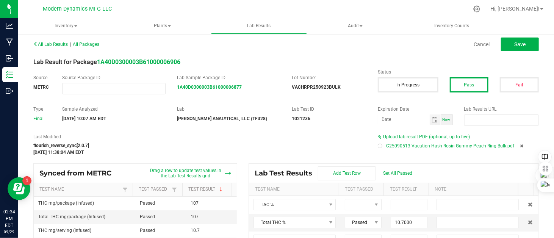
scroll to position [0, 0]
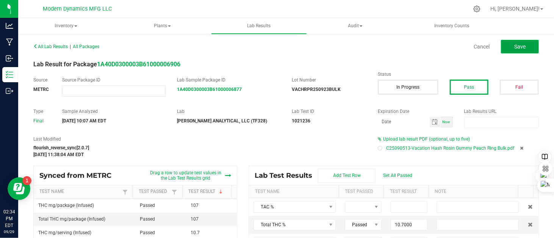
click at [514, 48] on span "Save" at bounding box center [519, 47] width 11 height 6
type input "10.7000"
type input "0.0000"
type input "107.0000"
type input "0.0000"
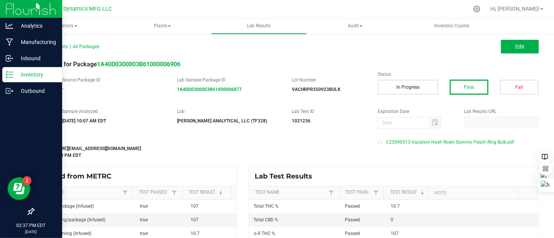
click at [15, 77] on p "Inventory" at bounding box center [35, 74] width 45 height 9
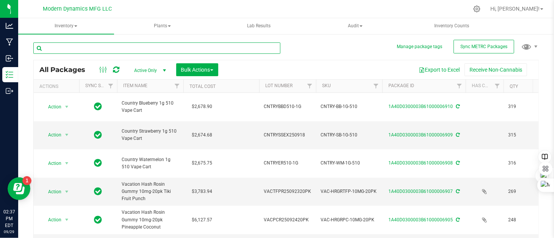
click at [101, 47] on input "text" at bounding box center [156, 47] width 247 height 11
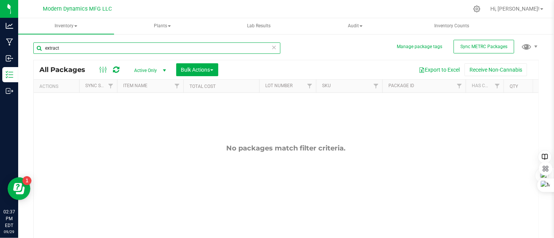
type input "extract"
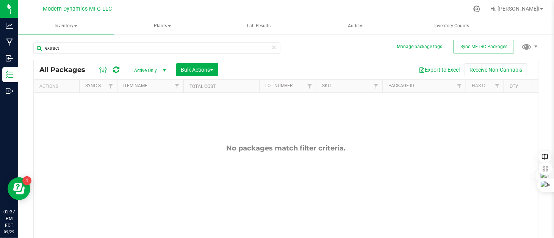
click at [165, 69] on span "select" at bounding box center [164, 70] width 6 height 6
click at [140, 116] on li "All" at bounding box center [148, 116] width 41 height 11
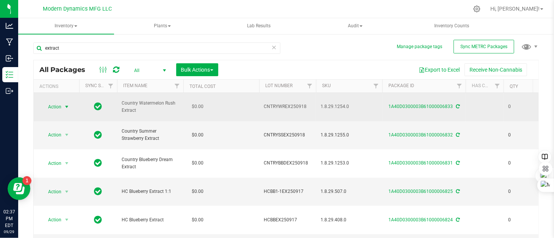
click at [67, 104] on span "select" at bounding box center [67, 107] width 6 height 6
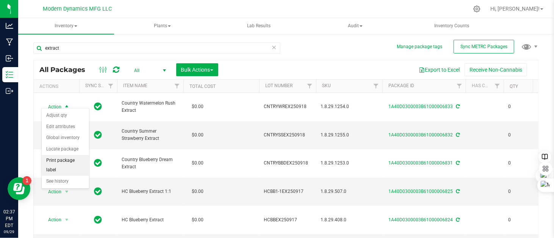
click at [69, 160] on li "Print package label" at bounding box center [65, 165] width 47 height 21
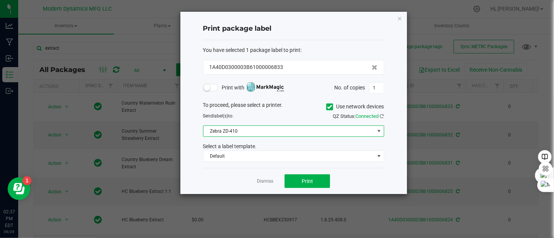
click at [224, 133] on span "Zebra ZD-410" at bounding box center [289, 131] width 171 height 11
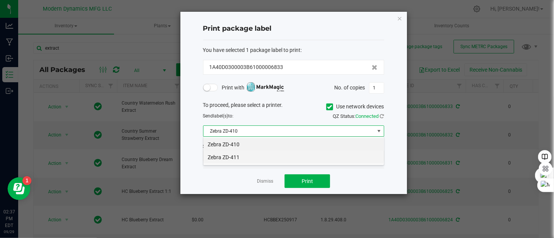
click at [223, 157] on li "Zebra ZD-411" at bounding box center [294, 157] width 180 height 13
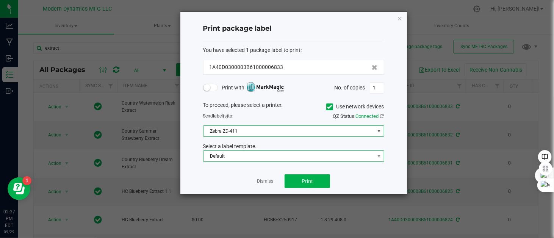
click at [224, 155] on span "Default" at bounding box center [289, 156] width 171 height 11
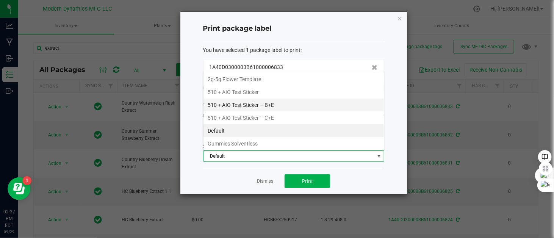
click at [257, 104] on li "510 + AIO Test Sticker – B+E" at bounding box center [294, 105] width 180 height 13
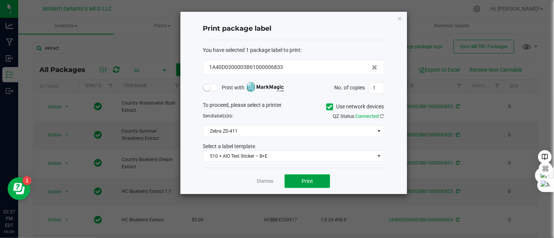
click at [294, 180] on button "Print" at bounding box center [307, 181] width 45 height 14
click at [490, 13] on ngb-modal-window "Print package label You have selected 1 package label to print : 1A40D0300003B6…" at bounding box center [280, 119] width 560 height 238
click at [260, 183] on link "Dismiss" at bounding box center [265, 181] width 16 height 6
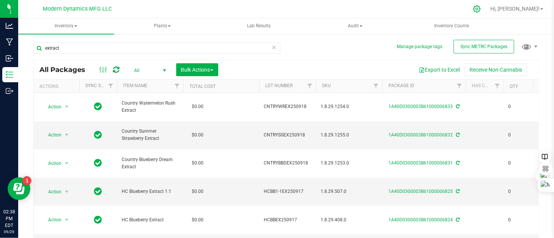
click at [481, 10] on icon at bounding box center [477, 9] width 8 height 8
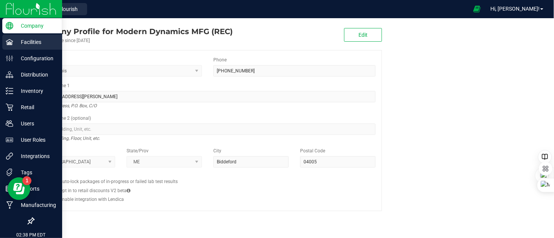
click at [12, 44] on icon at bounding box center [9, 42] width 7 height 6
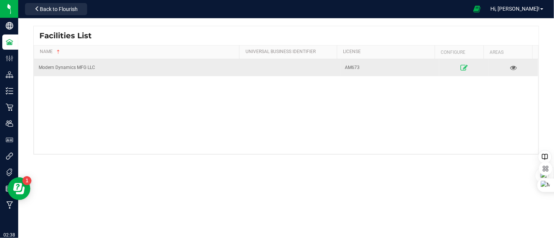
click at [461, 66] on icon at bounding box center [464, 67] width 7 height 5
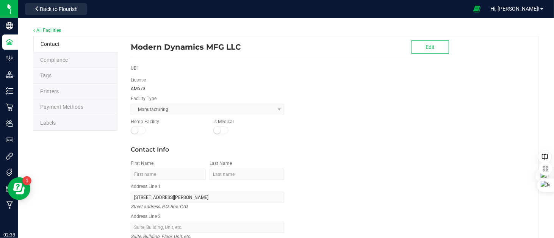
click at [50, 120] on span "Labels" at bounding box center [48, 123] width 16 height 6
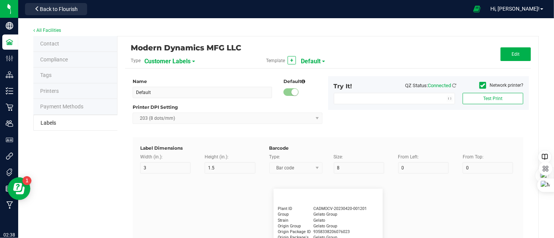
type input "2.25"
type input "1.25"
type input "20"
type input "5"
type input "15"
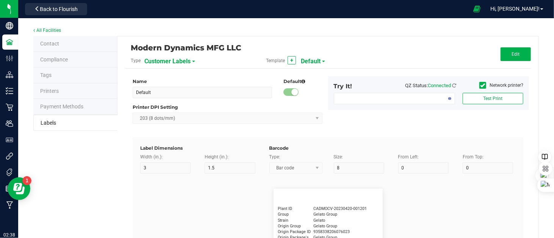
type input "20"
type input "5"
type input "11"
type input "GG4"
type input "Product"
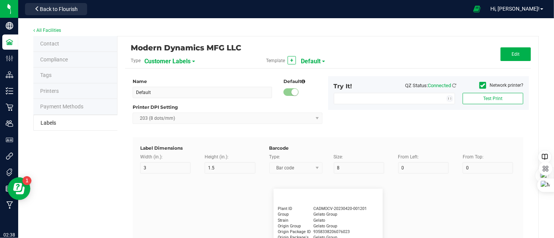
type input "15"
type input "5"
type input "10"
type input "GSC Oil Tincture"
type input "Qty"
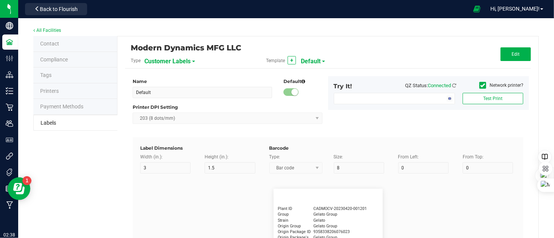
type input "5"
type input "15"
type input "3 ea"
type input "Physician"
type input "15"
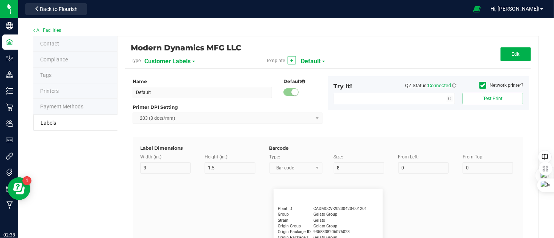
type input "5"
type input "Docfirst Doclast, MD."
type input "Order Date"
type input "15"
type input "5"
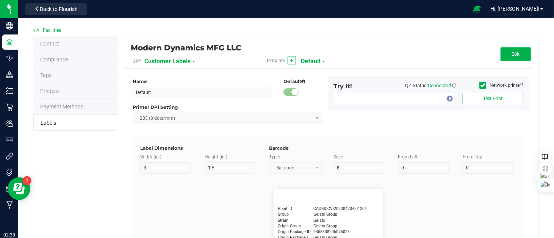
type input "25"
type input "[DATE] 1:17 pm"
type input "Package ID"
type input "15"
type input "5"
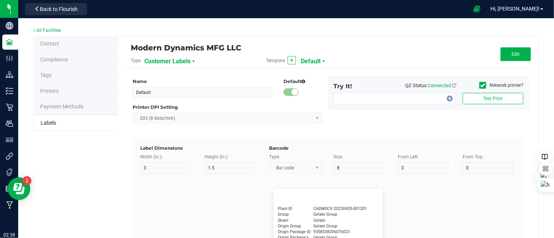
type input "10"
type input "CADMODS-20230420-096"
type input "Lot Number"
type input "15"
type input "5"
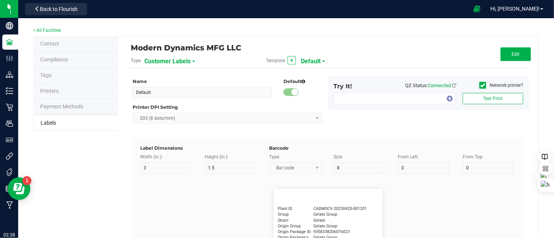
type input "10"
type input "LOTPXGDP-0912"
type input "Warning"
type input "15"
type input "5"
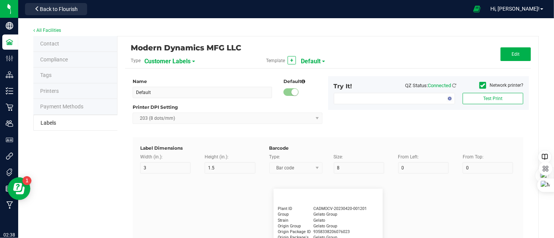
type input "30"
type input "Type Warning Here"
type input "Brand"
type input "15"
type input "5"
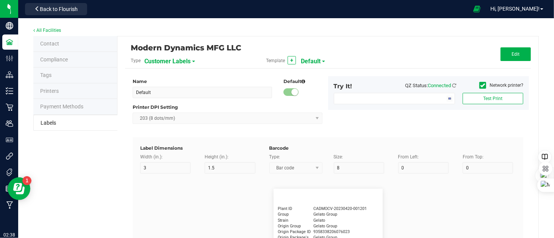
type input "30"
type input "Cannabis Co."
type input "NDC Number"
type input "15"
type input "5"
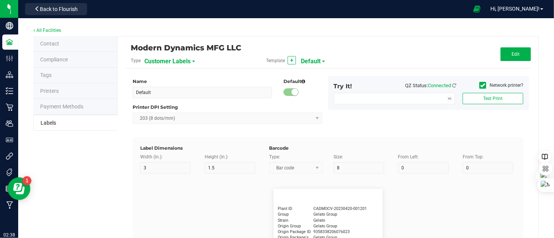
type input "30"
type input "[PHONE_NUMBER]"
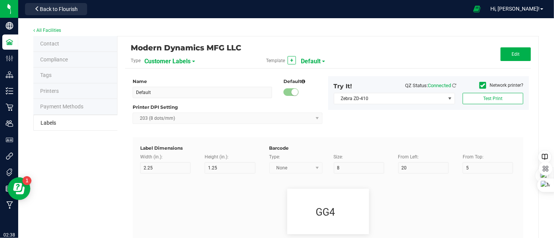
click at [193, 62] on span at bounding box center [193, 62] width 3 height 2
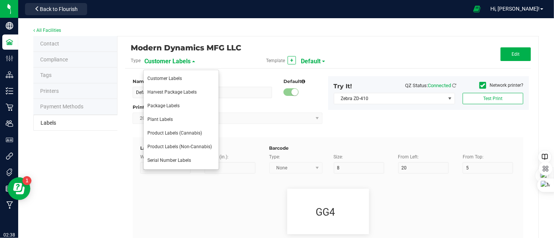
drag, startPoint x: 163, startPoint y: 108, endPoint x: 174, endPoint y: 104, distance: 11.4
click at [163, 108] on li "Package Labels" at bounding box center [181, 106] width 75 height 14
type input "4"
type input "3"
type input "5"
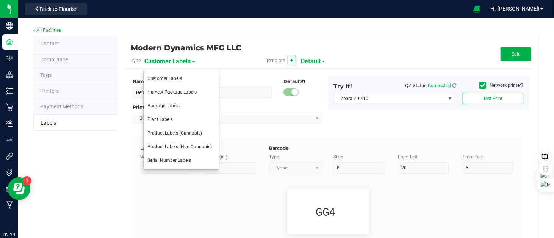
type input "40"
type input "Package ID"
type input "25"
type input "10"
type input "5"
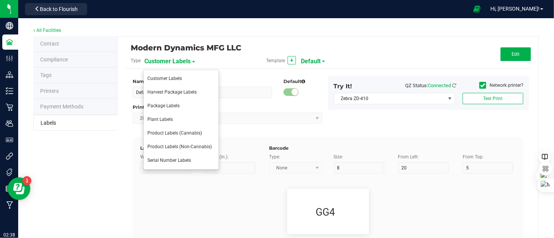
type input "CADMODS-20200420-096"
type input "SKU Name"
type input "25"
type input "10"
type input "Gelato Pen"
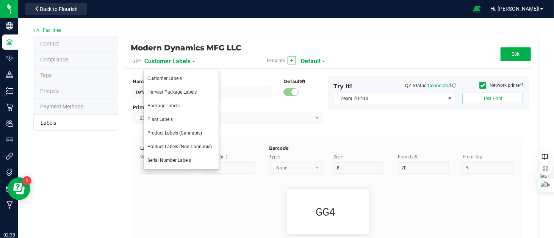
type input "Strain"
type input "25"
type input "10"
type input "Gelato"
type input "Size"
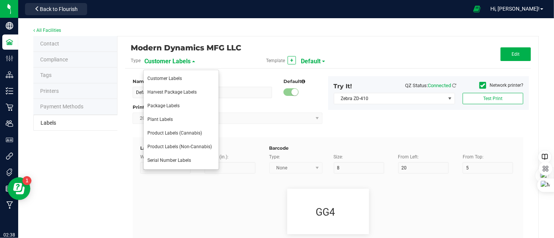
type input "25"
type input "10"
type input "44 ea"
type input "Package Date"
type input "25"
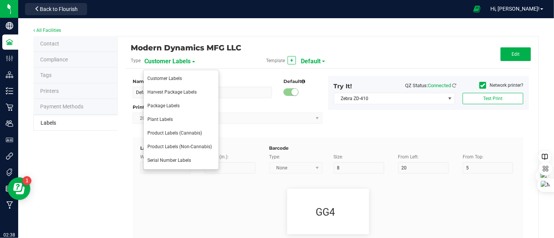
type input "10"
type input "[DATE] 10:14pm"
type input "Lot Number"
type input "25"
type input "10"
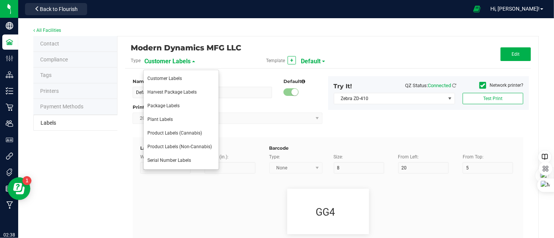
type input "30"
type input "LOT918234"
type input "SKU"
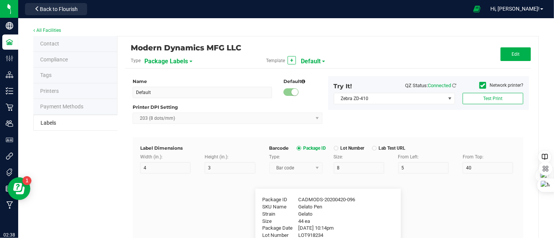
click at [323, 62] on div "Template + Default" at bounding box center [327, 60] width 135 height 13
click at [321, 60] on div "Template + Default" at bounding box center [327, 60] width 135 height 13
click at [322, 61] on span at bounding box center [323, 62] width 3 height 2
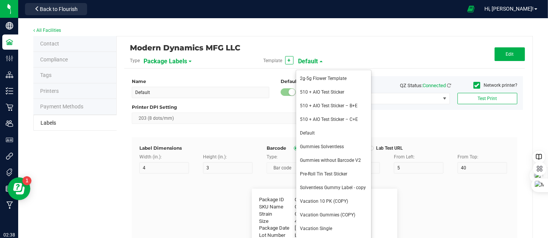
click at [326, 105] on span "510 + AIO Test Sticker – B+E" at bounding box center [329, 105] width 58 height 5
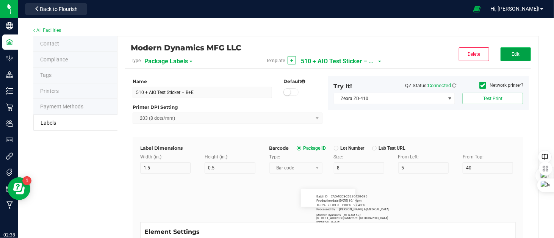
click at [506, 60] on button "Edit" at bounding box center [516, 54] width 30 height 14
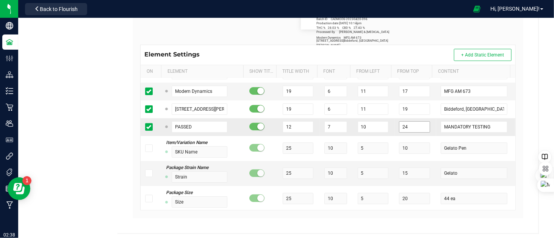
scroll to position [180, 0]
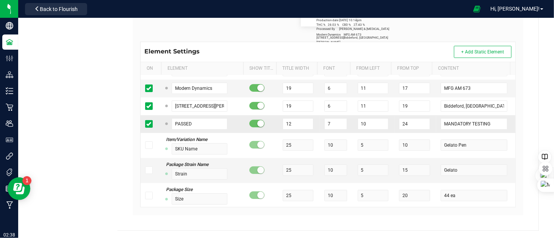
click at [252, 125] on span at bounding box center [256, 124] width 15 height 8
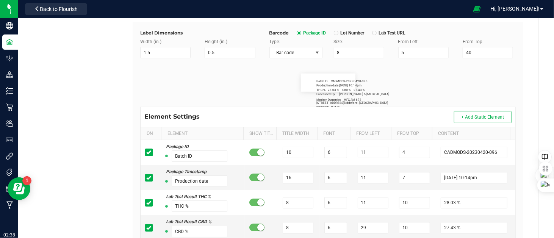
scroll to position [105, 0]
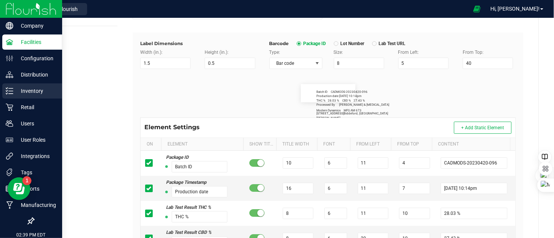
click at [8, 95] on div "Inventory" at bounding box center [32, 90] width 60 height 15
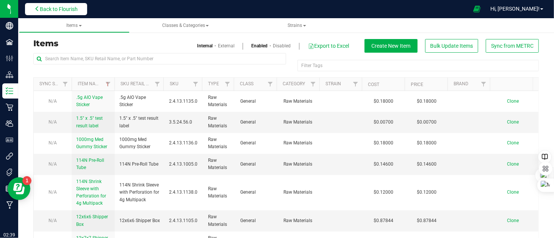
click at [45, 3] on button "Back to Flourish" at bounding box center [56, 9] width 62 height 12
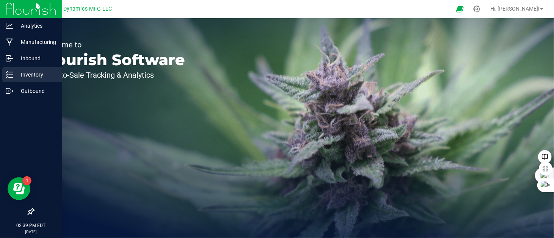
click at [13, 77] on p "Inventory" at bounding box center [35, 74] width 45 height 9
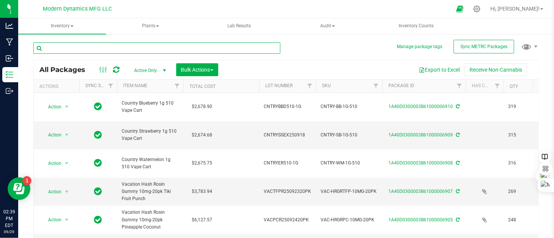
click at [77, 47] on input "text" at bounding box center [156, 47] width 247 height 11
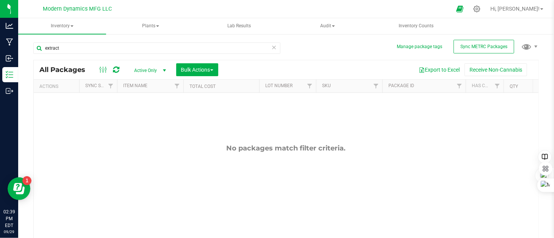
click at [163, 69] on span "select" at bounding box center [164, 70] width 6 height 6
click at [149, 114] on li "All" at bounding box center [148, 116] width 41 height 11
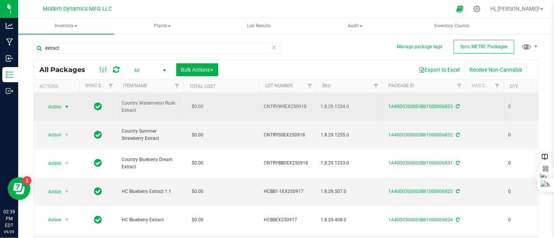
click at [66, 104] on span "select" at bounding box center [67, 107] width 6 height 6
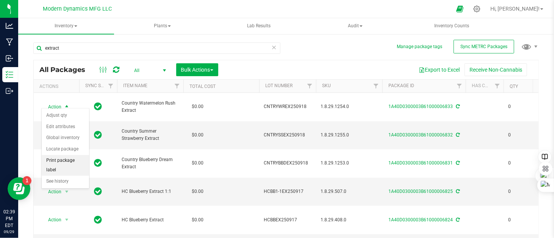
click at [66, 160] on li "Print package label" at bounding box center [65, 165] width 47 height 21
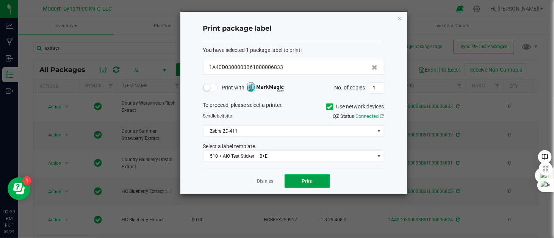
click at [311, 179] on span "Print" at bounding box center [307, 181] width 11 height 6
click at [403, 15] on div "Print package label You have selected 1 package label to print : 1A40D0300003B6…" at bounding box center [293, 103] width 227 height 182
drag, startPoint x: 402, startPoint y: 16, endPoint x: 396, endPoint y: 16, distance: 6.1
click at [401, 16] on icon "button" at bounding box center [399, 18] width 5 height 9
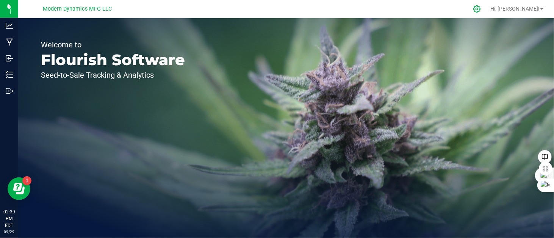
click at [487, 7] on div at bounding box center [477, 9] width 19 height 16
click at [481, 7] on icon at bounding box center [476, 8] width 7 height 7
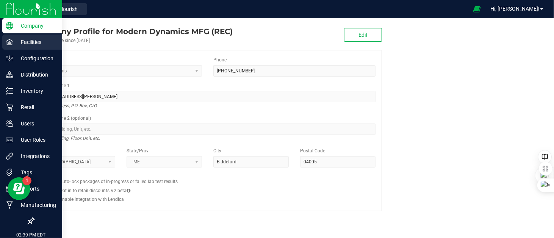
click at [10, 44] on icon at bounding box center [10, 42] width 8 height 8
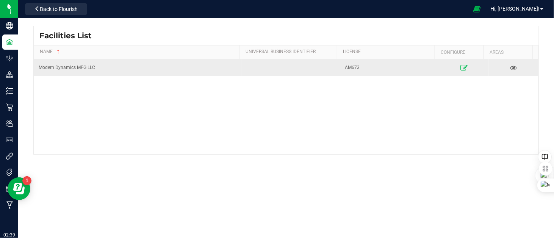
click at [461, 69] on icon at bounding box center [464, 67] width 7 height 5
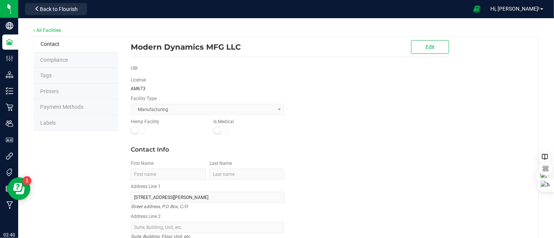
click at [52, 122] on span "Labels" at bounding box center [48, 123] width 16 height 6
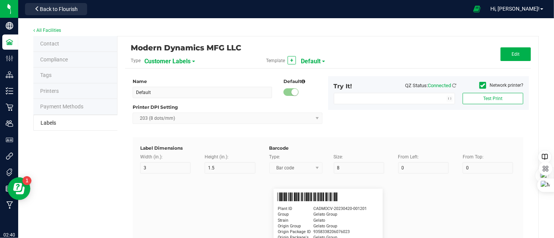
type input "2.25"
type input "1.25"
type input "20"
type input "5"
type input "15"
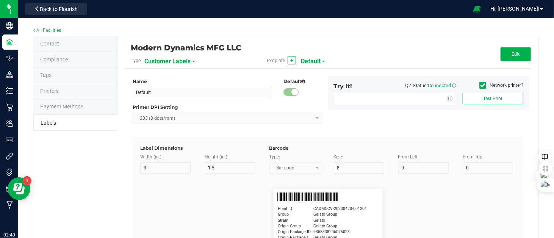
type input "20"
type input "5"
type input "11"
type input "GG4"
type input "Product"
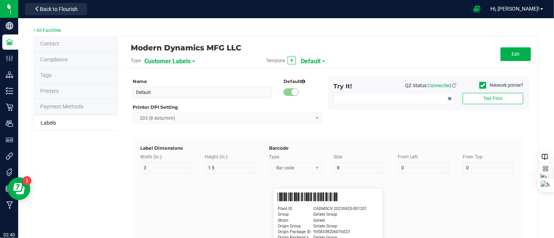
type input "15"
type input "5"
type input "10"
type input "GSC Oil Tincture"
type input "Qty"
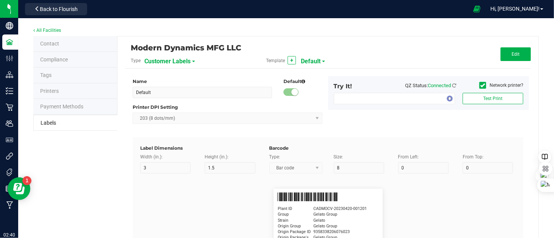
type input "5"
type input "15"
type input "3 ea"
type input "Physician"
type input "15"
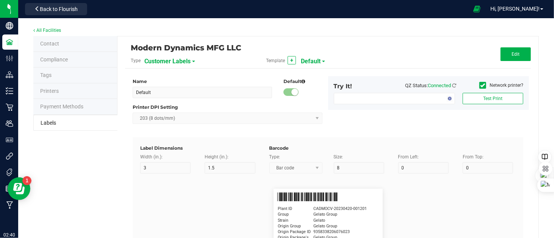
type input "5"
type input "Docfirst Doclast, MD."
type input "Order Date"
type input "15"
type input "5"
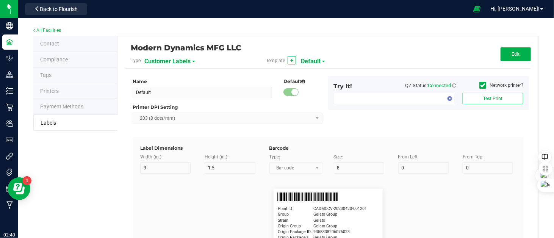
type input "25"
type input "[DATE] 1:17 pm"
type input "Package ID"
type input "15"
type input "5"
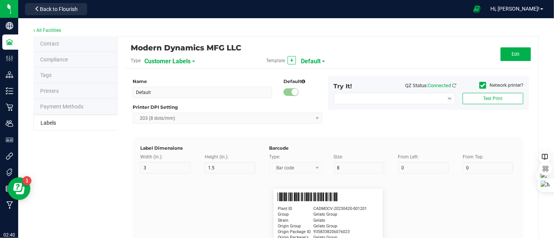
type input "10"
type input "CADMODS-20230420-096"
type input "Lot Number"
type input "15"
type input "5"
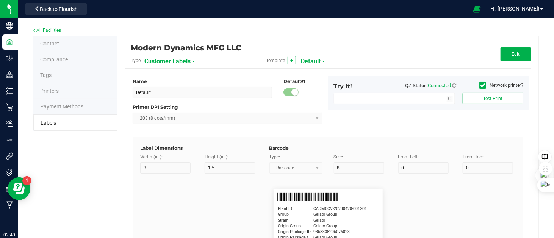
type input "10"
type input "LOTPXGDP-0912"
type input "Warning"
type input "15"
type input "5"
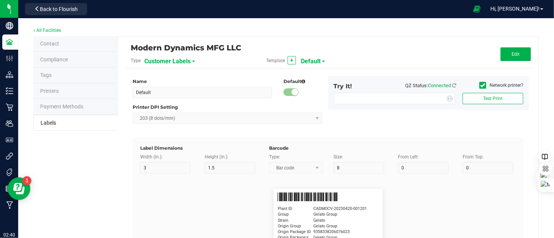
type input "30"
type input "Type Warning Here"
type input "Brand"
type input "15"
type input "5"
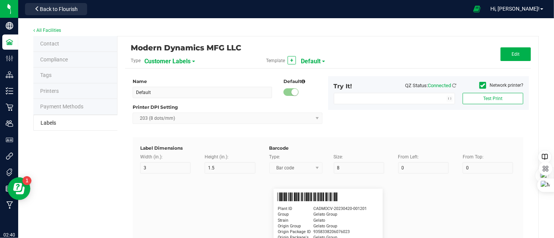
type input "30"
type input "Cannabis Co."
type input "NDC Number"
type input "15"
type input "5"
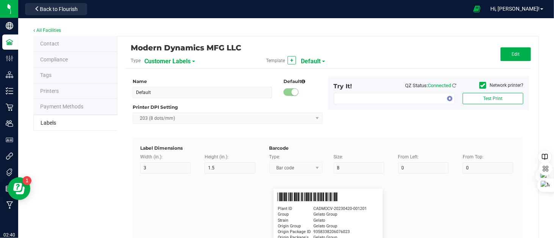
type input "30"
type input "[PHONE_NUMBER]"
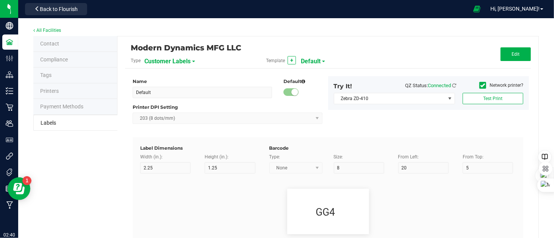
click at [193, 62] on span at bounding box center [193, 62] width 3 height 2
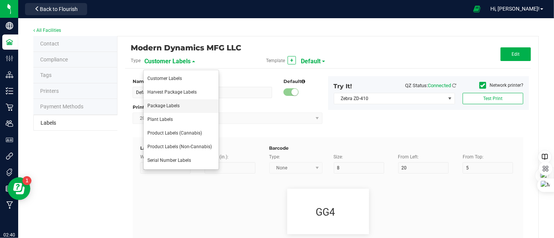
click at [183, 107] on li "Package Labels" at bounding box center [181, 106] width 75 height 14
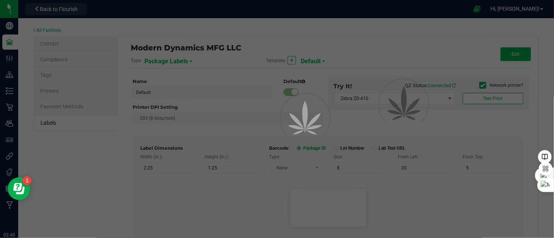
type input "4"
type input "3"
type input "5"
type input "40"
type input "Package ID"
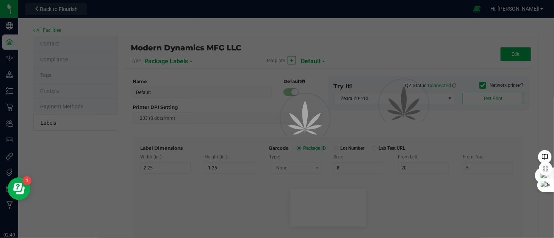
type input "25"
type input "10"
type input "5"
type input "CADMODS-20200420-096"
type input "SKU Name"
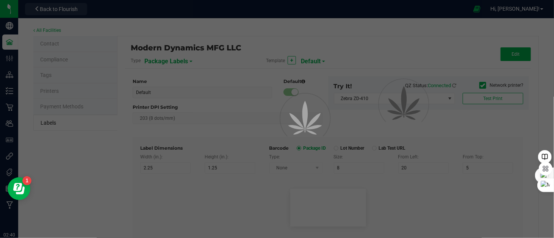
type input "25"
type input "10"
type input "Gelato Pen"
type input "Strain"
type input "25"
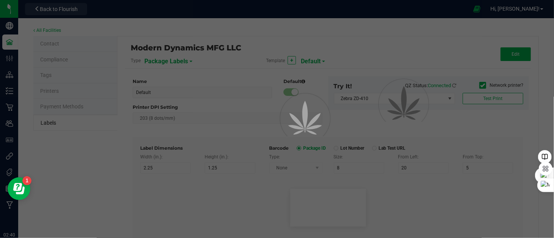
type input "10"
type input "Gelato"
type input "Size"
type input "25"
type input "10"
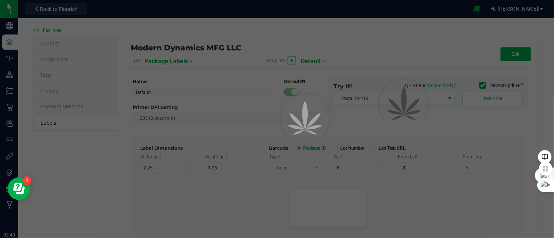
type input "44 ea"
type input "Package Date"
type input "25"
type input "10"
type input "[DATE] 10:14pm"
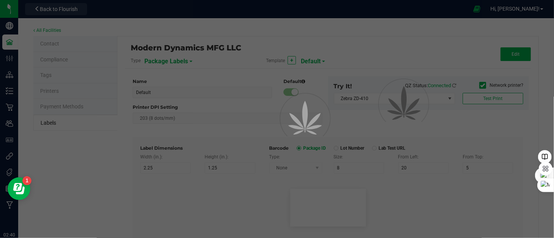
type input "Lot Number"
type input "25"
type input "10"
type input "30"
type input "LOT918234"
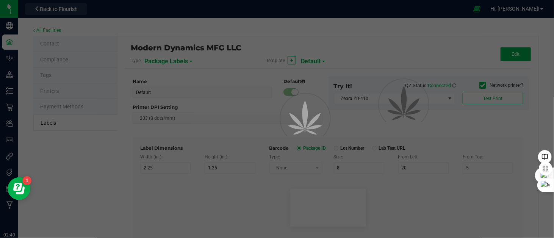
type input "SKU"
type input "25"
type input "10"
type input "30"
type input "42P017"
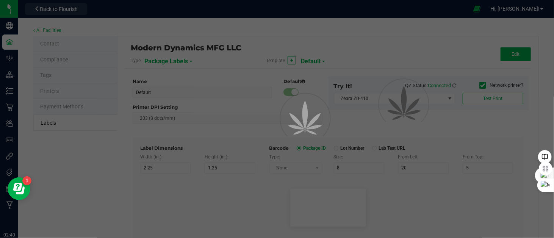
type input "Ref Field 1"
type input "25"
type input "10"
type input "35"
type input "Ref Field 1 Value"
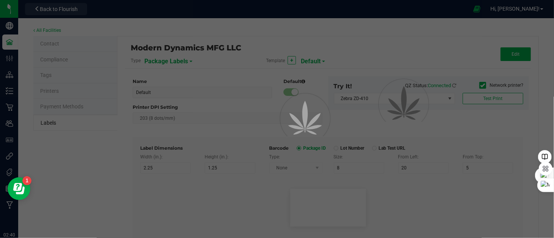
type input "Ref Field 2"
type input "25"
type input "10"
type input "35"
type input "Ref Field 2 Value"
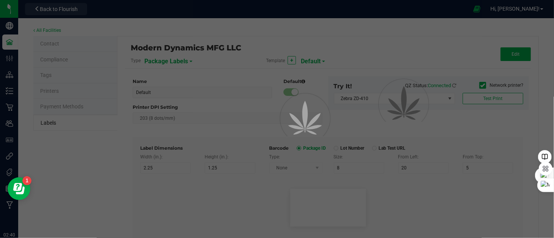
type input "Ref Field 3"
type input "25"
type input "10"
type input "35"
type input "Ref Field 3 Value"
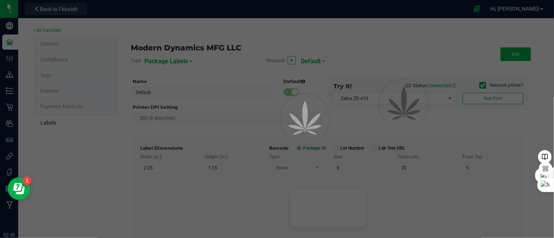
type input "Item Ref Field 1"
type input "25"
type input "10"
type input "35"
type input "Item Ref Field 1 Value"
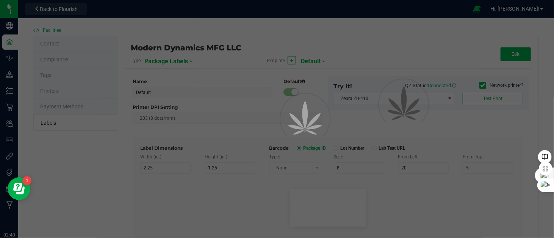
type input "Item Ref Field 2"
type input "25"
type input "10"
type input "35"
type input "Item Ref Field 2 Value"
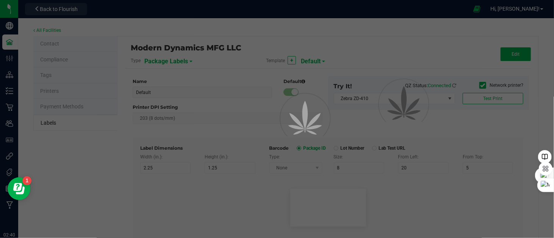
type input "Item Ref Field 3"
type input "25"
type input "10"
type input "35"
type input "Item Ref Field 3 Value"
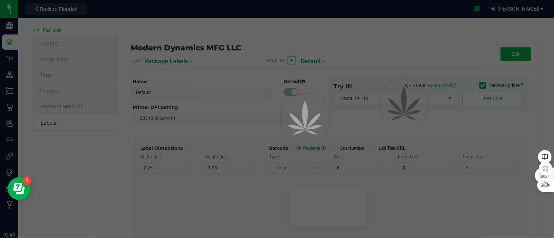
type input "Item Ref Field 4"
type input "25"
type input "10"
type input "35"
type input "Item Ref Field 4 Value"
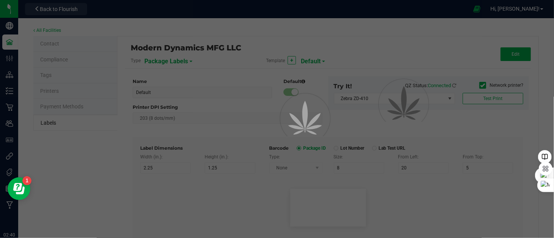
type input "Item Ref Field 5"
type input "25"
type input "10"
type input "35"
type input "Item Ref Field 5 Value"
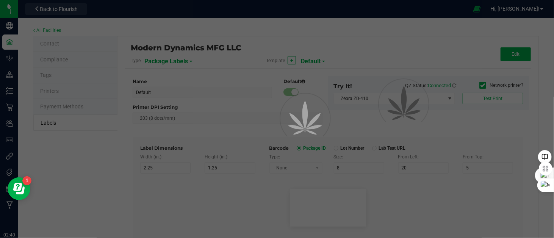
type input "NDC Number"
type input "25"
type input "10"
type input "35"
type input "[PHONE_NUMBER]"
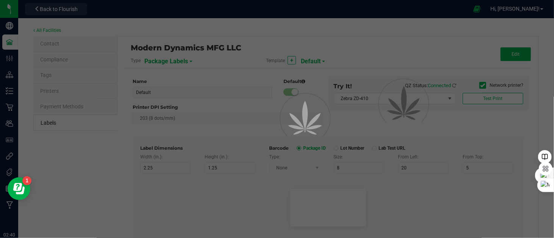
type input "Number of Servings"
type input "25"
type input "10"
type input "35"
type input "4 servings/item"
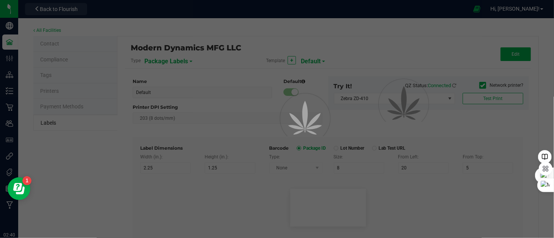
type input "Serving Size"
type input "25"
type input "10"
type input "35"
type input "1 cup"
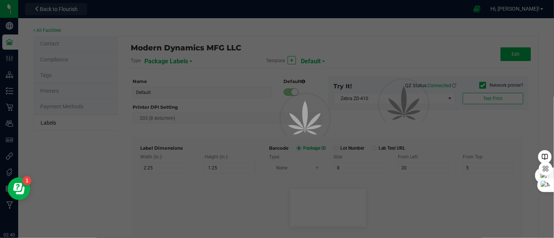
type input "Serving Size (Grams)"
type input "25"
type input "10"
type input "35"
type input "4 g"
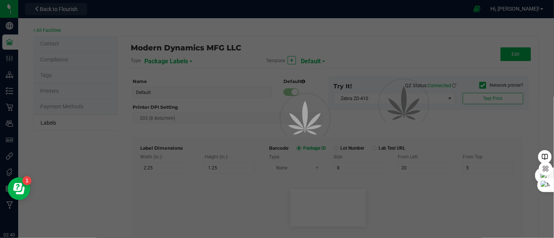
type input "Doses Per Unit"
type input "25"
type input "10"
type input "35"
type input "20"
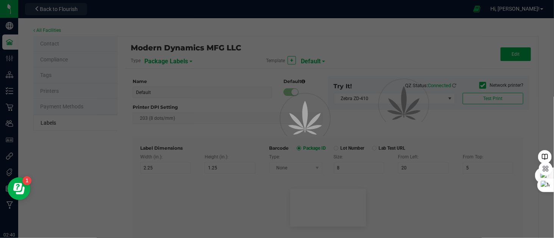
type input "Item Ingredients"
type input "25"
type input "10"
type input "35"
type input "Ingredient one, ingredient two"
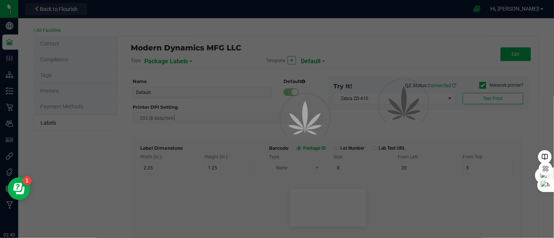
type input "METRC Item Ingredients"
type input "25"
type input "10"
type input "35"
type input "Ingredient one, ingredient two"
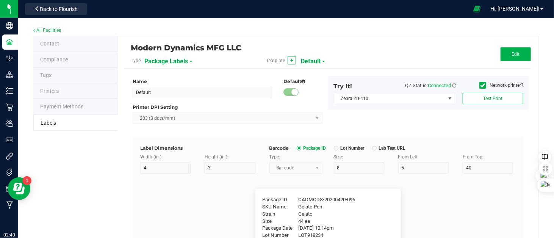
click at [321, 62] on div "Template + Default" at bounding box center [327, 60] width 135 height 13
click at [322, 61] on span at bounding box center [323, 62] width 3 height 2
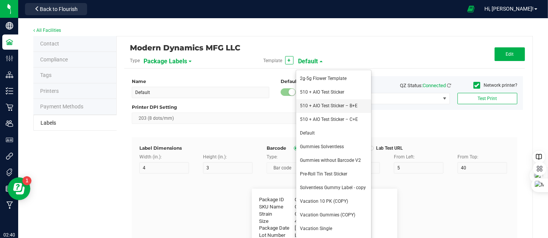
click at [321, 106] on span "510 + AIO Test Sticker – B+E" at bounding box center [329, 105] width 58 height 5
type input "510 + AIO Test Sticker – B+E"
type input "1.5"
type input "0.5"
type input "Batch ID"
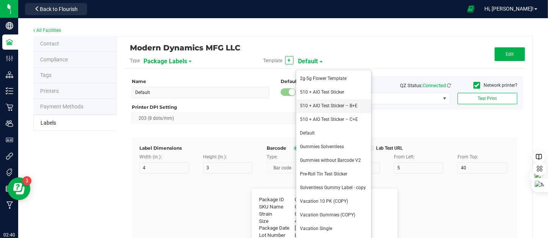
type input "10"
type input "6"
type input "11"
type input "4"
type input "CADMODS-20230420-096"
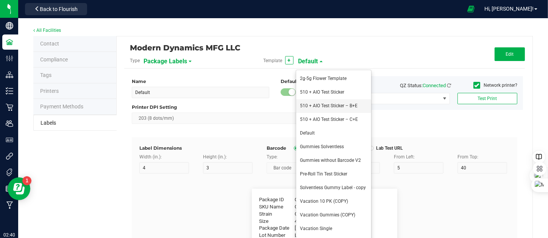
type input "Production date"
type input "16"
type input "6"
type input "11"
type input "7"
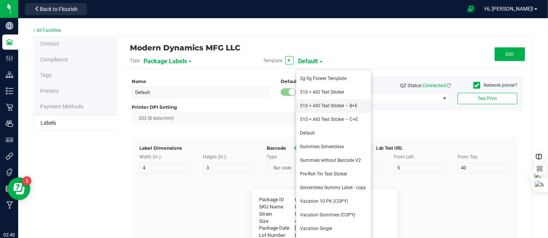
type input "[DATE] 10:14pm"
type input "THC %"
type input "8"
type input "6"
type input "11"
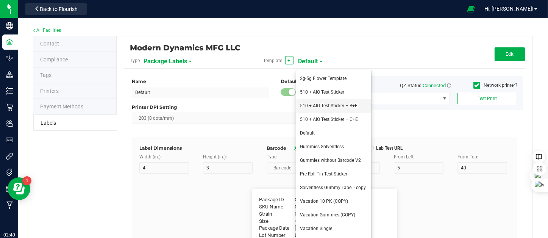
type input "10"
type input "28.03 %"
type input "CBD %"
type input "8"
type input "6"
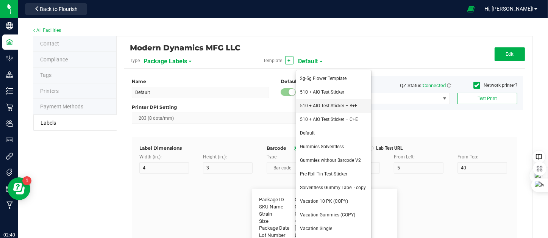
type input "29"
type input "10"
type input "27.43 %"
type input "Processed By"
type input "16"
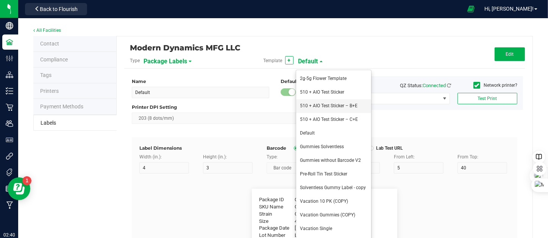
type input "6"
type input "11"
type input "13"
type input "[PERSON_NAME] & [MEDICAL_DATA]"
type input "Modern Dynamics"
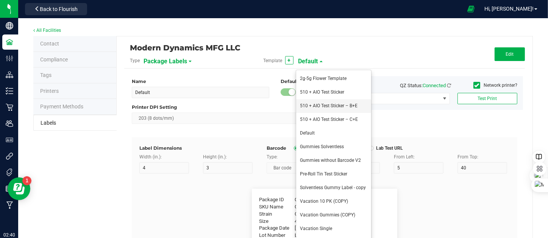
type input "19"
type input "6"
type input "11"
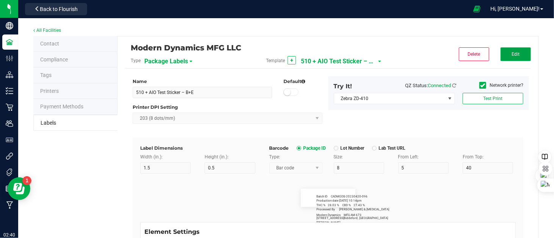
click at [510, 57] on button "Edit" at bounding box center [516, 54] width 30 height 14
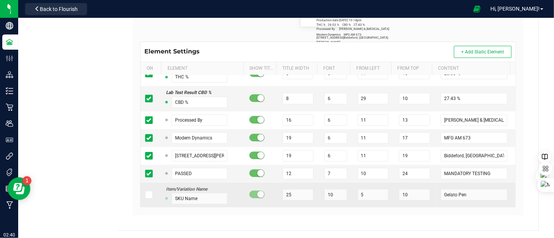
scroll to position [76, 0]
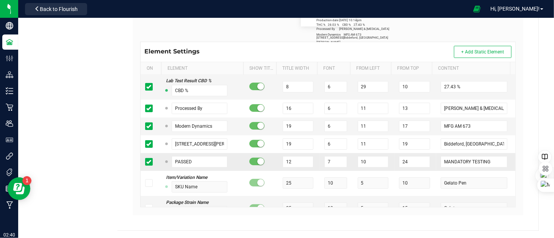
click at [250, 162] on span at bounding box center [256, 162] width 15 height 8
click at [148, 162] on icon at bounding box center [148, 162] width 5 height 0
click at [0, 0] on input "checkbox" at bounding box center [0, 0] width 0 height 0
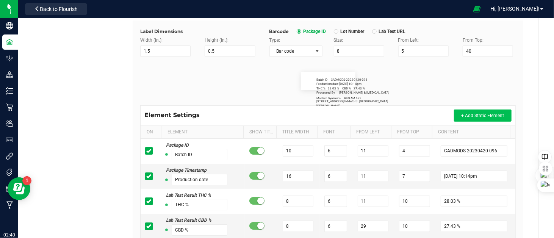
scroll to position [0, 0]
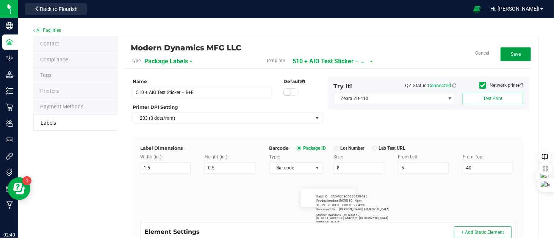
click at [505, 51] on button "Save" at bounding box center [516, 54] width 30 height 14
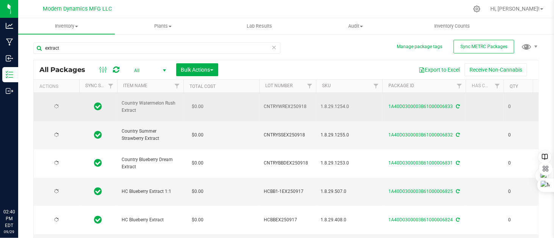
type input "[DATE]"
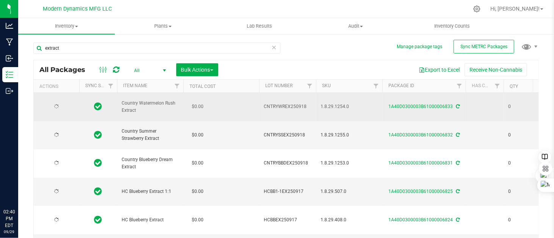
type input "[DATE]"
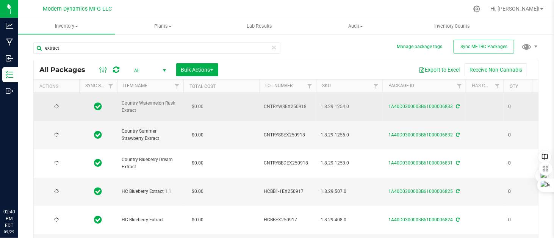
type input "[DATE]"
click at [66, 104] on span "select" at bounding box center [67, 107] width 6 height 6
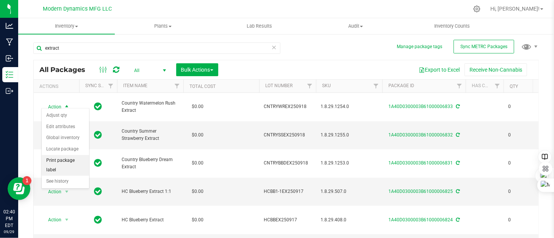
click at [62, 159] on li "Print package label" at bounding box center [65, 165] width 47 height 21
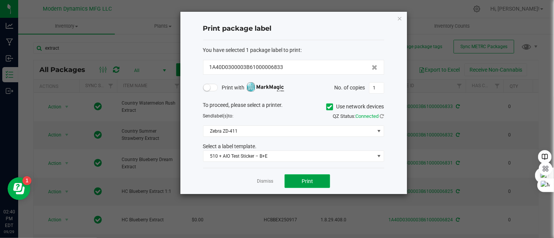
click at [306, 178] on span "Print" at bounding box center [307, 181] width 11 height 6
drag, startPoint x: 299, startPoint y: 17, endPoint x: 308, endPoint y: 15, distance: 9.3
click at [308, 15] on div "Print package label You have selected 1 package label to print : 1A40D0300003B6…" at bounding box center [293, 103] width 227 height 182
click at [399, 16] on icon "button" at bounding box center [399, 18] width 5 height 9
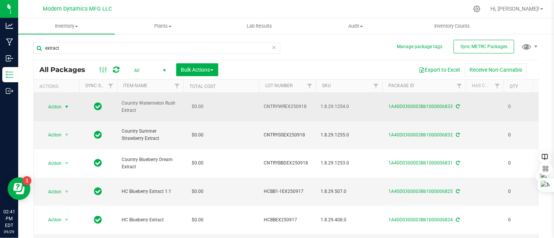
click at [67, 104] on span "select" at bounding box center [67, 107] width 6 height 6
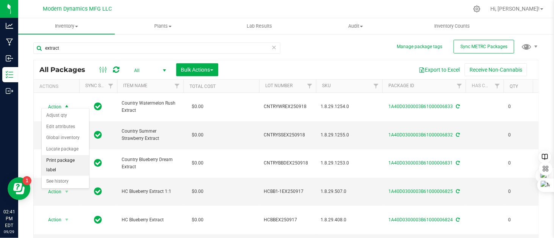
click at [69, 161] on li "Print package label" at bounding box center [65, 165] width 47 height 21
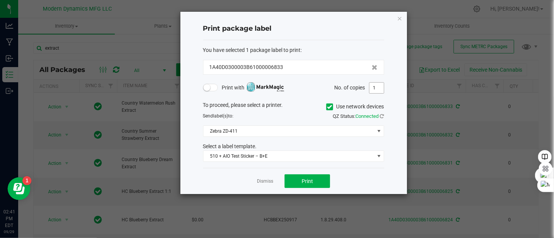
click at [379, 86] on input "1" at bounding box center [377, 88] width 14 height 11
type input "320"
click at [317, 176] on button "Print" at bounding box center [307, 181] width 45 height 14
click at [401, 17] on icon "button" at bounding box center [399, 18] width 5 height 9
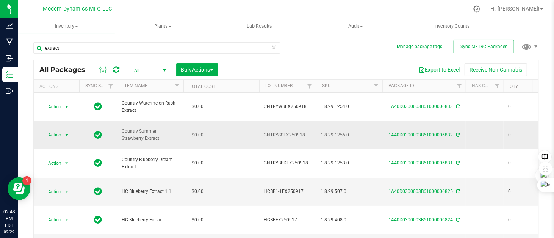
click at [69, 132] on span "select" at bounding box center [67, 135] width 6 height 6
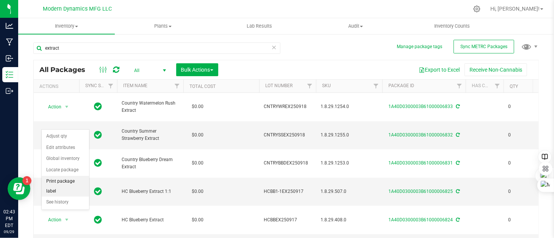
click at [63, 180] on li "Print package label" at bounding box center [65, 186] width 47 height 21
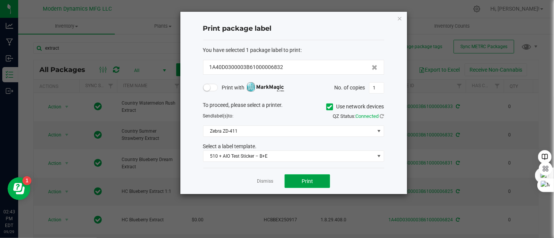
click at [320, 179] on button "Print" at bounding box center [307, 181] width 45 height 14
click at [376, 88] on input "1" at bounding box center [377, 88] width 14 height 11
type input "315"
click at [318, 177] on button "Print" at bounding box center [307, 181] width 45 height 14
click at [401, 16] on icon "button" at bounding box center [399, 18] width 5 height 9
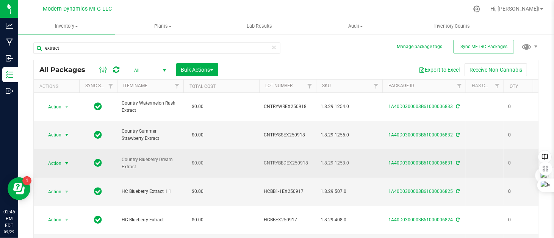
click at [67, 160] on span "select" at bounding box center [67, 163] width 6 height 6
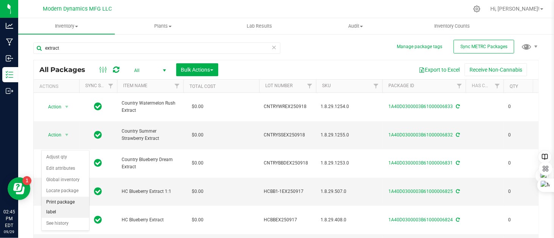
click at [60, 198] on li "Print package label" at bounding box center [65, 207] width 47 height 21
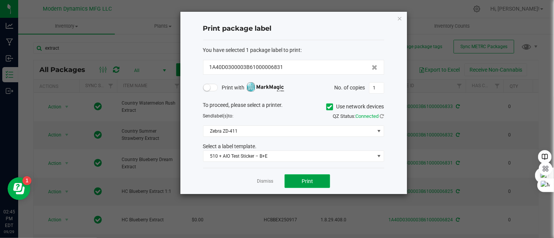
click at [303, 180] on span "Print" at bounding box center [307, 181] width 11 height 6
click at [400, 17] on icon "button" at bounding box center [399, 18] width 5 height 9
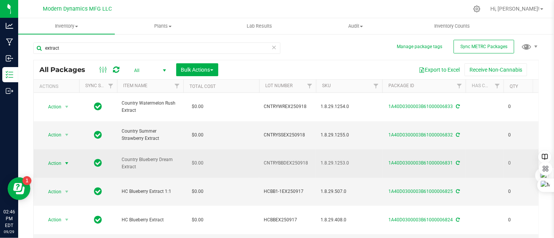
click at [68, 160] on span "select" at bounding box center [67, 163] width 6 height 6
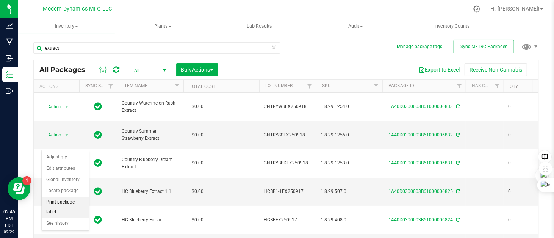
click at [66, 197] on li "Print package label" at bounding box center [65, 207] width 47 height 21
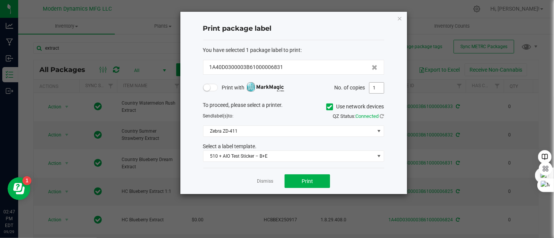
click at [378, 91] on input "1" at bounding box center [377, 88] width 14 height 11
type input "319"
click at [314, 180] on button "Print" at bounding box center [307, 181] width 45 height 14
